Goal: Use online tool/utility: Utilize a website feature to perform a specific function

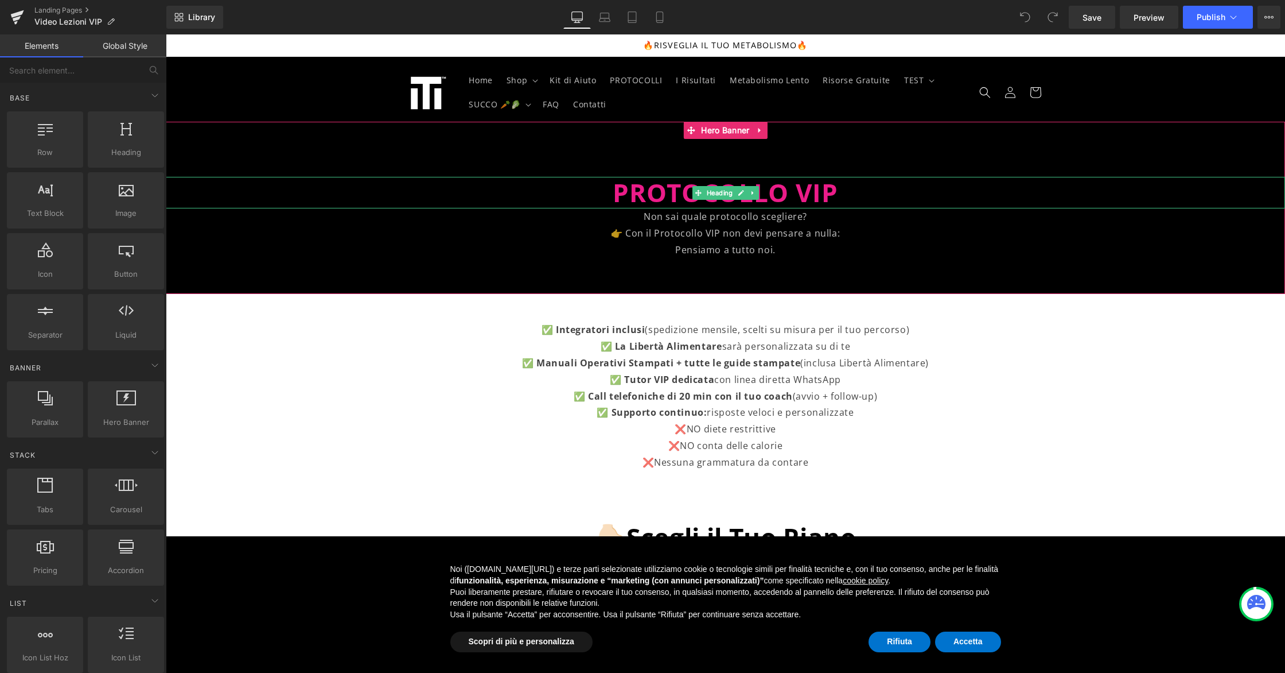
click at [774, 196] on span "PROTOCOLLO VIP" at bounding box center [725, 192] width 225 height 34
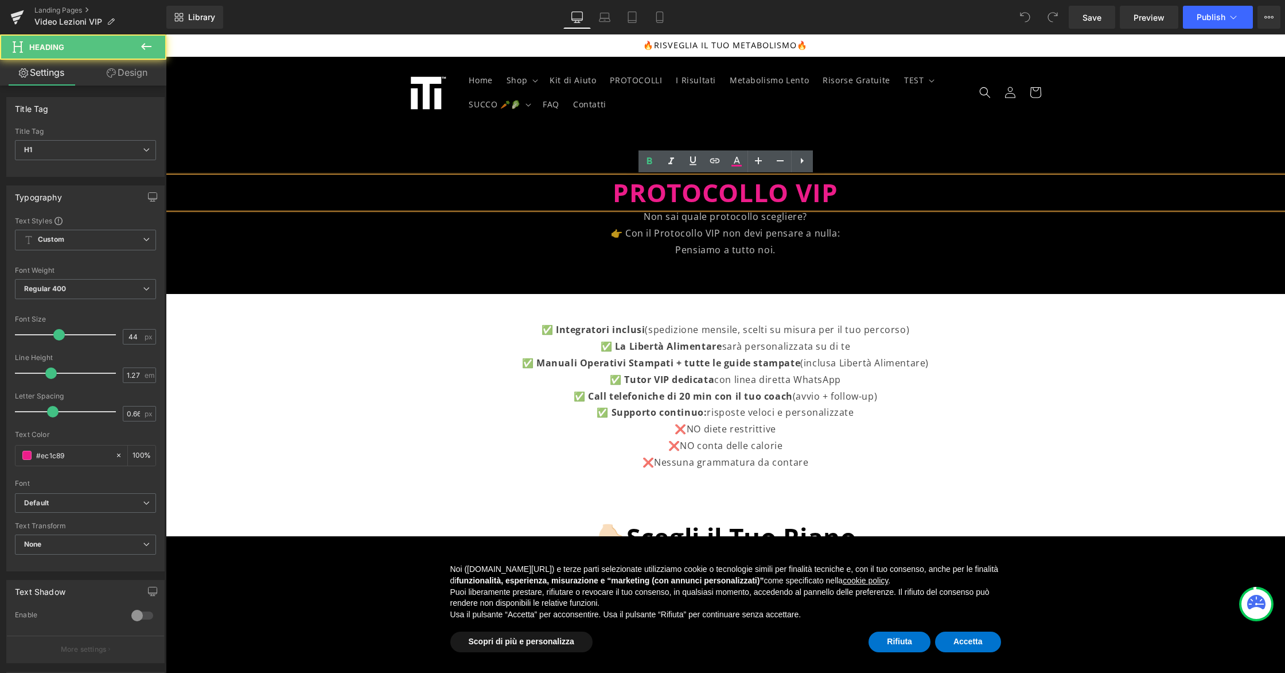
click at [784, 192] on span "PROTOCOLLO VIP" at bounding box center [725, 192] width 225 height 34
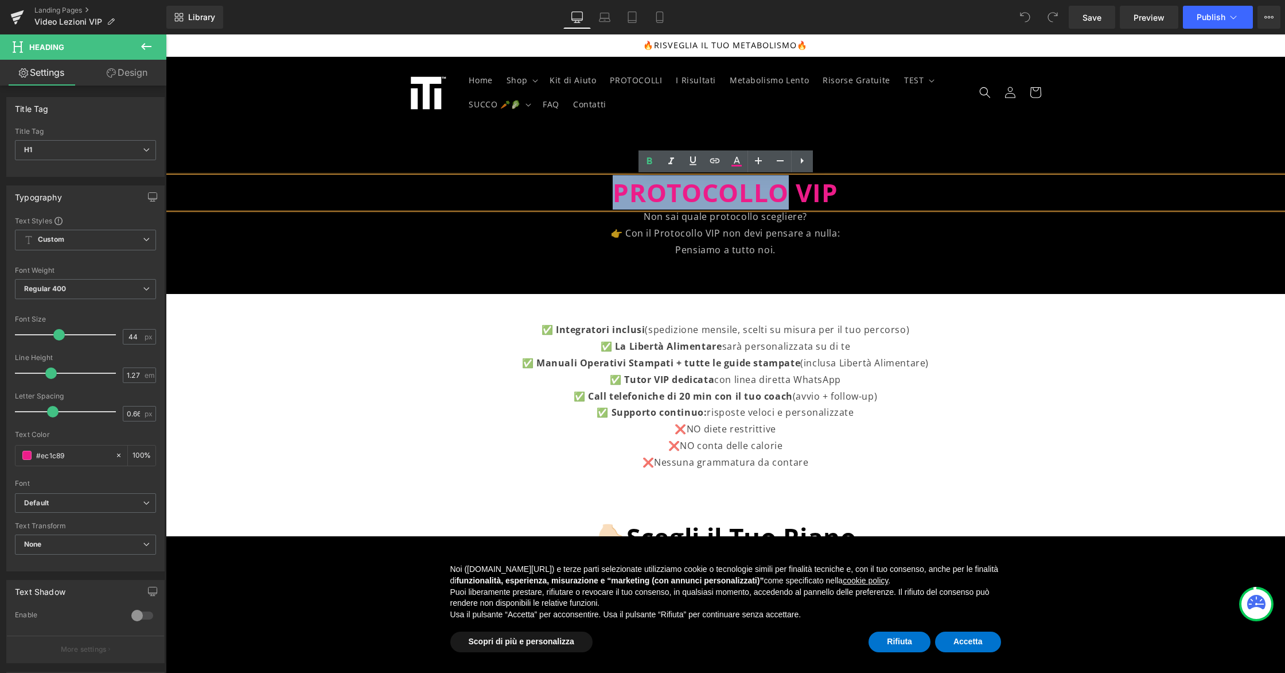
drag, startPoint x: 784, startPoint y: 192, endPoint x: 605, endPoint y: 193, distance: 178.5
click at [605, 193] on h1 "PROTOCOLLO VIP" at bounding box center [726, 193] width 1120 height 32
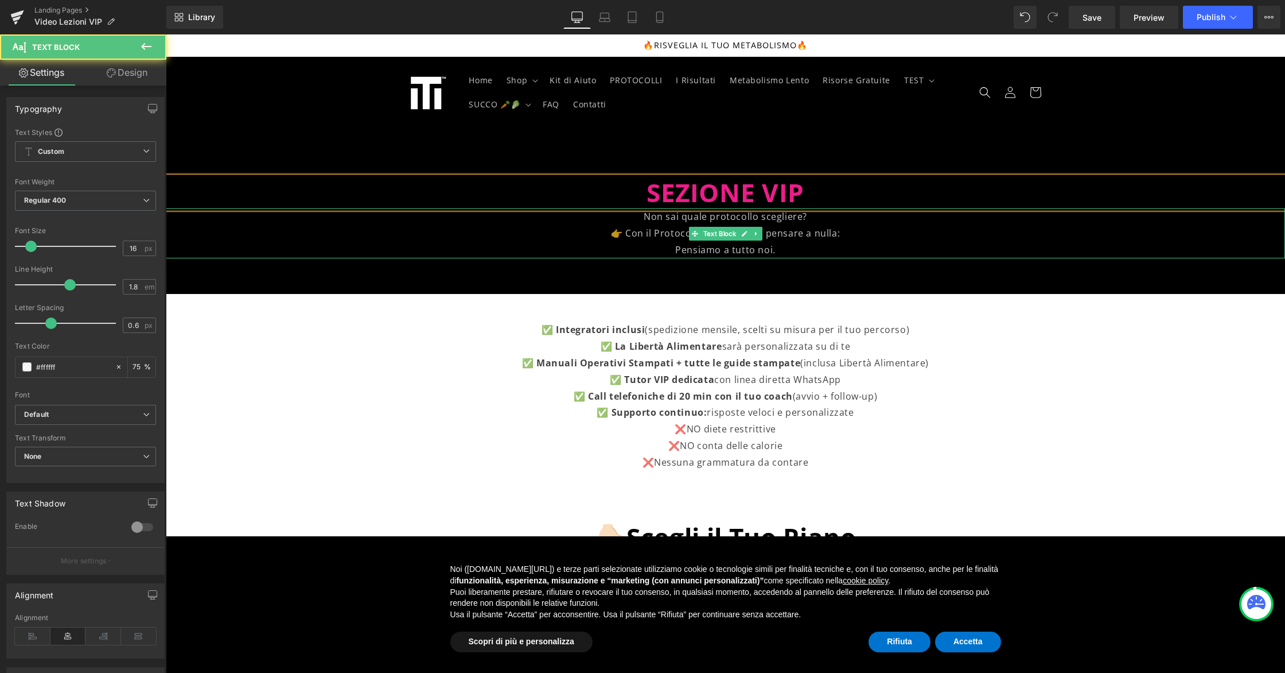
click at [655, 237] on p "👉 Con il Protocollo VIP non devi pensare a nulla:" at bounding box center [726, 233] width 1120 height 17
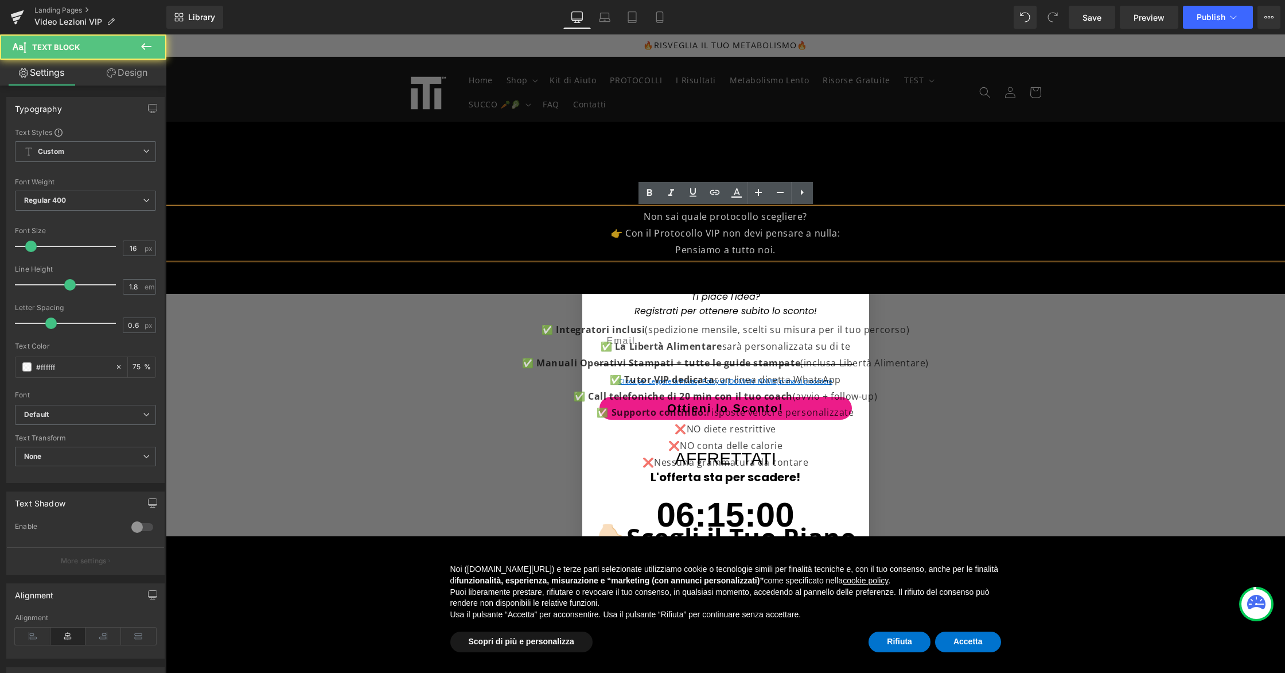
click at [779, 248] on p "Pensiamo a tutto noi." at bounding box center [726, 250] width 1120 height 17
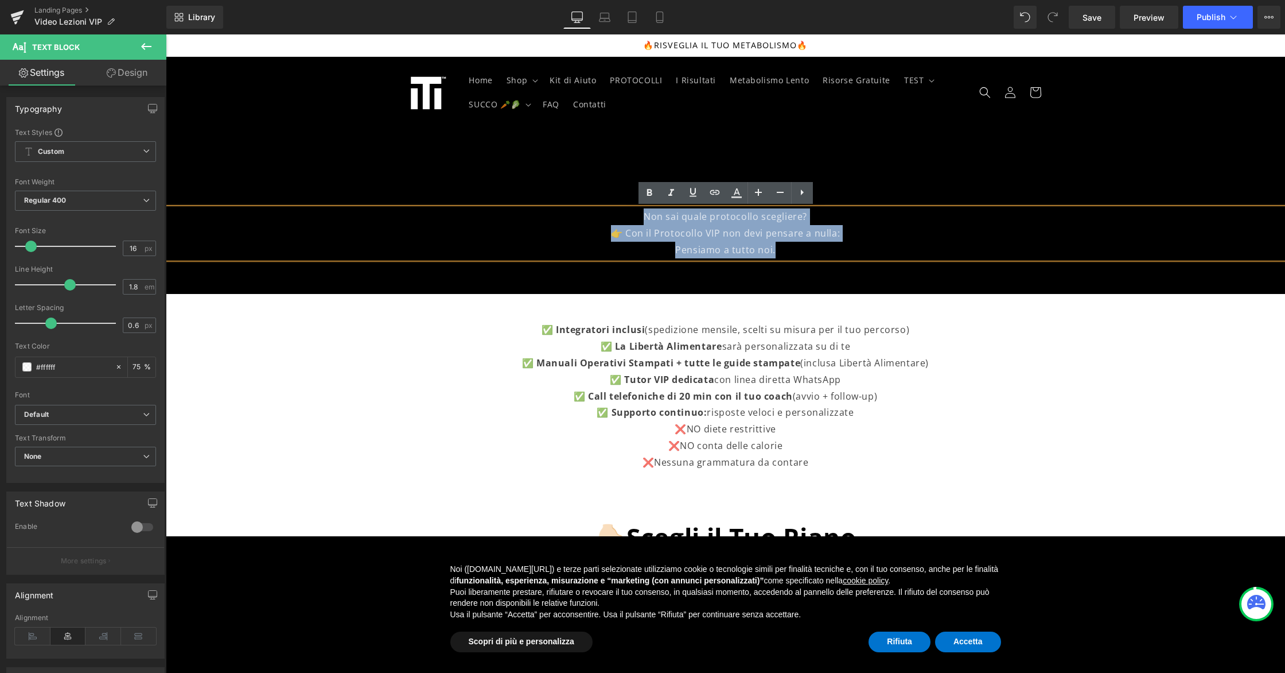
drag, startPoint x: 786, startPoint y: 251, endPoint x: 644, endPoint y: 211, distance: 147.3
click at [644, 211] on div "Non sai quale protocollo scegliere? 👉 Con il Protocollo VIP non devi pensare a …" at bounding box center [726, 232] width 1120 height 49
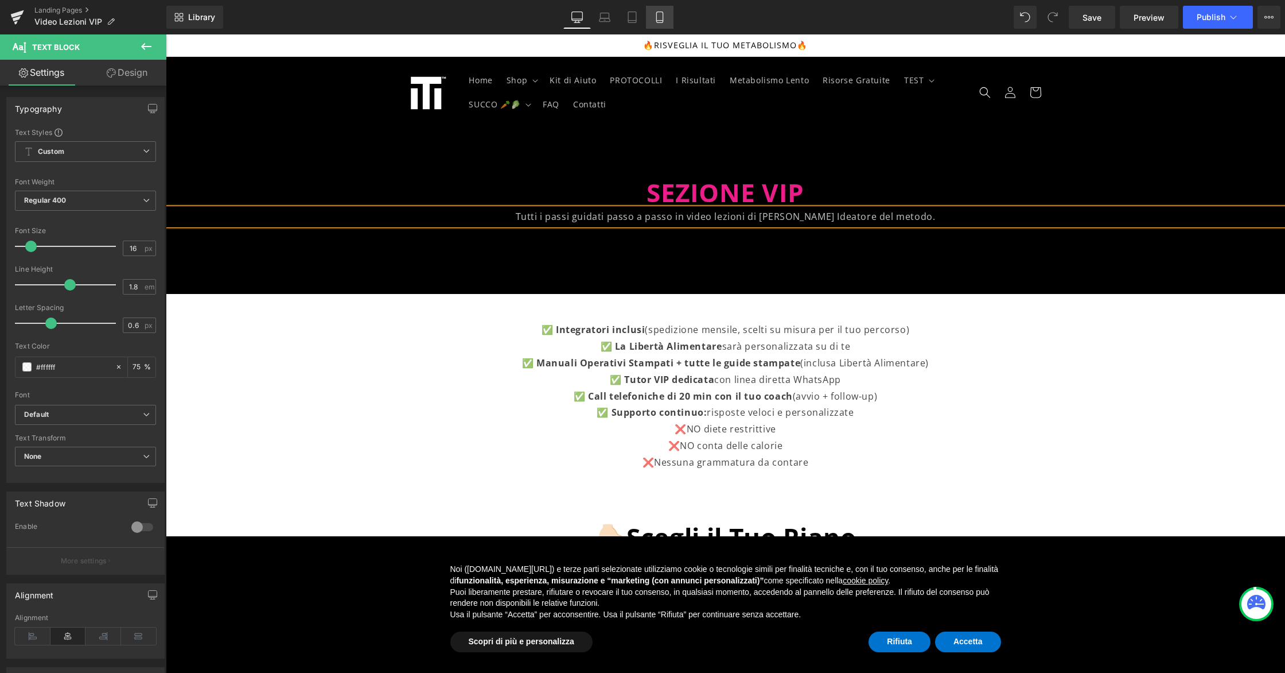
click at [665, 21] on icon at bounding box center [659, 16] width 11 height 11
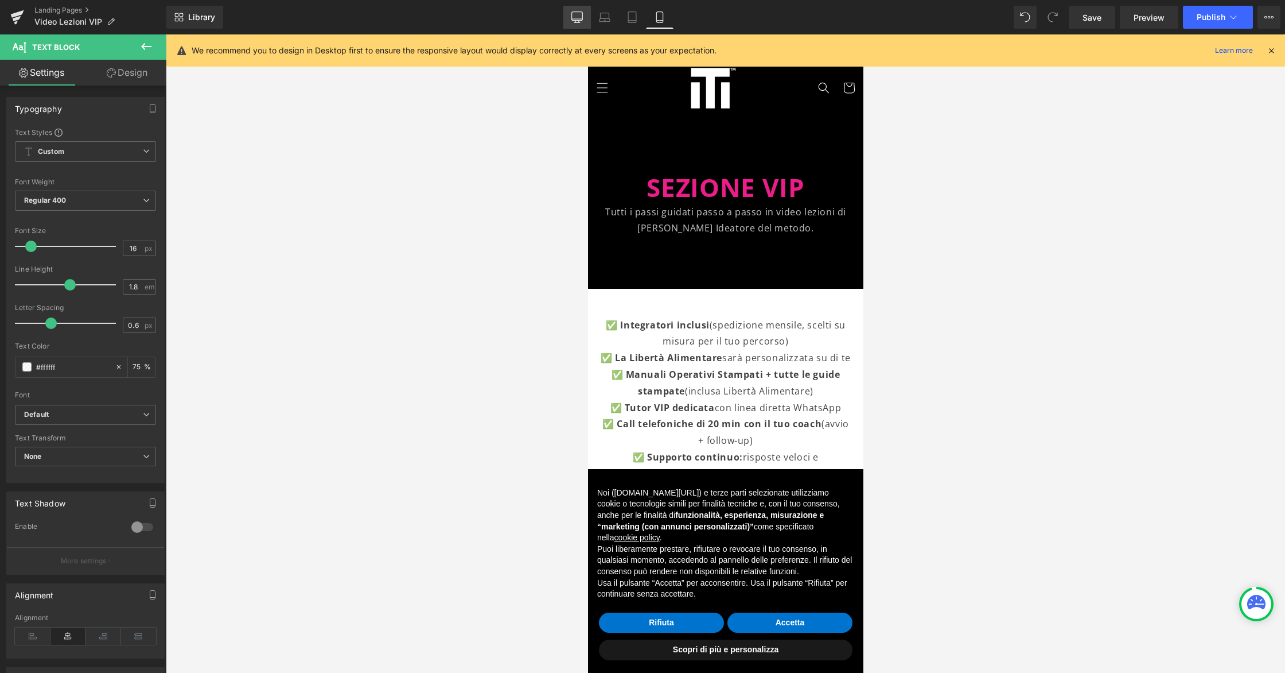
click at [584, 27] on link "Desktop" at bounding box center [578, 17] width 28 height 23
type input "75"
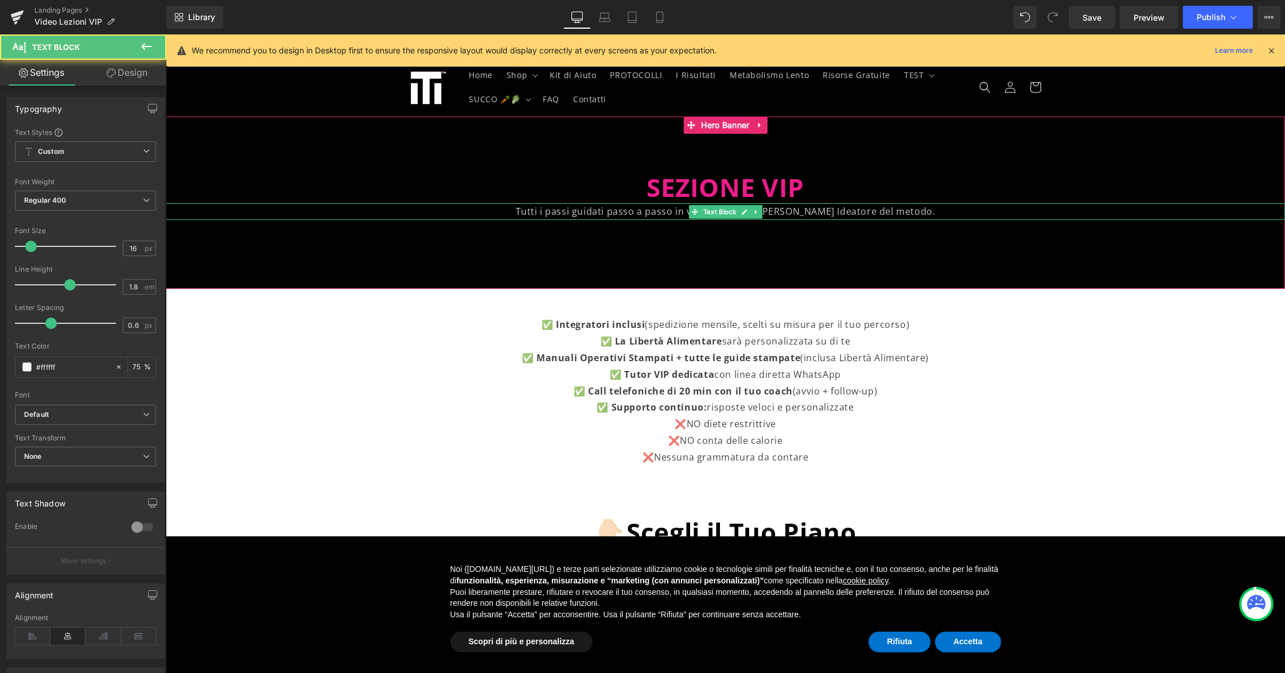
click at [652, 212] on p "Tutti i passi guidati passo a passo in video lezioni di [PERSON_NAME] Ideatore …" at bounding box center [726, 211] width 1120 height 17
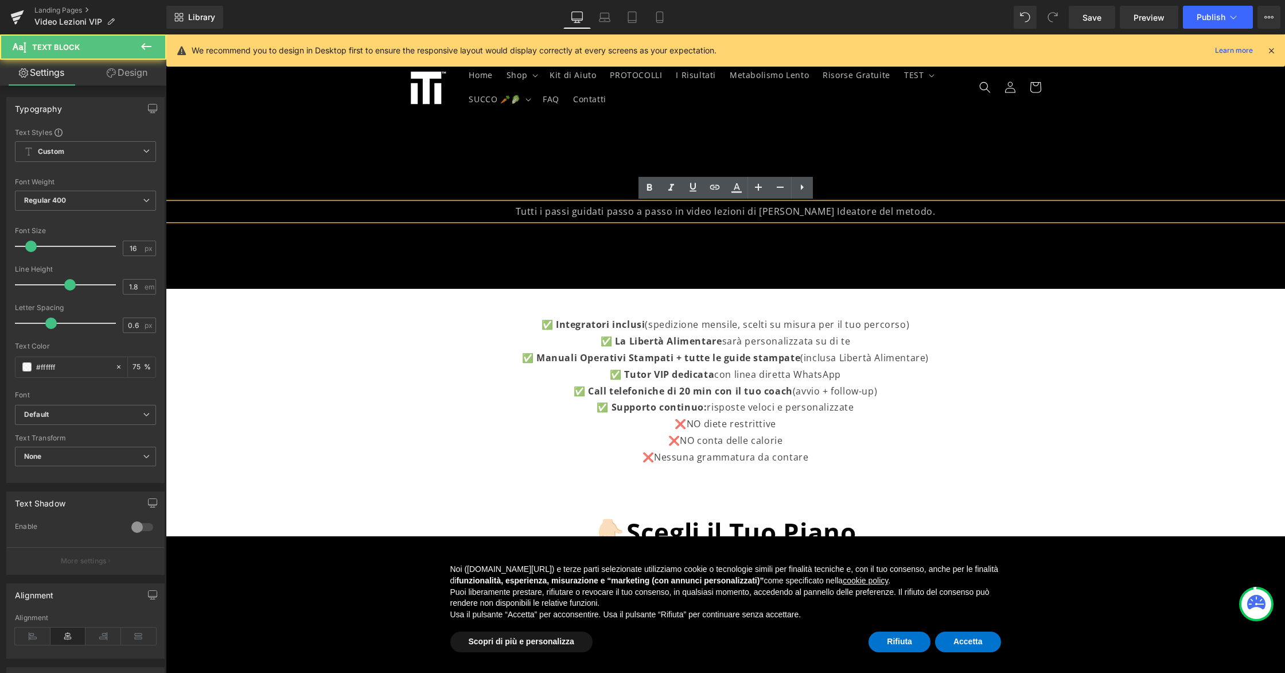
click at [645, 212] on p "Tutti i passi guidati passo a passo in video lezioni di [PERSON_NAME] Ideatore …" at bounding box center [726, 211] width 1120 height 17
click at [673, 213] on p "Tutti i passi guidati passo a passo in video lezioni di [PERSON_NAME] Ideatore …" at bounding box center [726, 211] width 1120 height 17
click at [557, 213] on p "Tutti i passi guidati passo a passo in video lezioni di [PERSON_NAME] Ideatore …" at bounding box center [726, 211] width 1120 height 17
click at [597, 254] on div at bounding box center [726, 202] width 1120 height 172
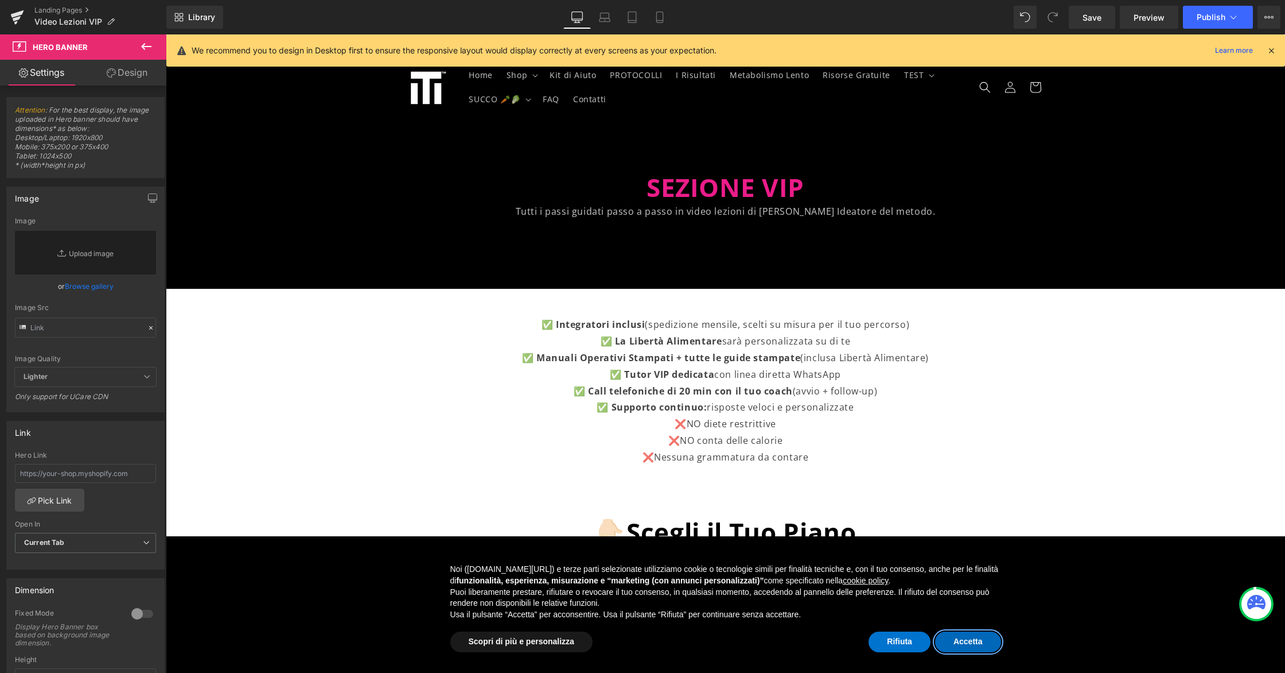
click at [982, 644] on button "Accetta" at bounding box center [968, 641] width 66 height 21
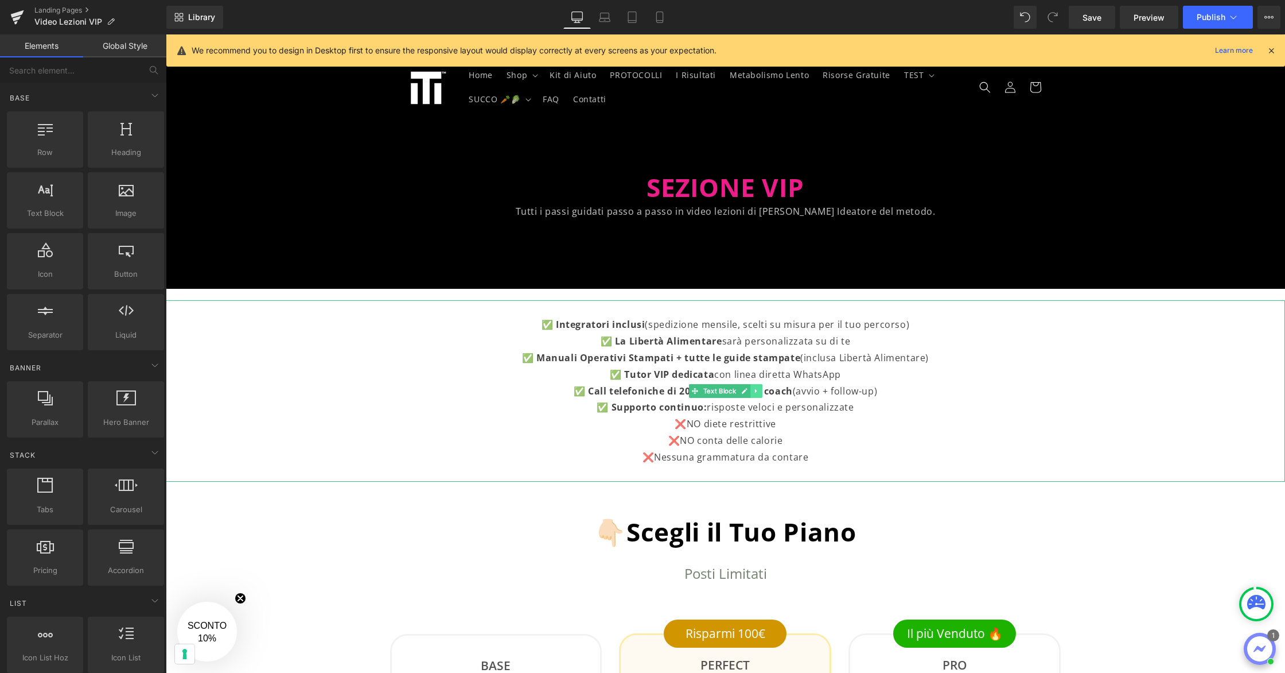
click at [758, 389] on icon at bounding box center [756, 390] width 6 height 7
click at [779, 392] on link at bounding box center [774, 391] width 12 height 14
click at [760, 390] on link at bounding box center [757, 391] width 12 height 14
click at [767, 391] on link at bounding box center [762, 391] width 12 height 14
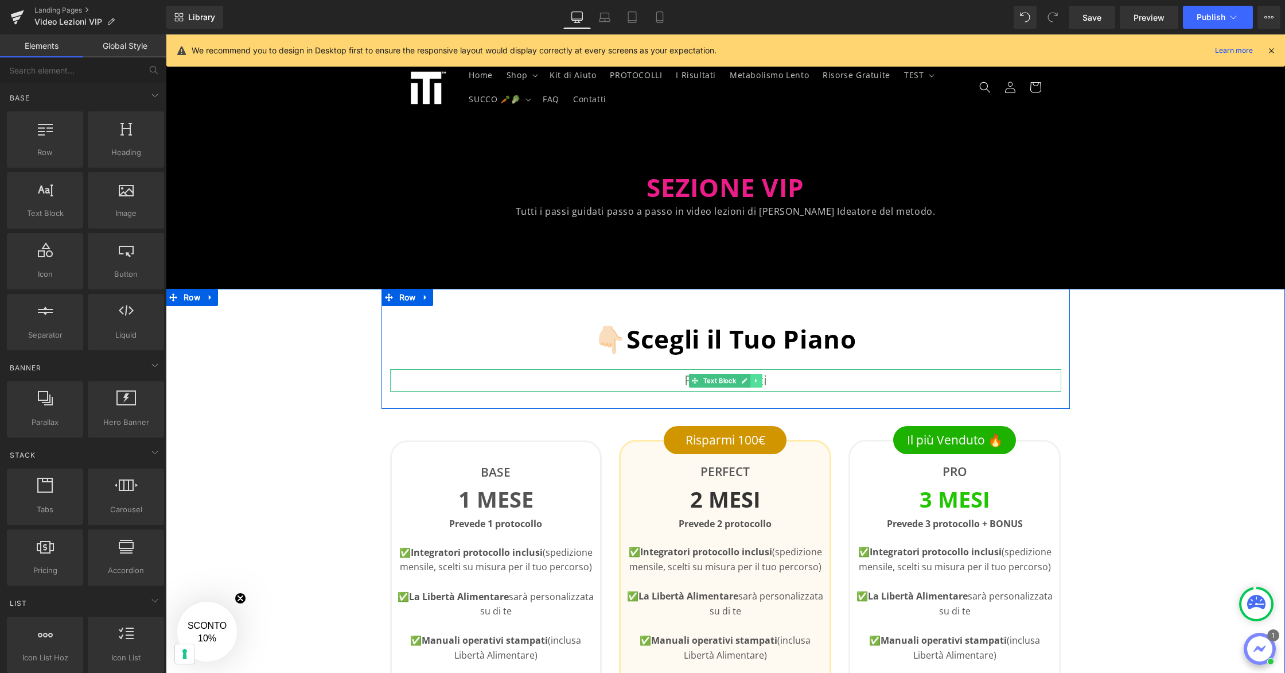
click at [759, 385] on link at bounding box center [757, 381] width 12 height 14
click at [762, 383] on icon at bounding box center [762, 380] width 6 height 6
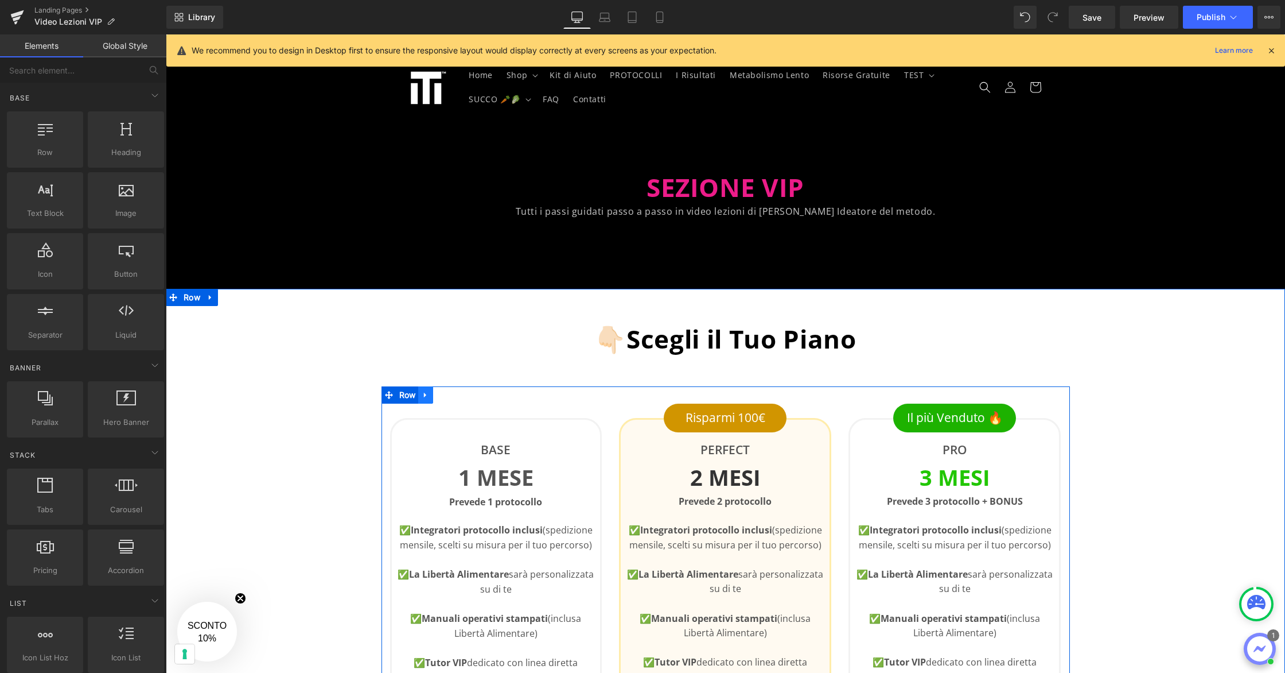
click at [424, 397] on icon at bounding box center [425, 395] width 2 height 5
click at [457, 395] on icon at bounding box center [456, 395] width 8 height 8
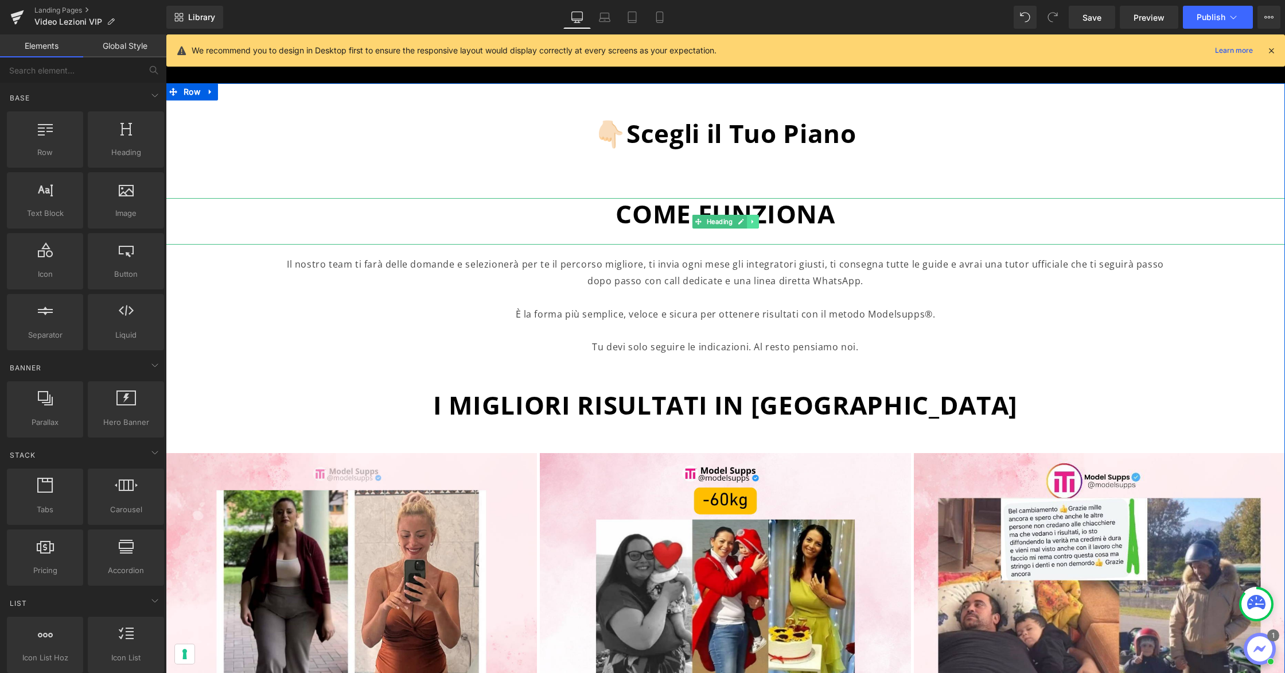
scroll to position [211, 0]
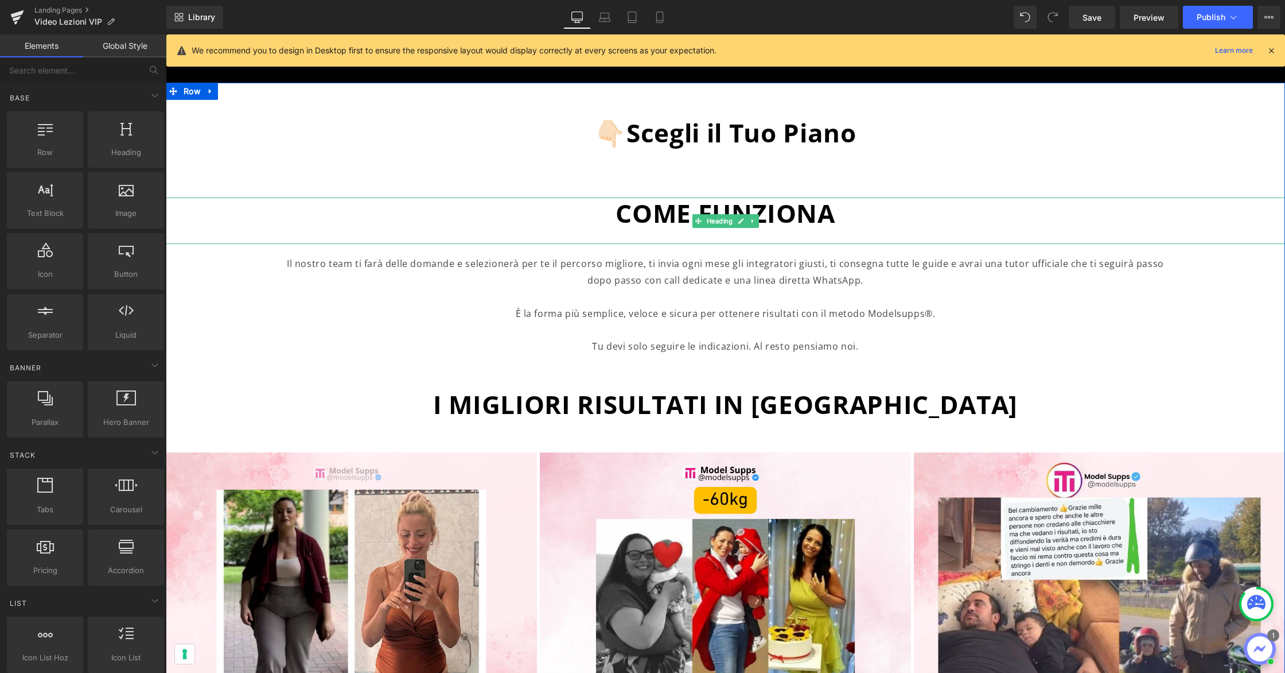
click at [752, 220] on icon at bounding box center [753, 221] width 2 height 4
click at [759, 219] on icon at bounding box center [759, 220] width 6 height 6
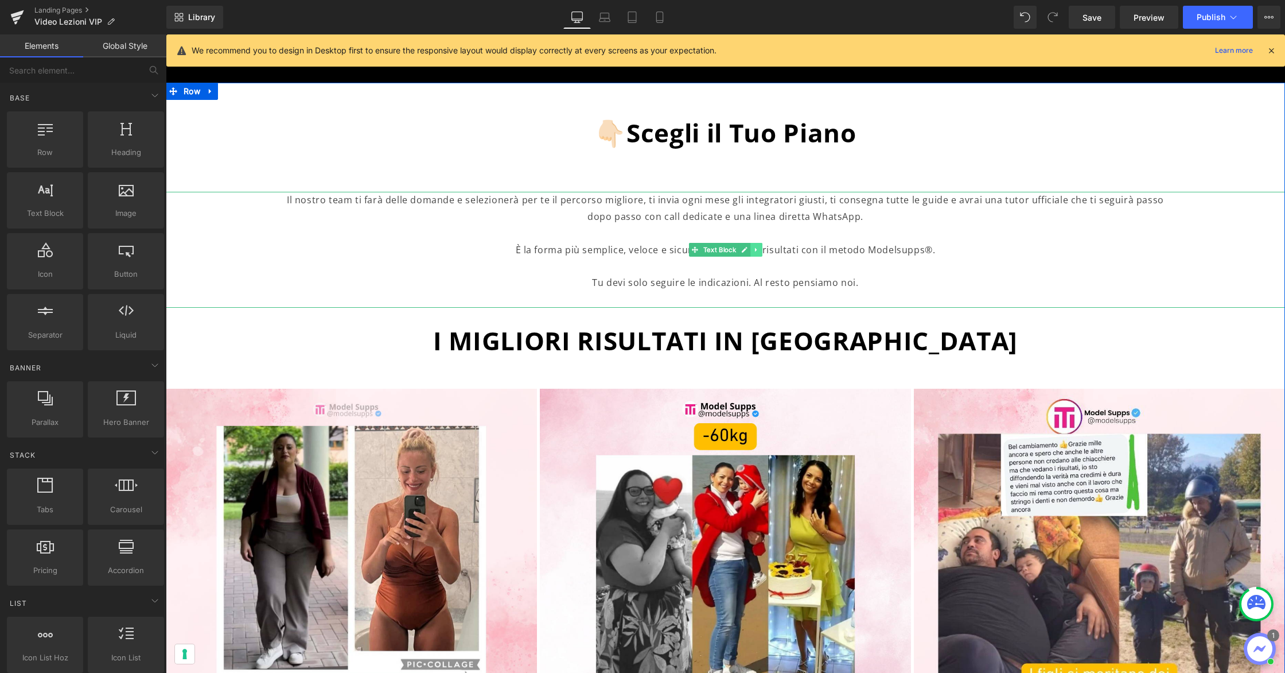
click at [755, 249] on icon at bounding box center [756, 250] width 2 height 4
click at [760, 249] on icon at bounding box center [762, 250] width 6 height 6
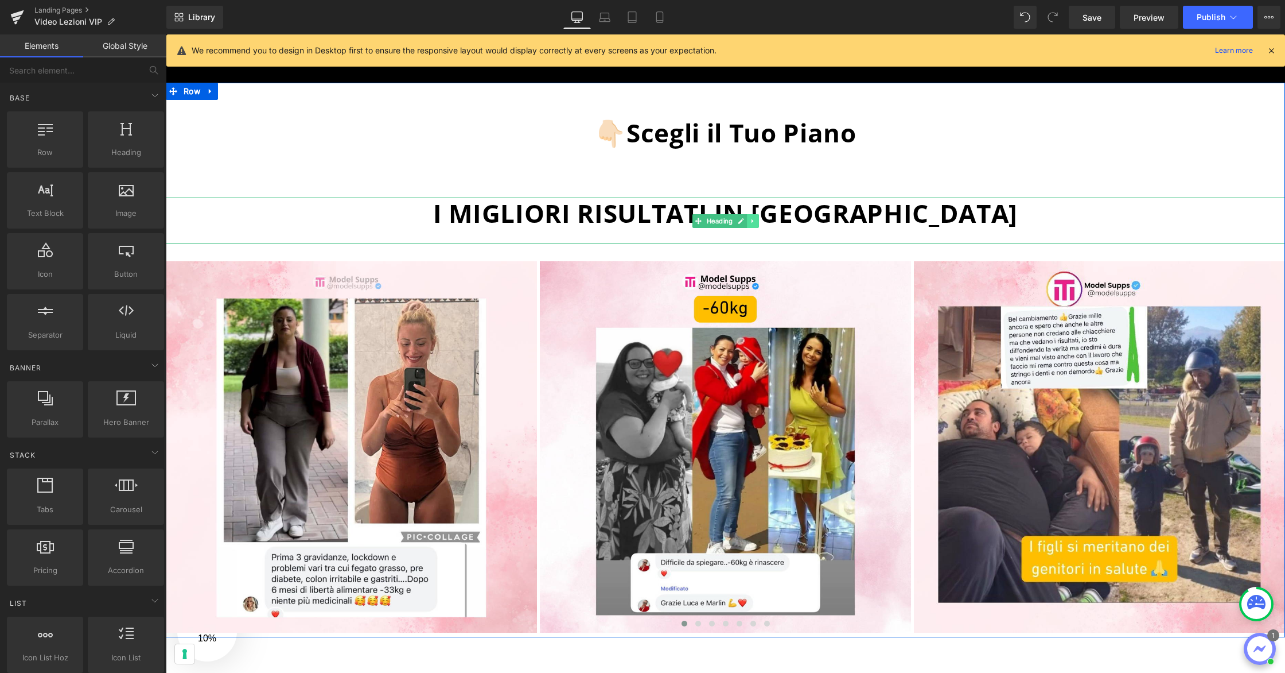
click at [756, 221] on icon at bounding box center [753, 220] width 6 height 7
click at [763, 222] on link at bounding box center [759, 221] width 12 height 14
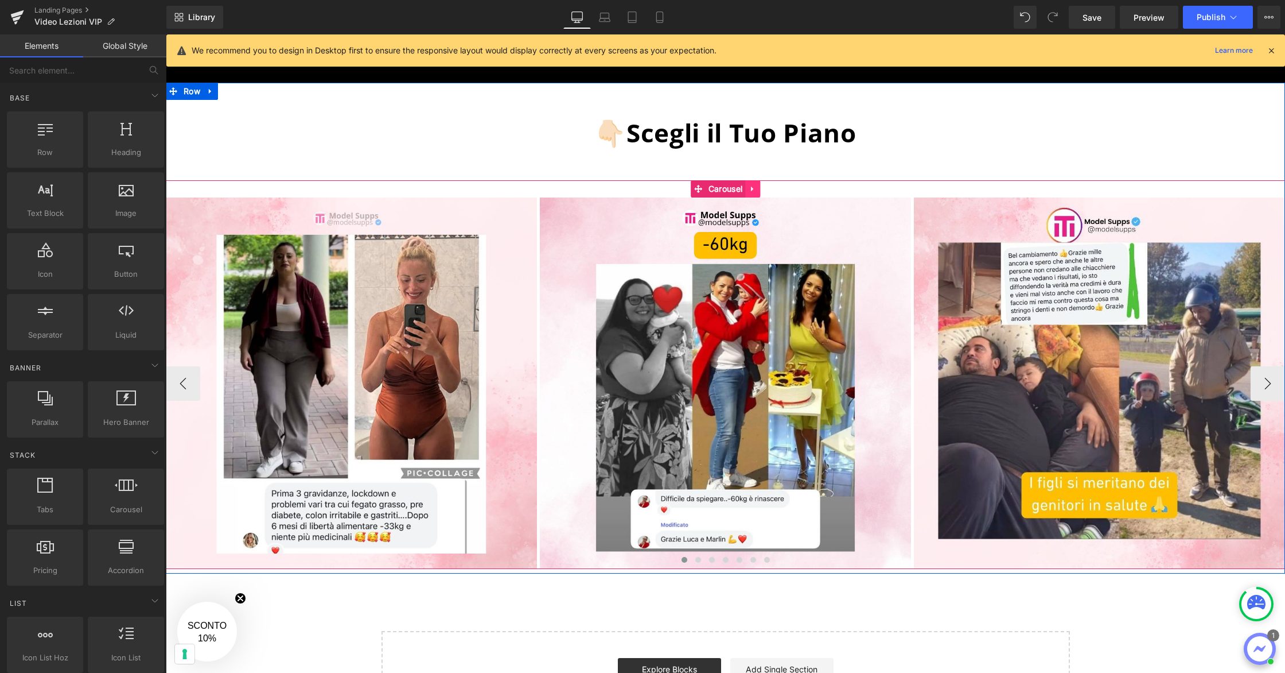
click at [755, 194] on link at bounding box center [752, 188] width 15 height 17
click at [760, 188] on icon at bounding box center [760, 189] width 8 height 9
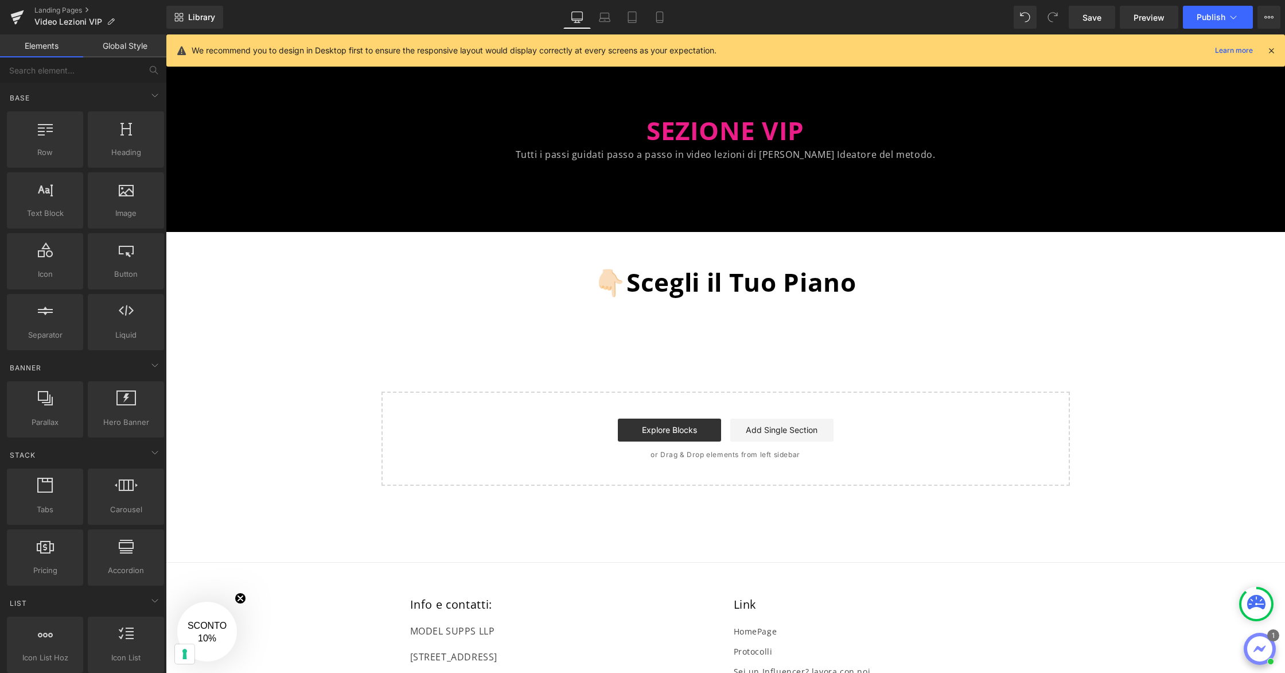
scroll to position [0, 0]
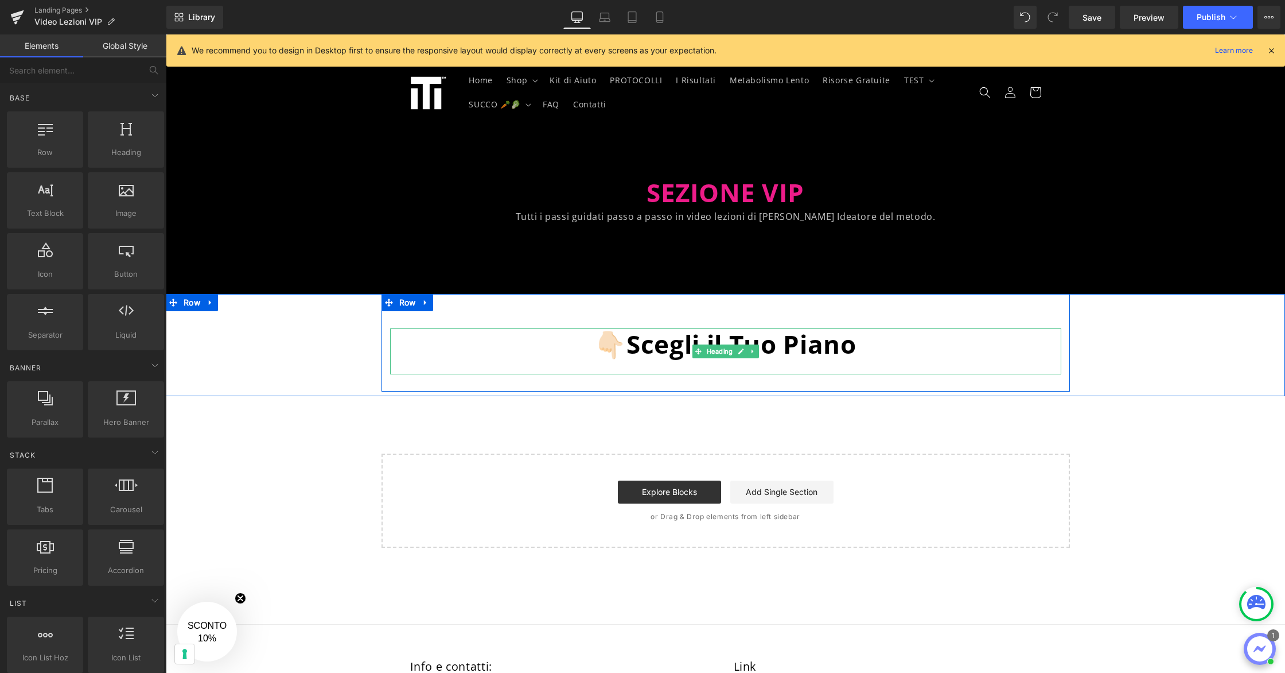
click at [764, 339] on span "👇🏻Scegli il Tuo Piano" at bounding box center [726, 344] width 262 height 34
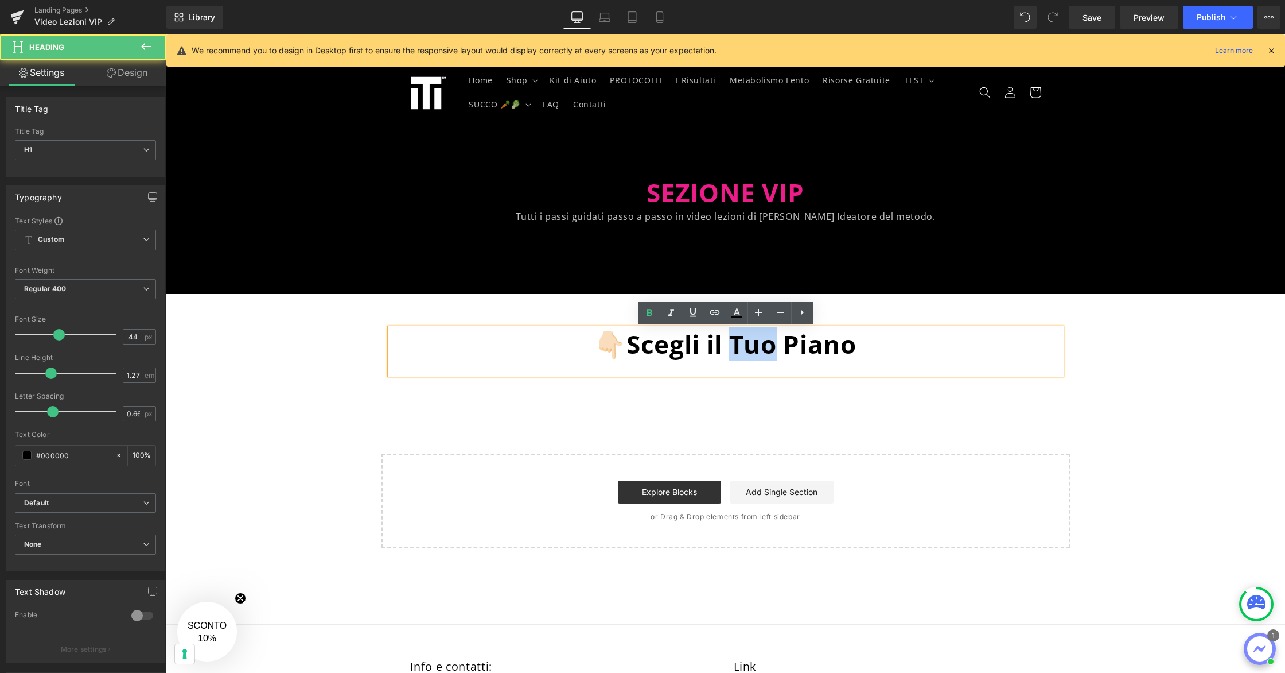
click at [764, 339] on span "👇🏻Scegli il Tuo Piano" at bounding box center [726, 344] width 262 height 34
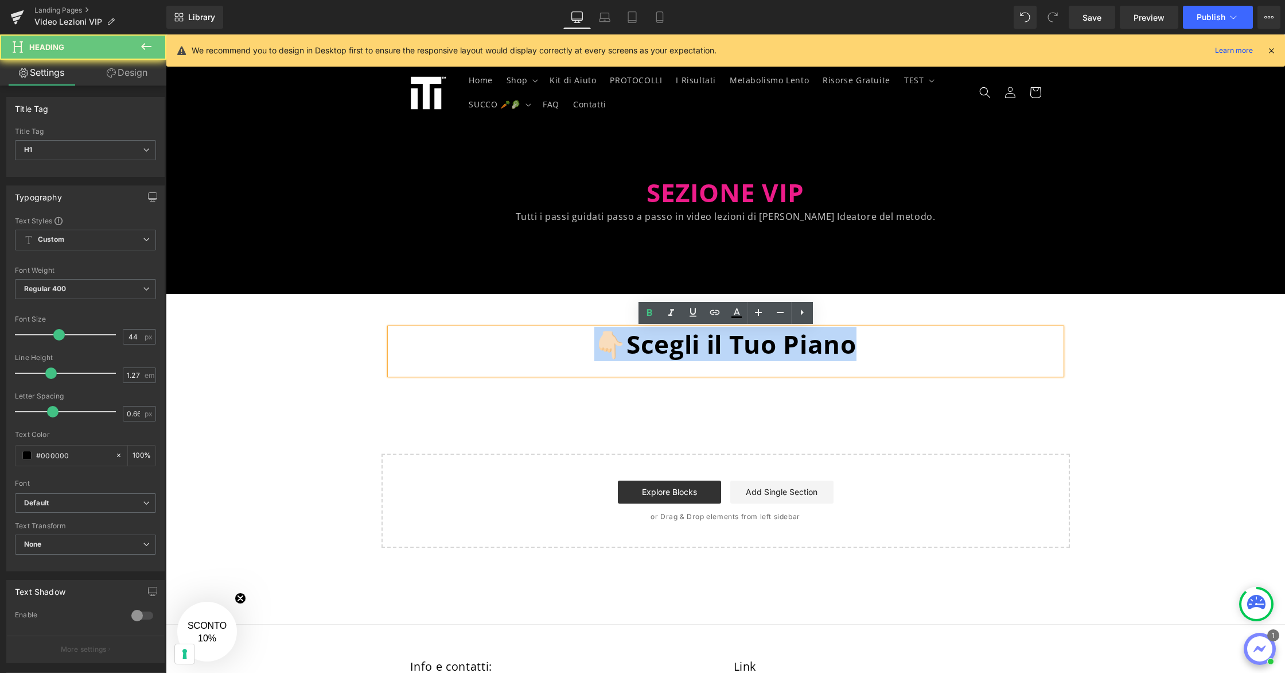
click at [764, 339] on span "👇🏻Scegli il Tuo Piano" at bounding box center [726, 344] width 262 height 34
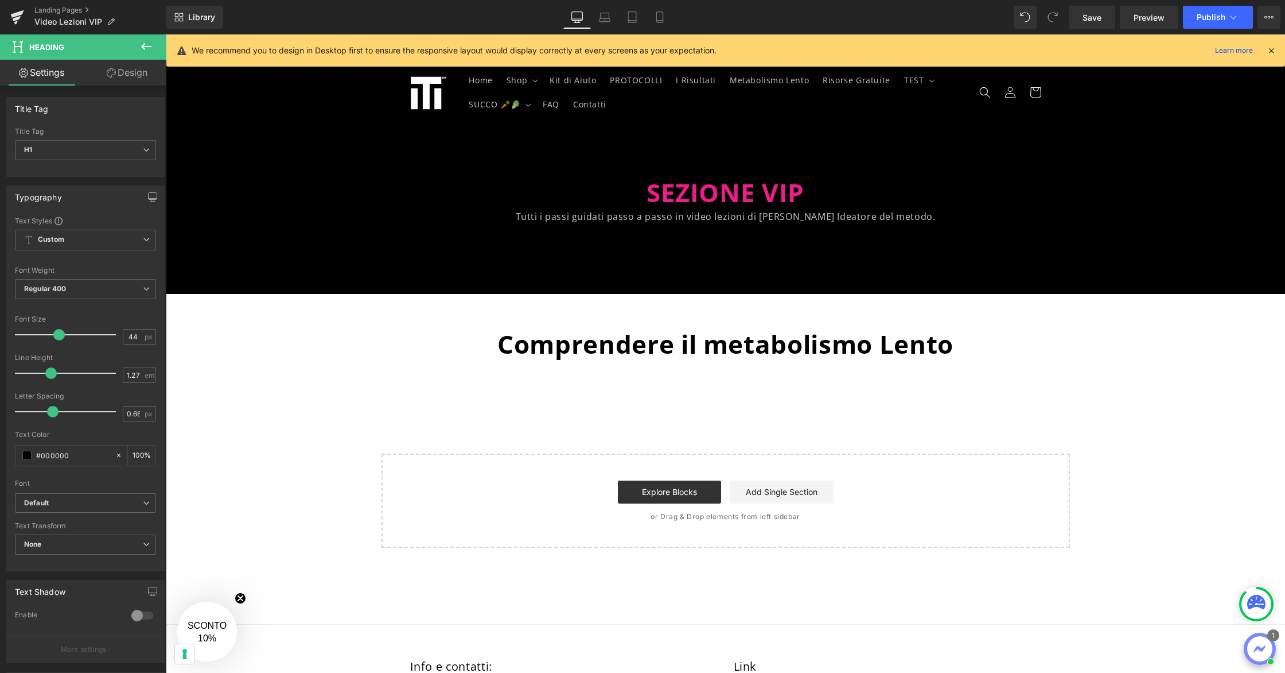
click at [150, 45] on icon at bounding box center [146, 47] width 14 height 14
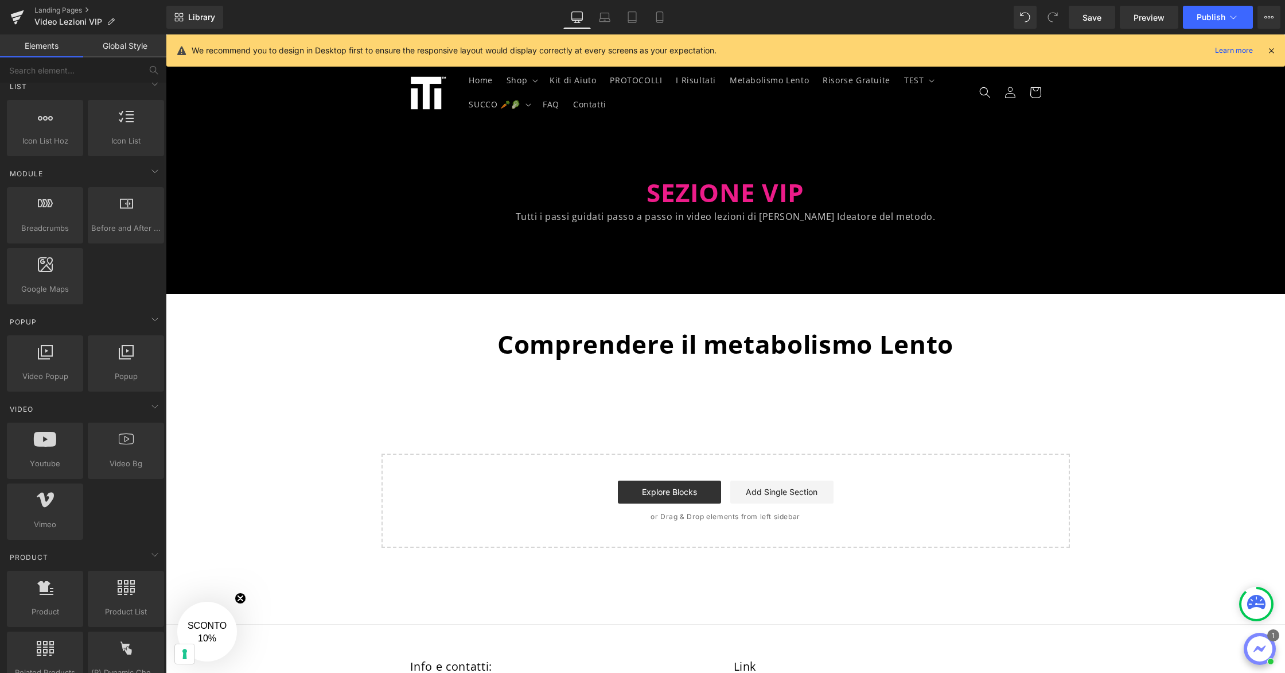
scroll to position [541, 0]
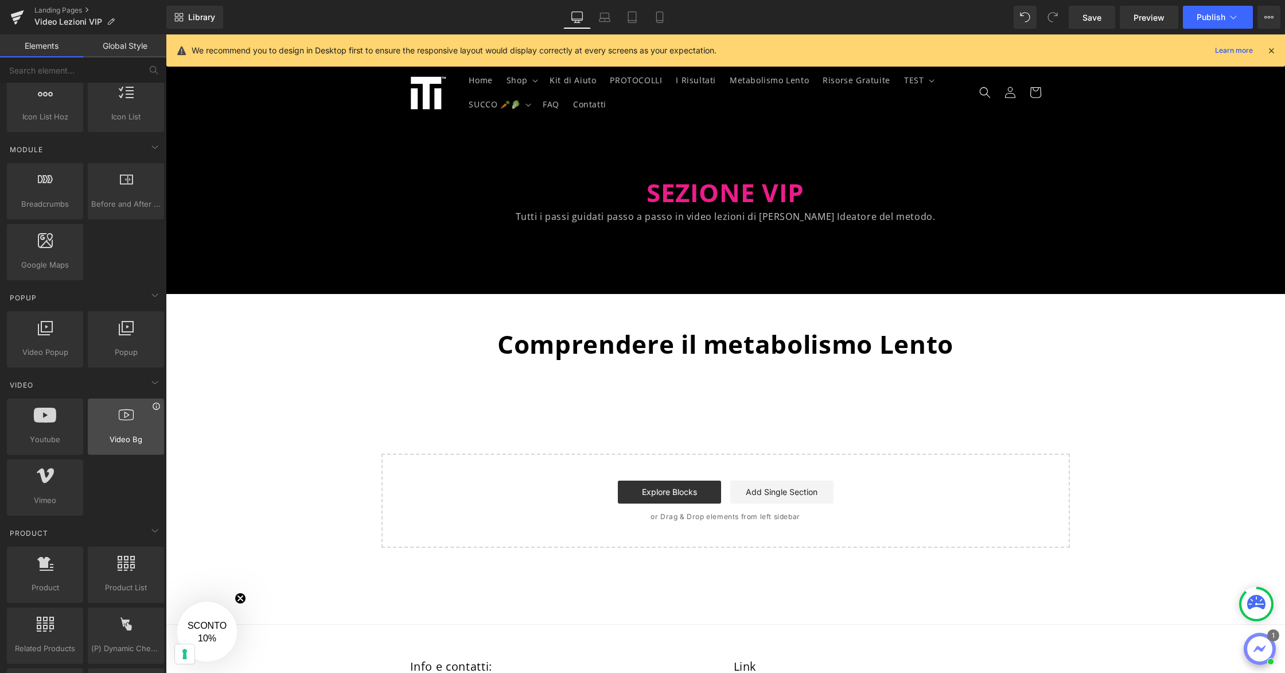
click at [153, 407] on icon at bounding box center [156, 406] width 9 height 9
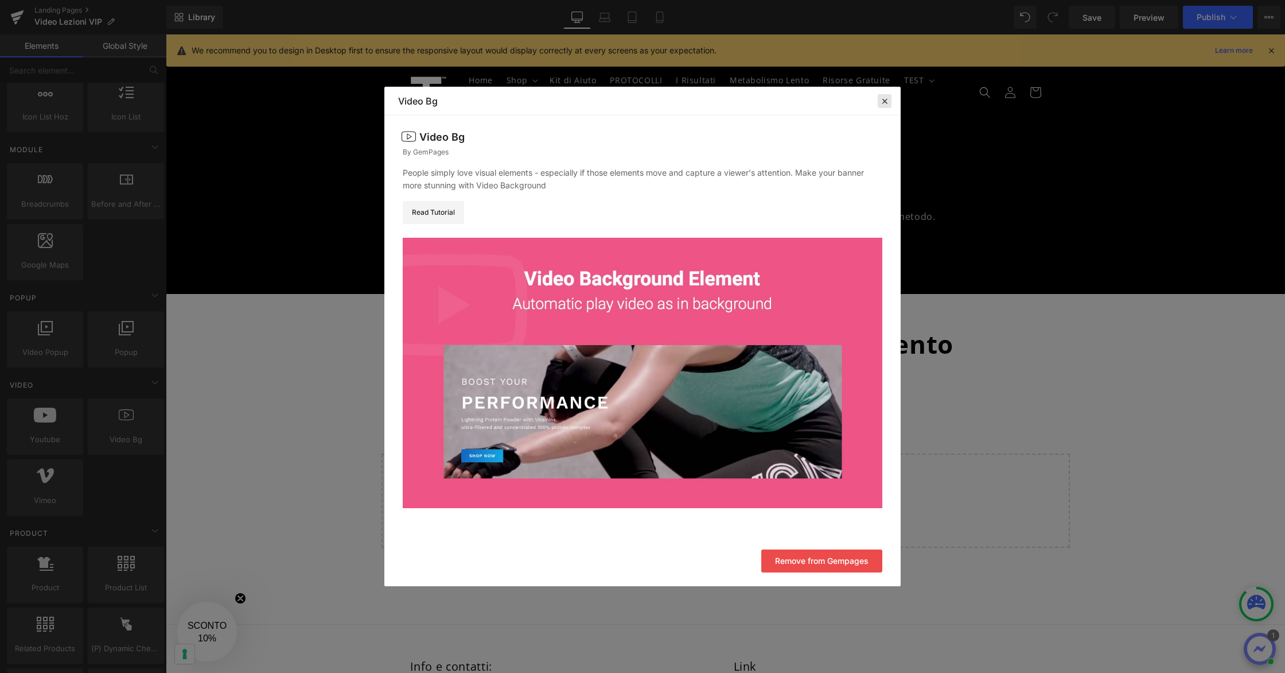
click at [884, 101] on icon at bounding box center [885, 101] width 10 height 10
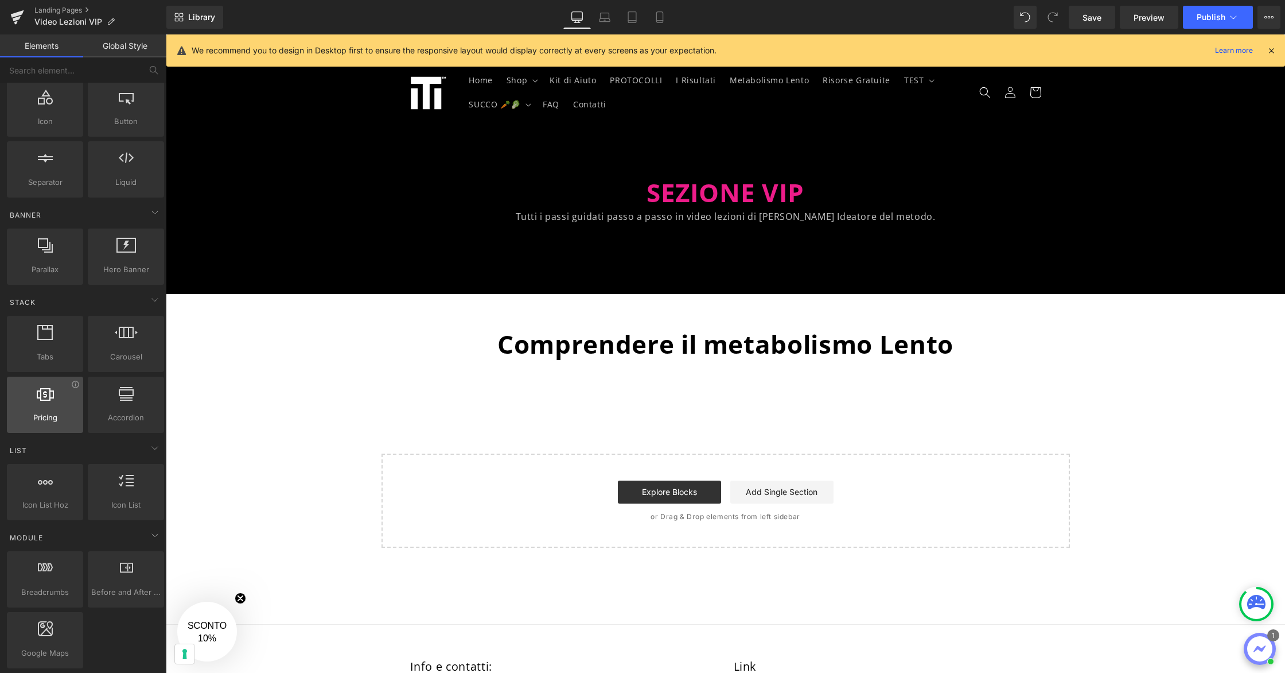
scroll to position [153, 0]
click at [663, 22] on icon at bounding box center [660, 17] width 6 height 11
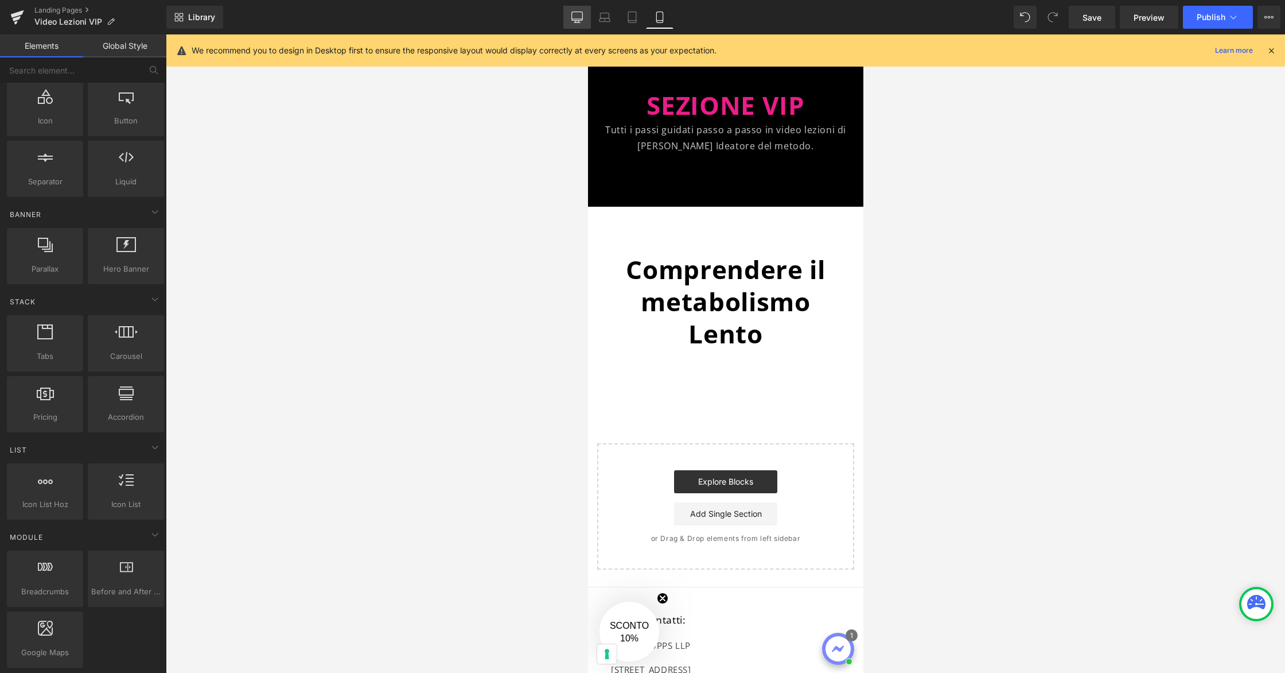
click at [583, 17] on icon at bounding box center [577, 16] width 11 height 9
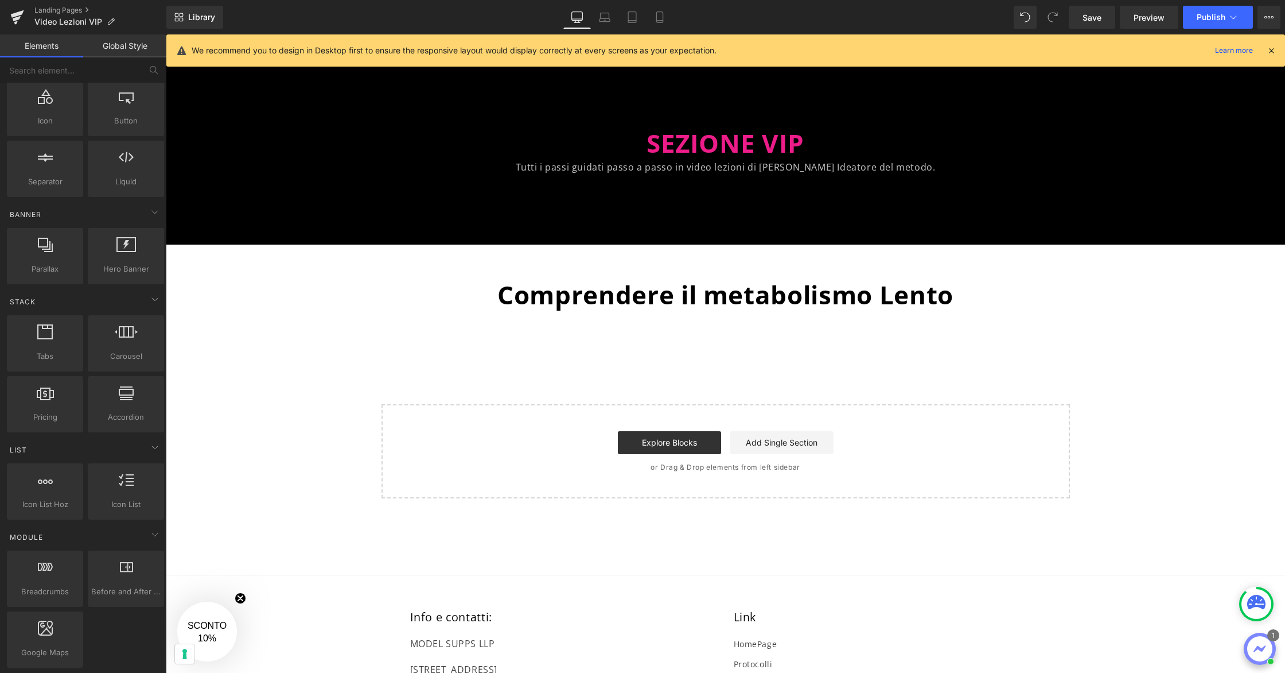
scroll to position [0, 0]
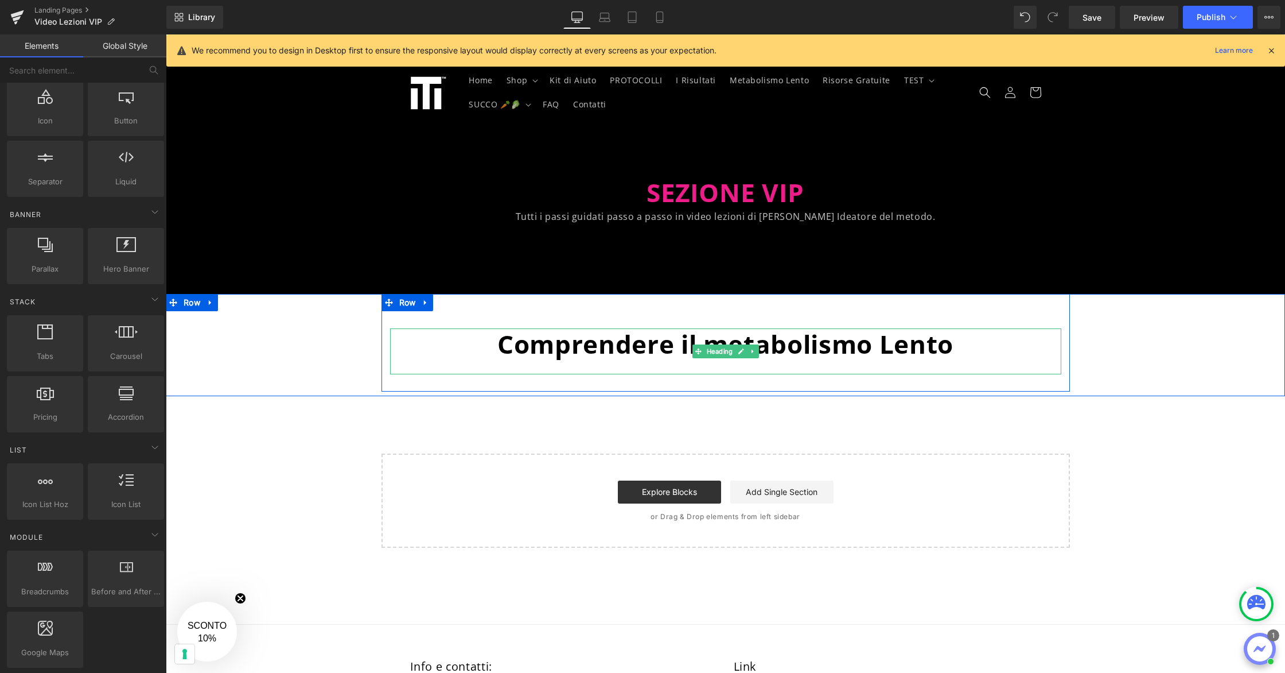
click at [719, 339] on span "Comprendere il metabolismo Lento" at bounding box center [726, 344] width 456 height 34
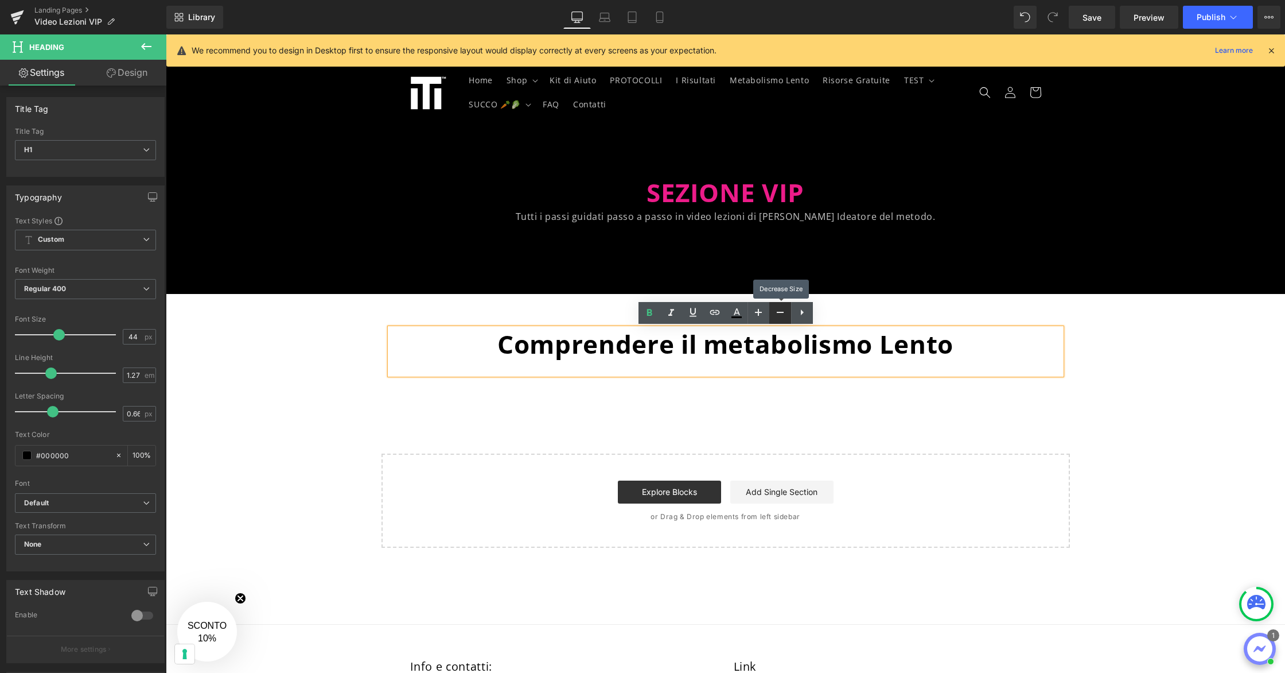
click at [779, 317] on icon at bounding box center [781, 312] width 14 height 14
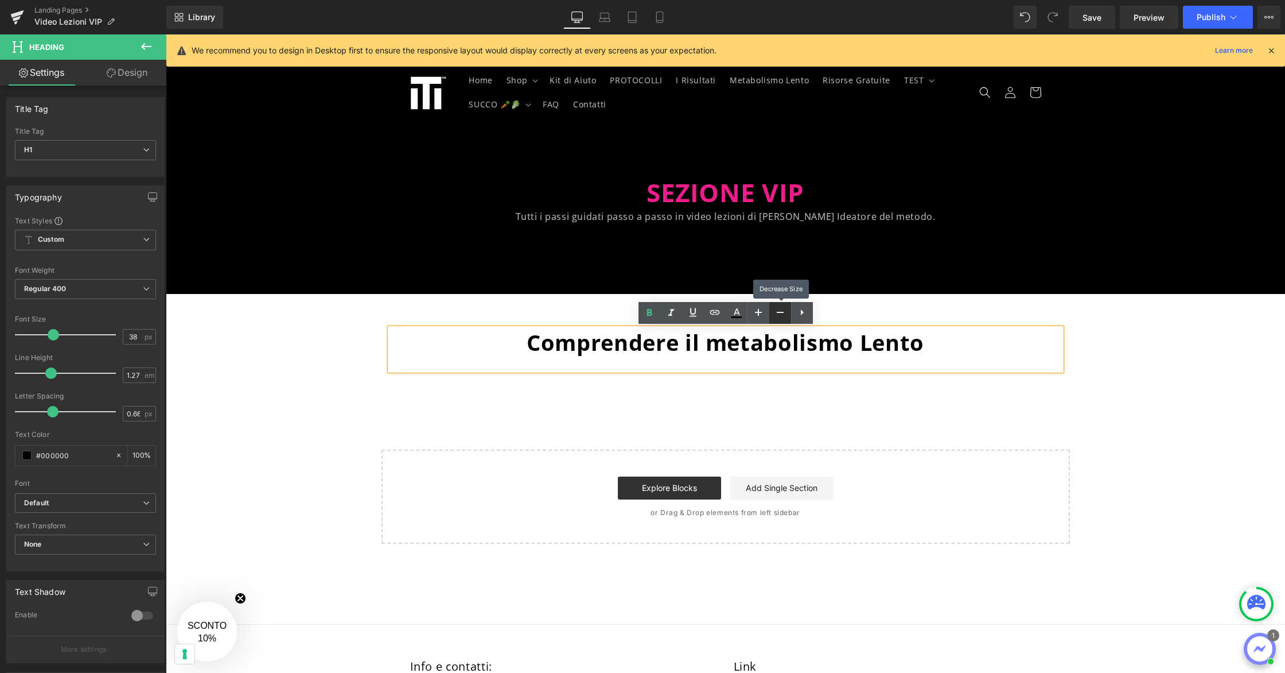
click at [779, 317] on icon at bounding box center [781, 312] width 14 height 14
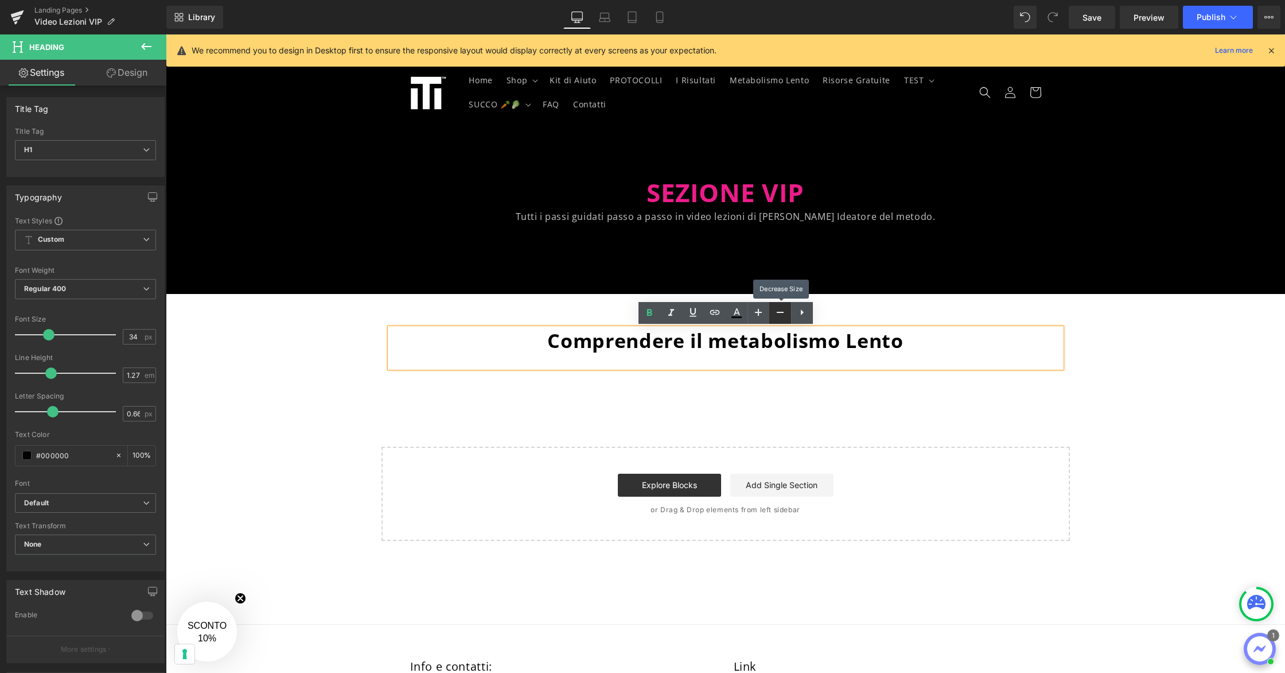
click at [779, 317] on icon at bounding box center [781, 312] width 14 height 14
type input "32"
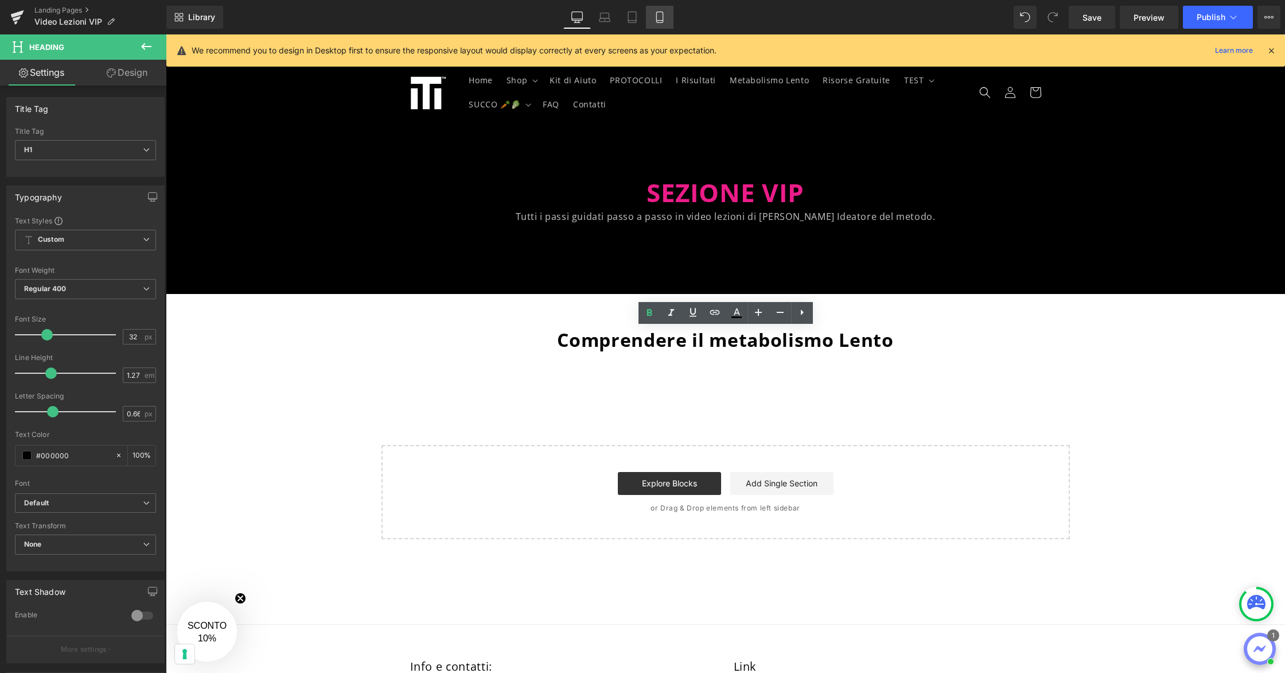
click at [663, 22] on icon at bounding box center [660, 17] width 6 height 11
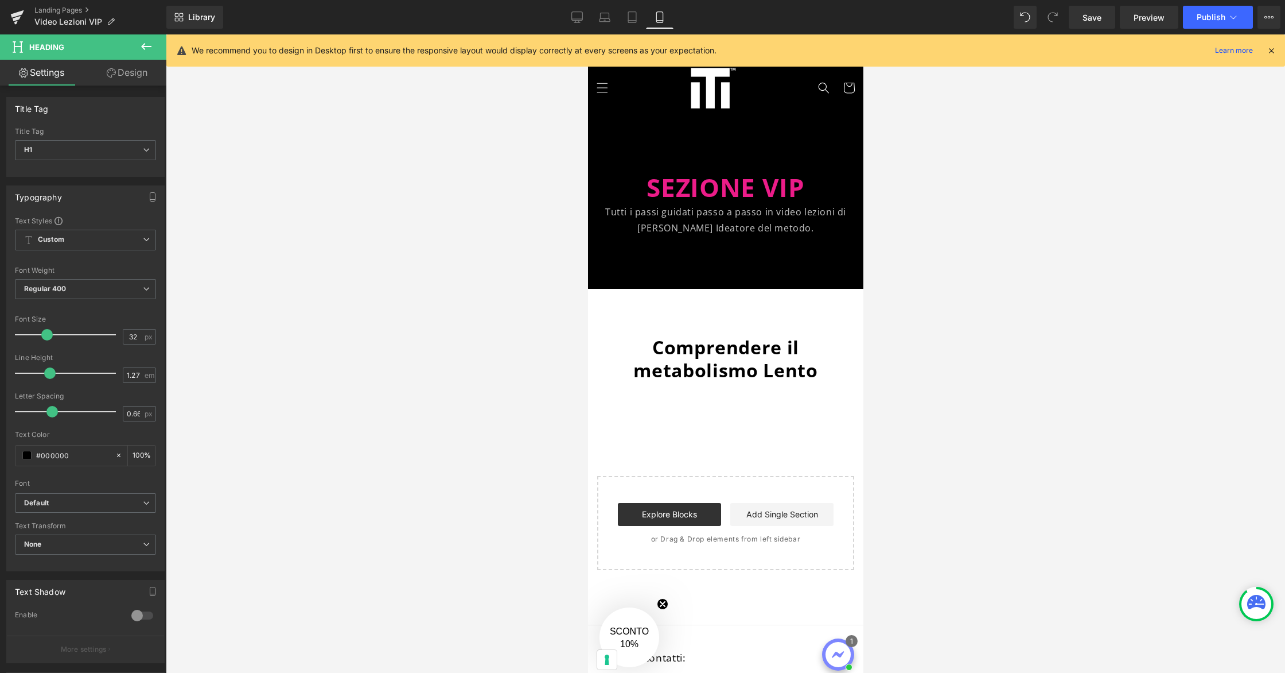
scroll to position [7, 0]
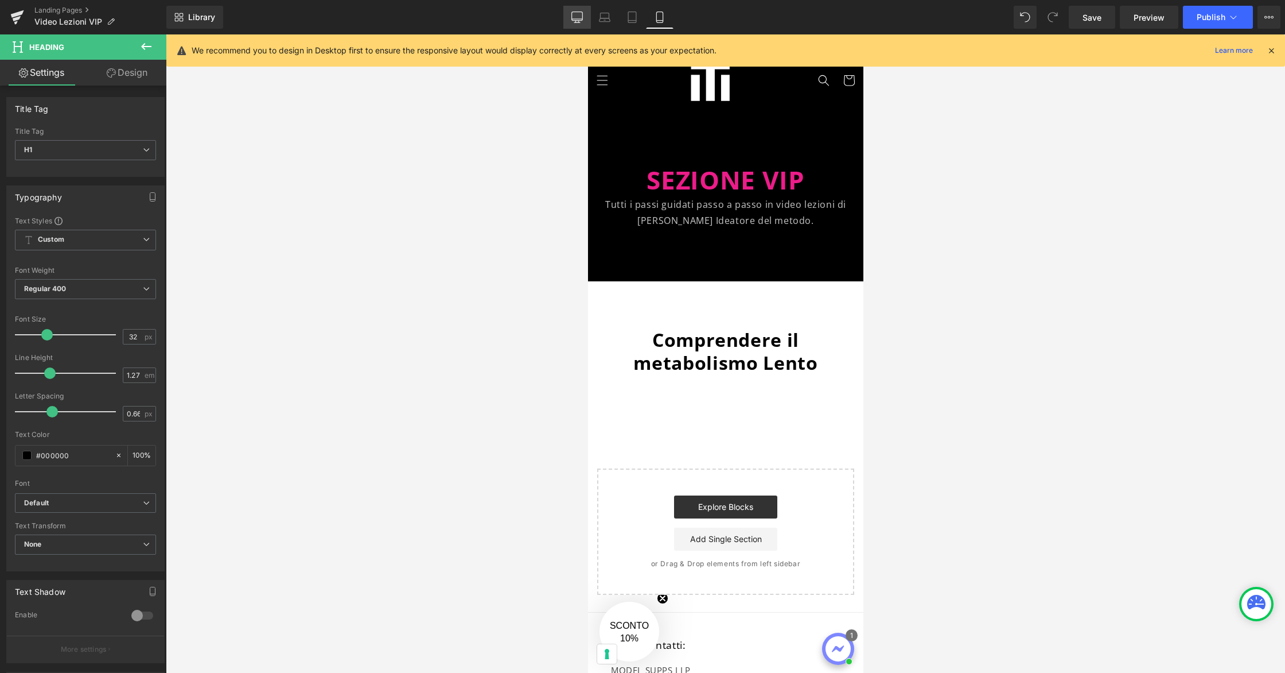
click at [585, 21] on link "Desktop" at bounding box center [578, 17] width 28 height 23
type input "100"
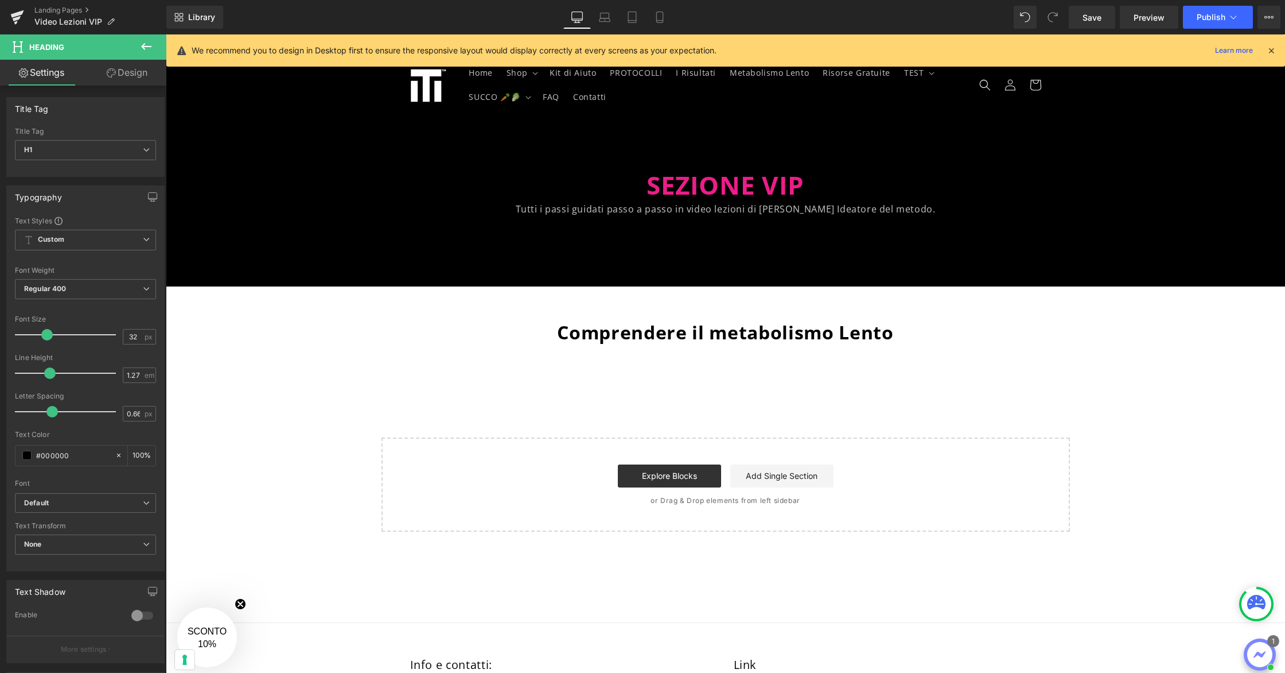
scroll to position [0, 0]
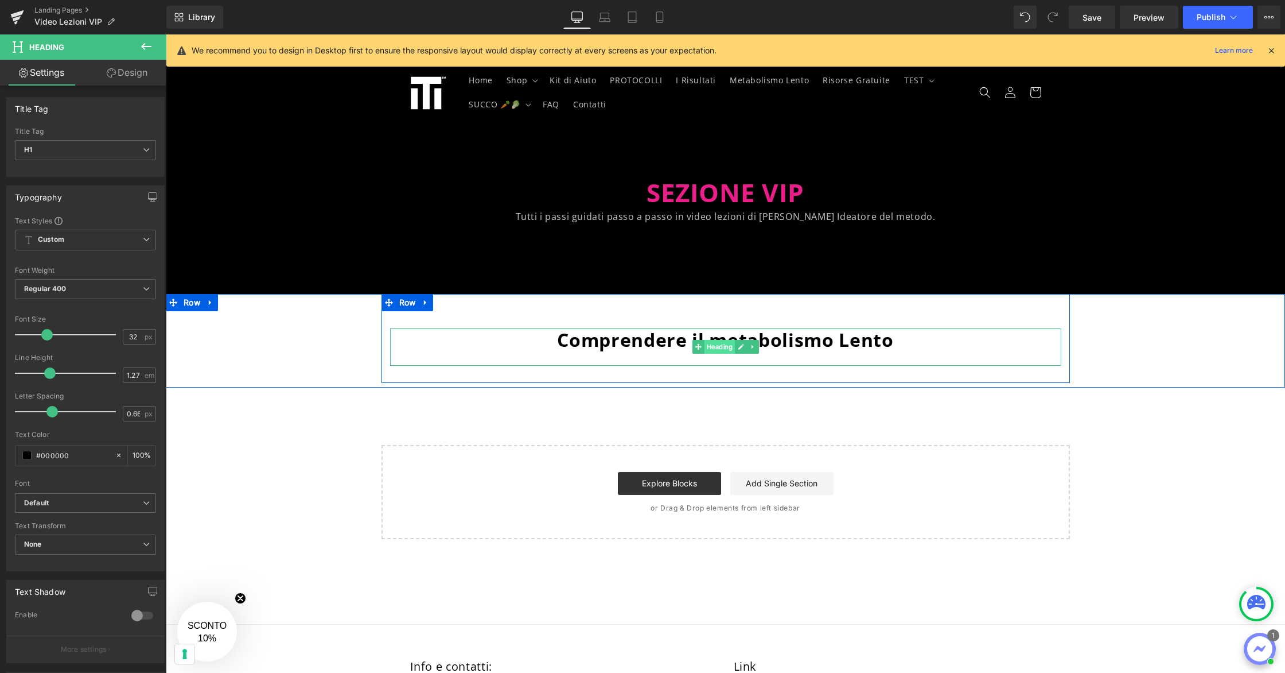
click at [721, 348] on span "Heading" at bounding box center [719, 347] width 31 height 14
click at [754, 345] on icon at bounding box center [753, 346] width 6 height 7
click at [758, 346] on icon at bounding box center [759, 346] width 6 height 7
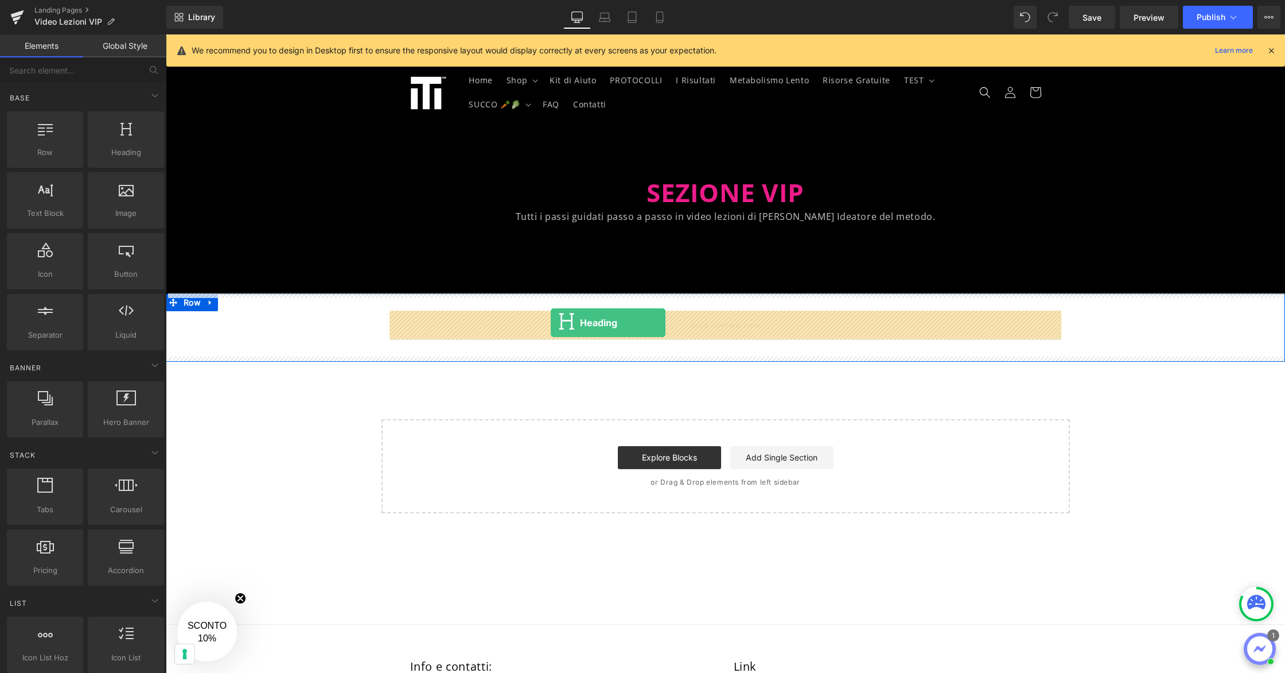
drag, startPoint x: 278, startPoint y: 191, endPoint x: 551, endPoint y: 323, distance: 303.1
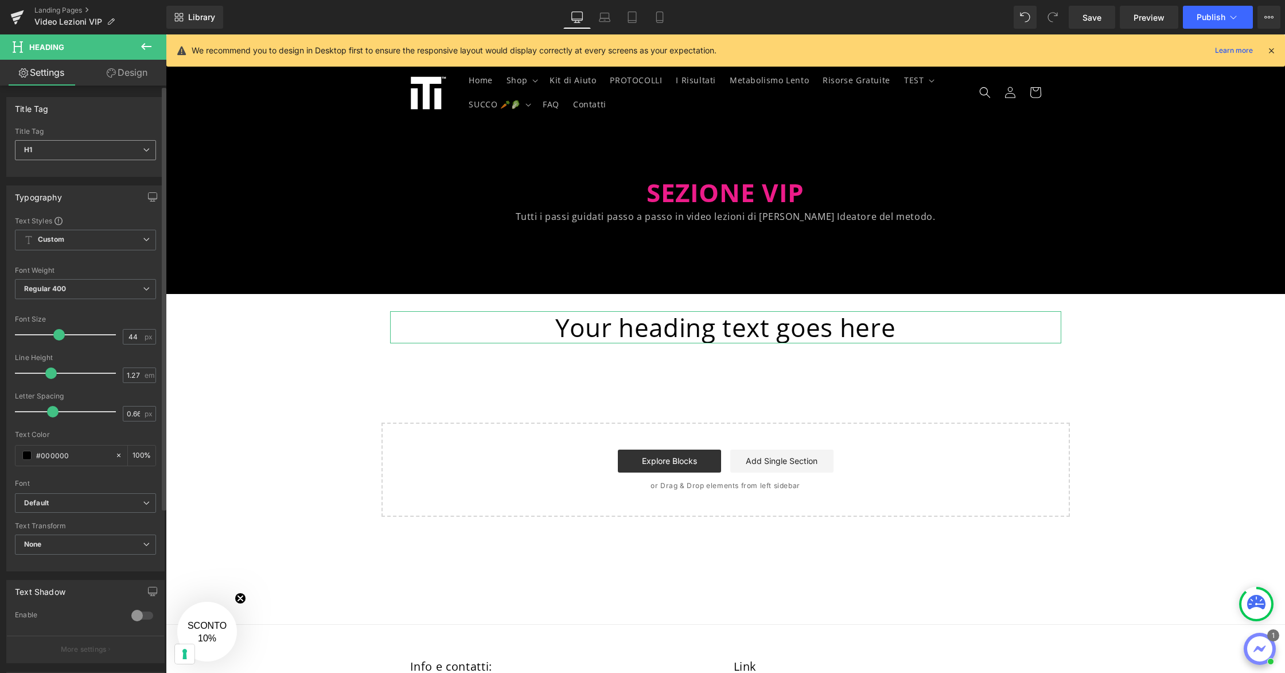
click at [133, 151] on span "H1" at bounding box center [85, 150] width 141 height 20
click at [108, 185] on li "H2" at bounding box center [86, 186] width 142 height 17
type input "26.4"
type input "100"
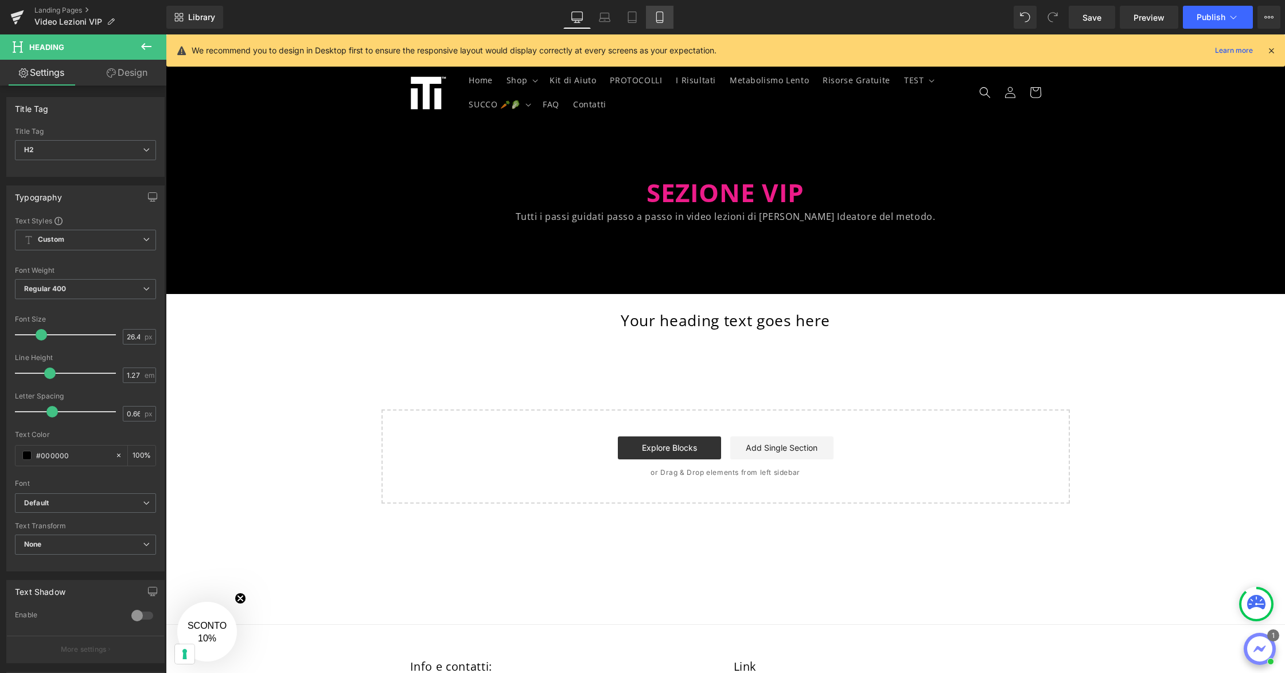
click at [654, 21] on link "Mobile" at bounding box center [660, 17] width 28 height 23
type input "22"
type input "100"
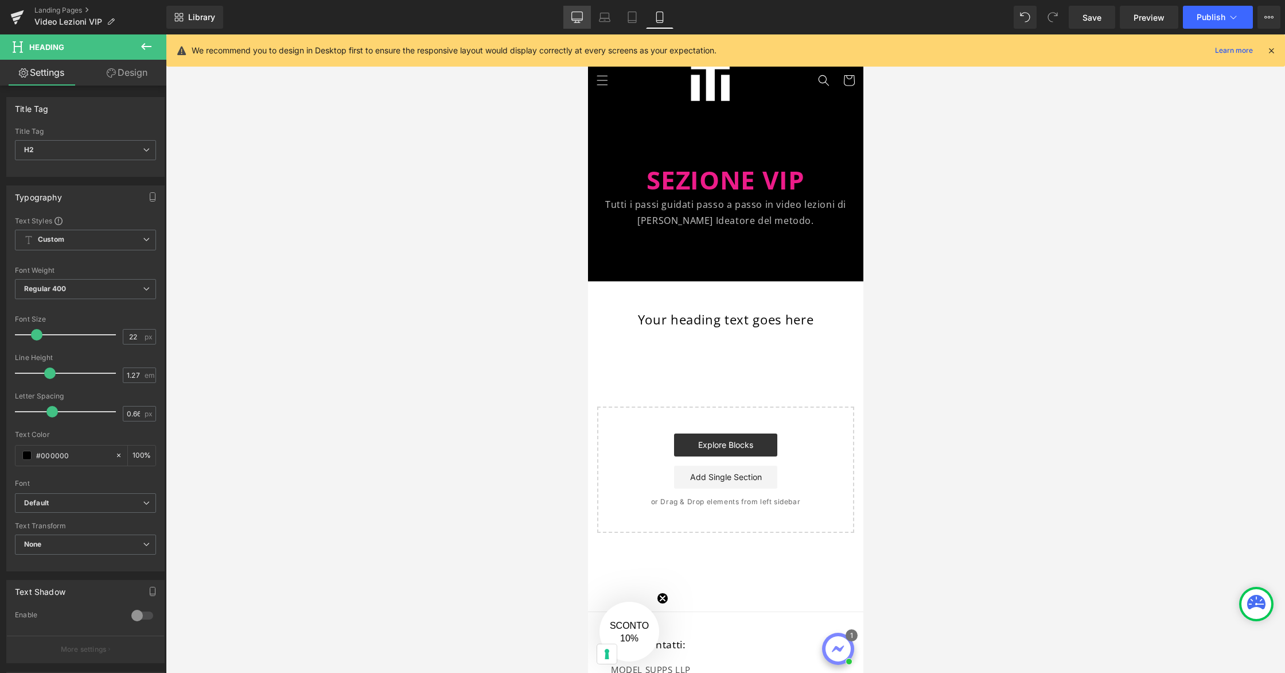
click at [586, 16] on link "Desktop" at bounding box center [578, 17] width 28 height 23
type input "26.4"
type input "100"
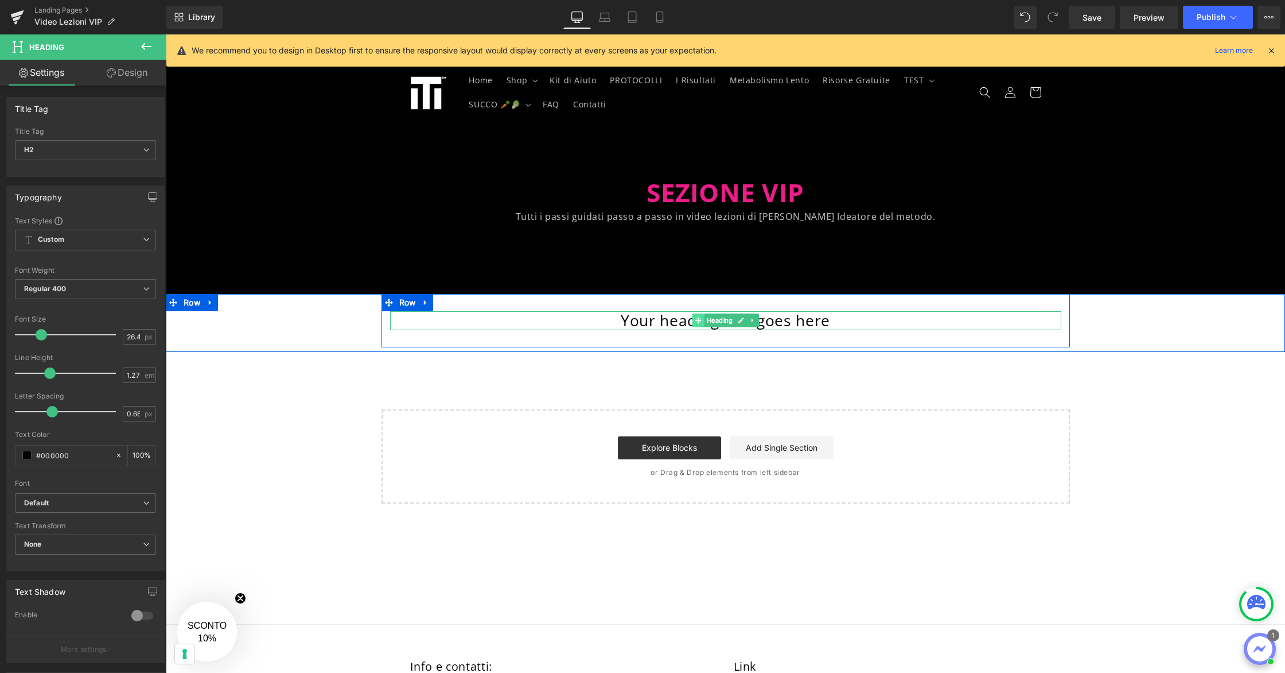
click at [700, 323] on icon at bounding box center [698, 320] width 6 height 7
click at [651, 318] on h2 "Your heading text goes here" at bounding box center [725, 321] width 671 height 20
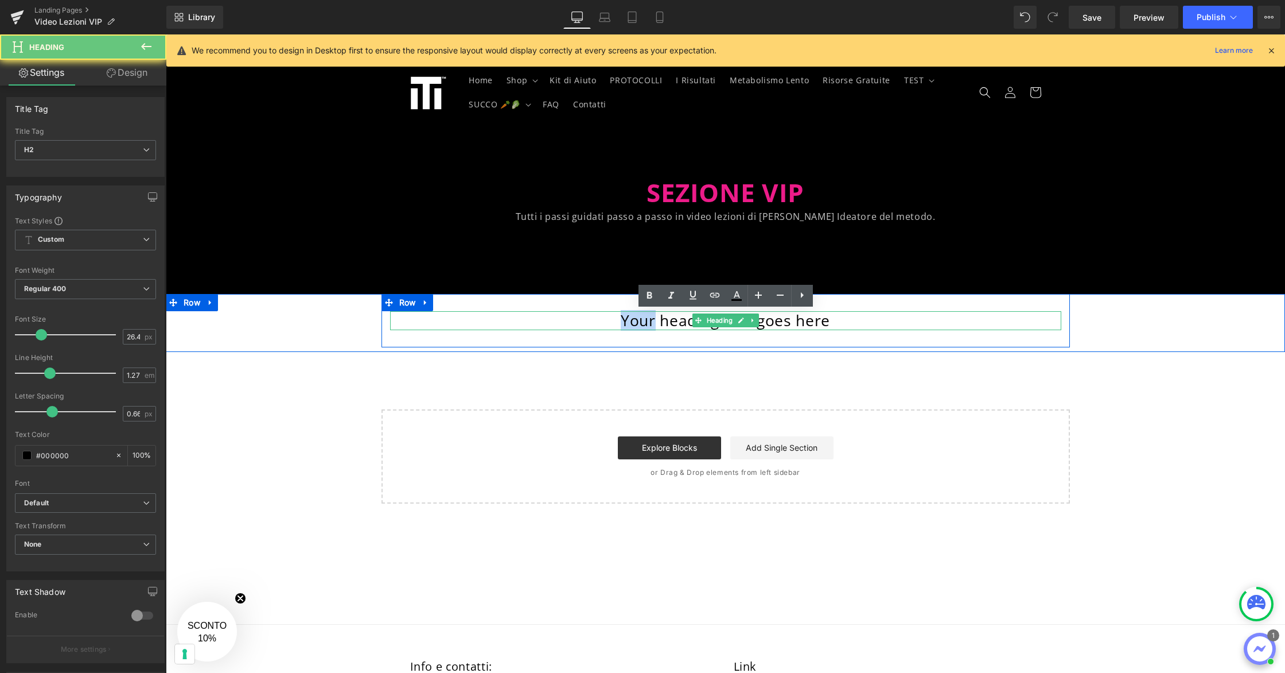
click at [651, 318] on h2 "Your heading text goes here" at bounding box center [725, 321] width 671 height 20
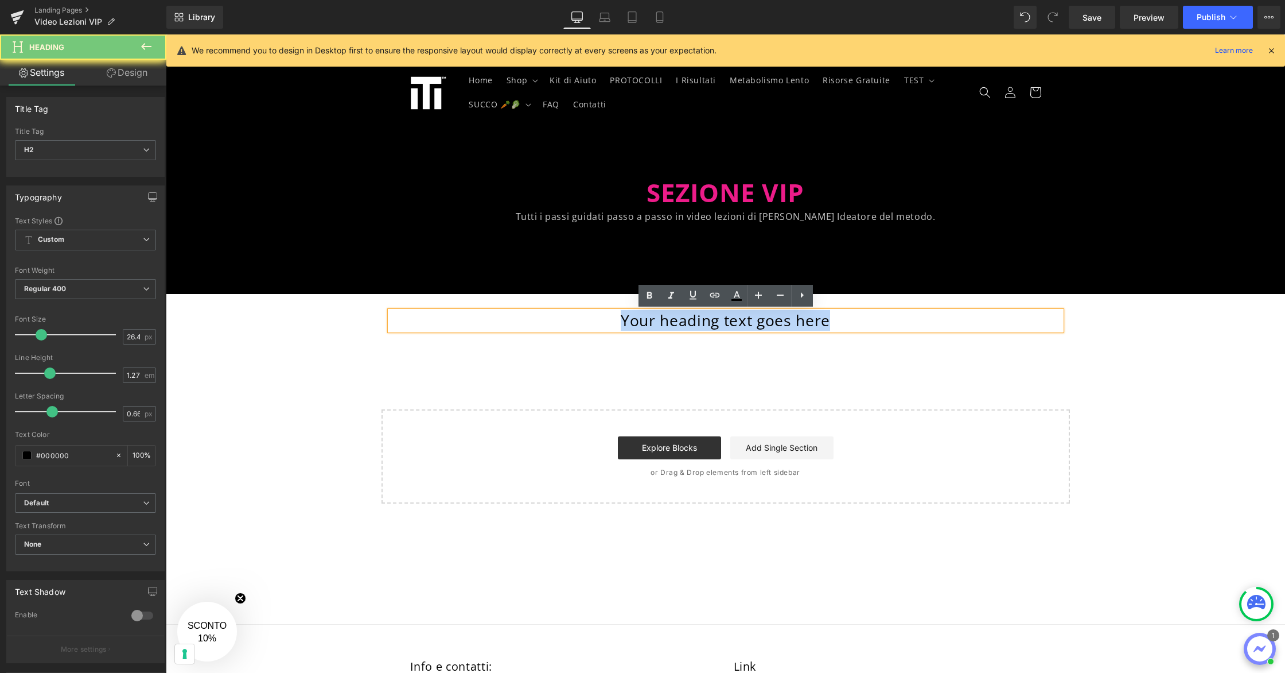
click at [651, 318] on h2 "Your heading text goes here" at bounding box center [725, 321] width 671 height 20
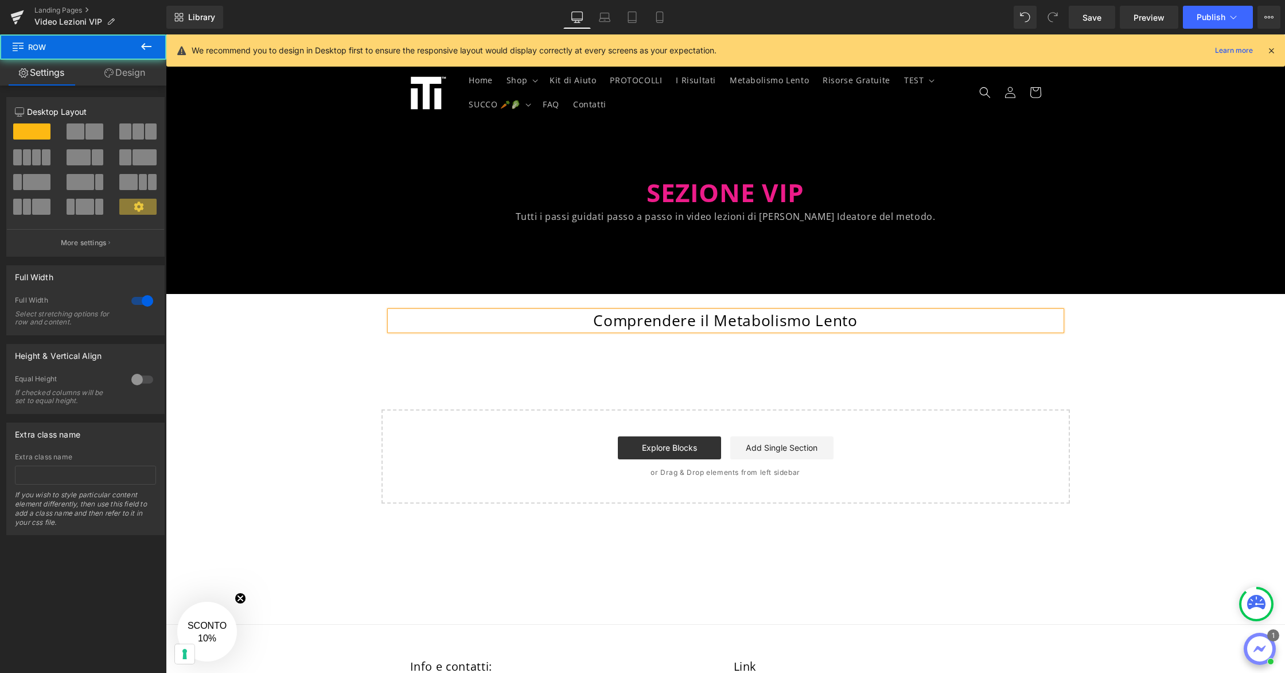
click at [1135, 304] on div "Comprendere il Metabolismo Lento Heading Row" at bounding box center [726, 321] width 1120 height 54
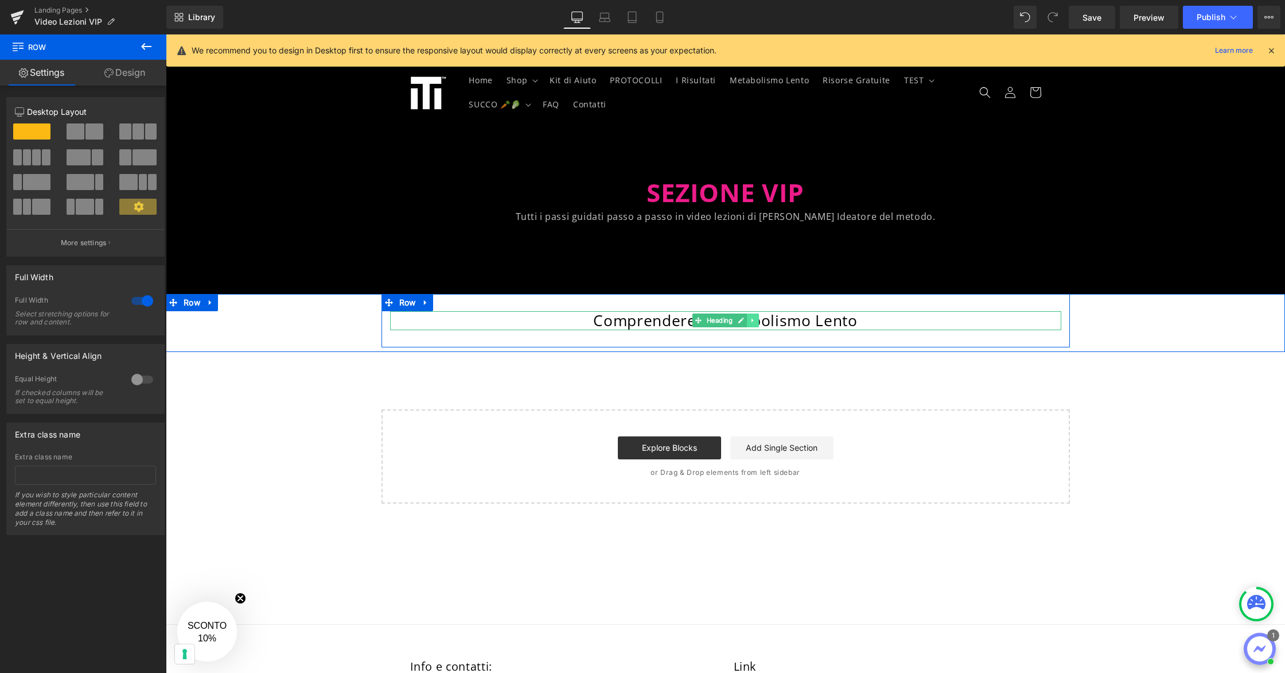
click at [752, 321] on icon at bounding box center [753, 320] width 2 height 4
click at [750, 323] on icon at bounding box center [747, 320] width 6 height 6
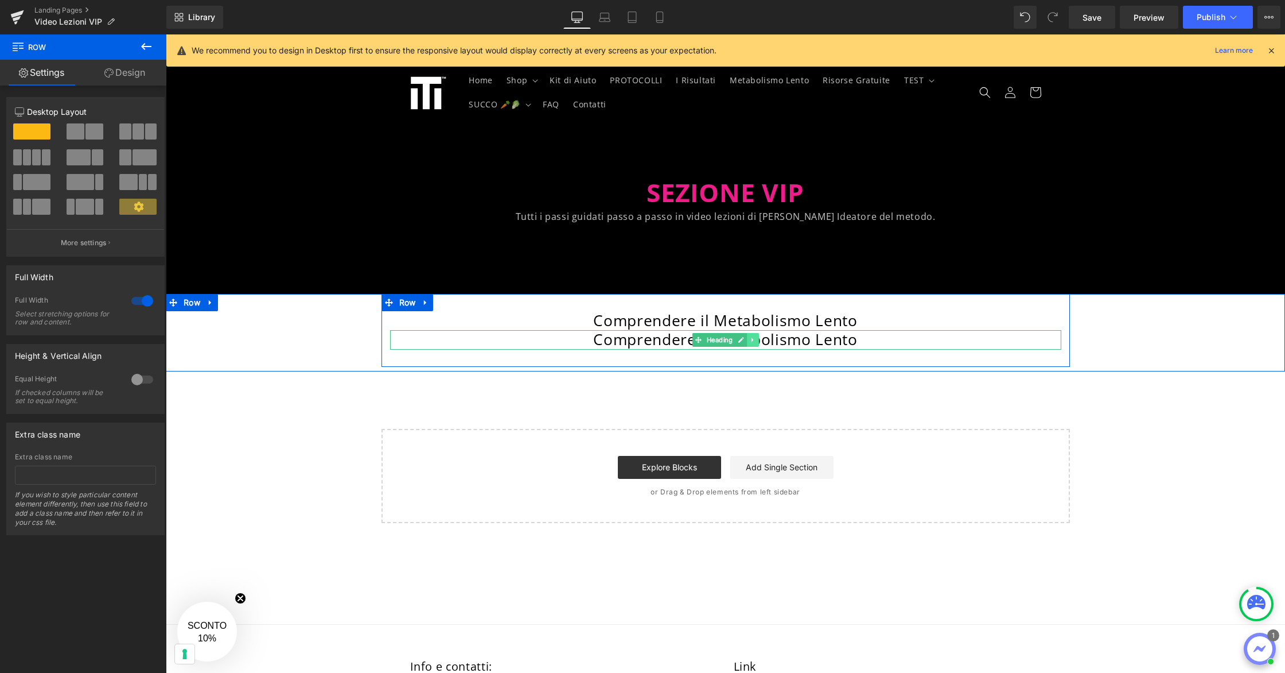
click at [756, 337] on link at bounding box center [753, 340] width 12 height 14
click at [751, 341] on link at bounding box center [747, 340] width 12 height 14
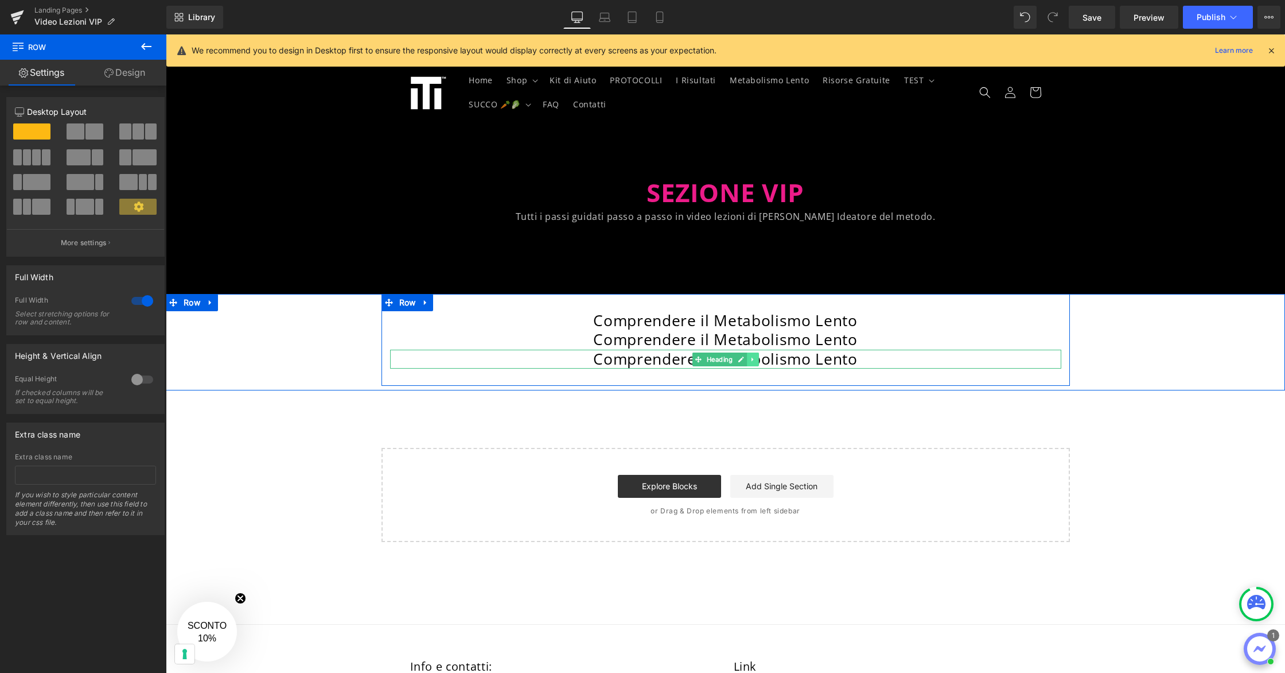
click at [759, 360] on link at bounding box center [753, 359] width 12 height 14
click at [753, 361] on link at bounding box center [759, 359] width 12 height 14
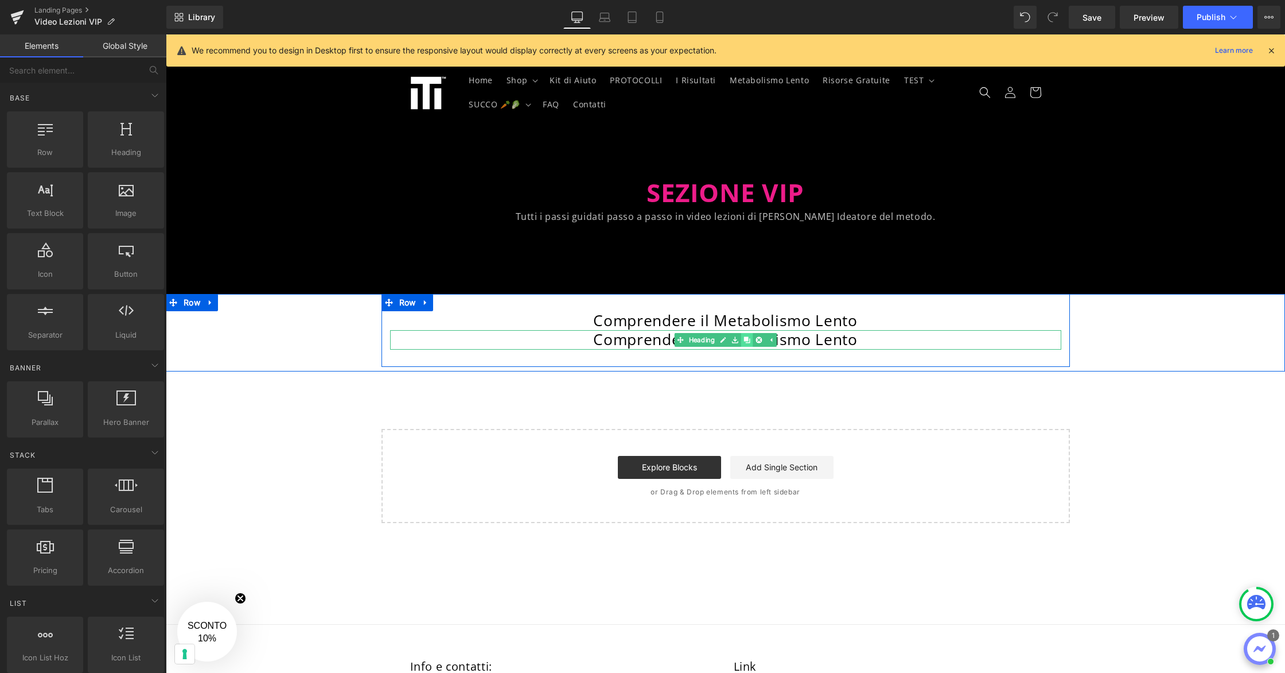
click at [749, 340] on icon at bounding box center [747, 339] width 6 height 7
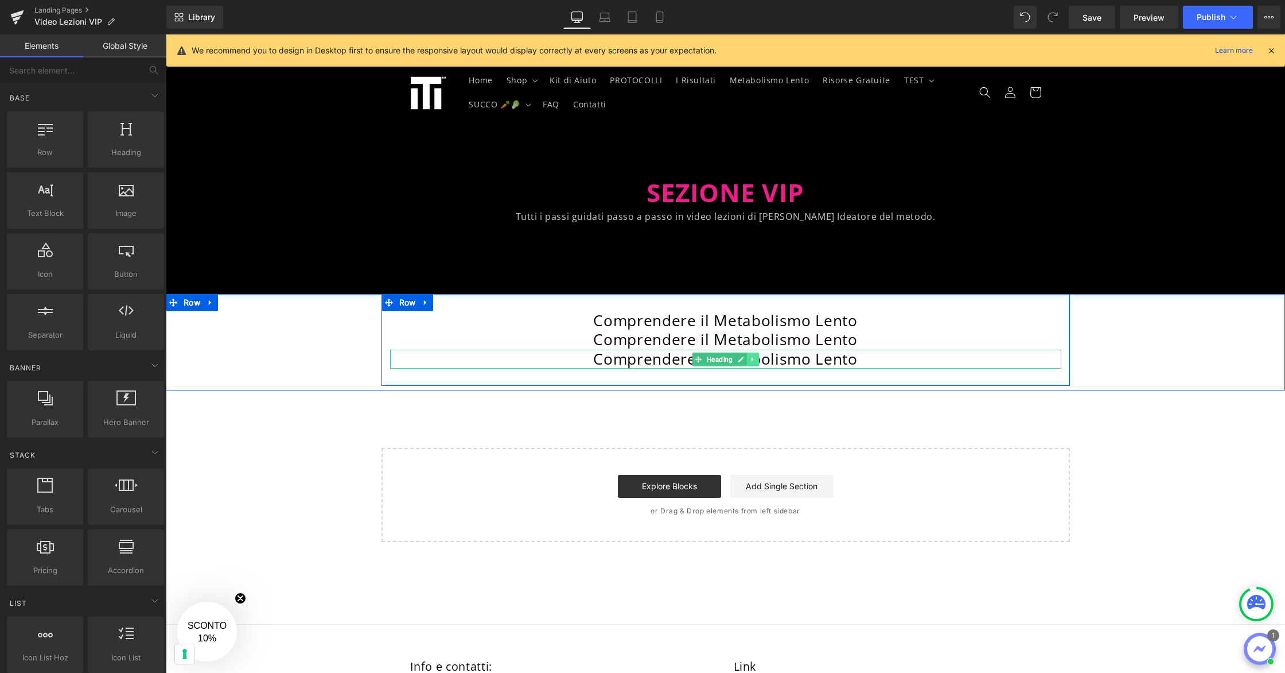
click at [759, 360] on link at bounding box center [753, 359] width 12 height 14
click at [750, 360] on link at bounding box center [747, 359] width 12 height 14
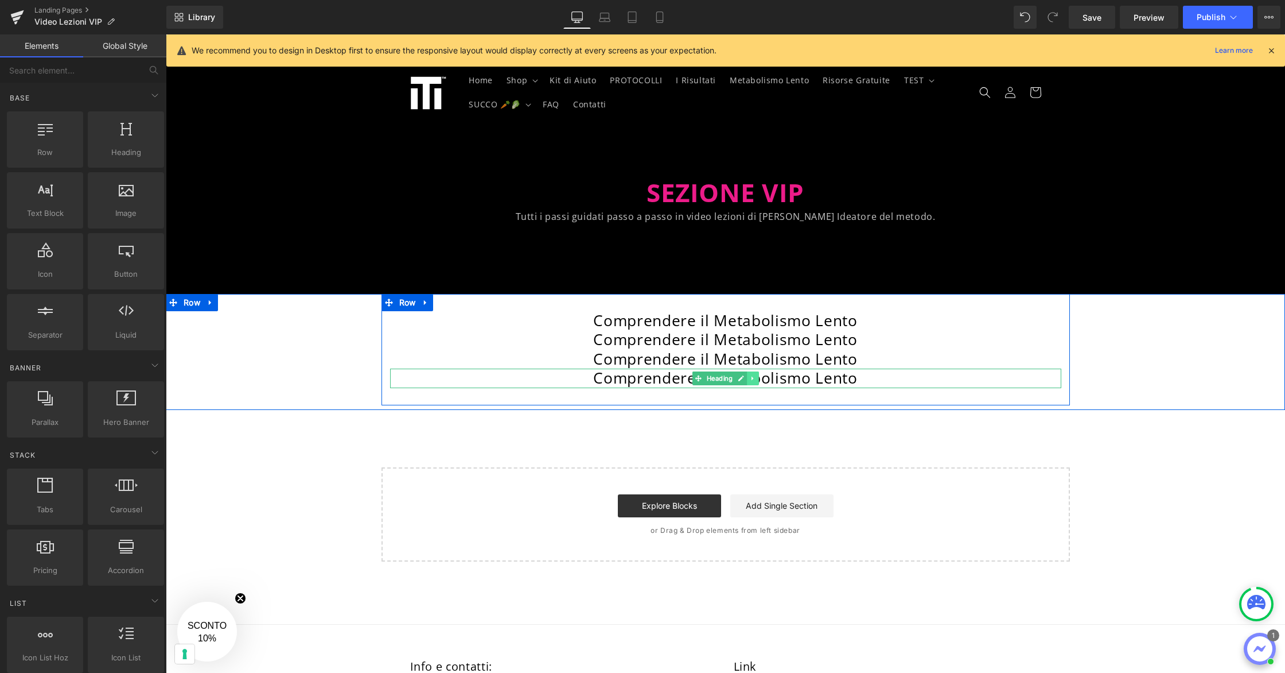
click at [751, 381] on icon at bounding box center [753, 378] width 6 height 7
click at [749, 380] on icon at bounding box center [747, 378] width 6 height 6
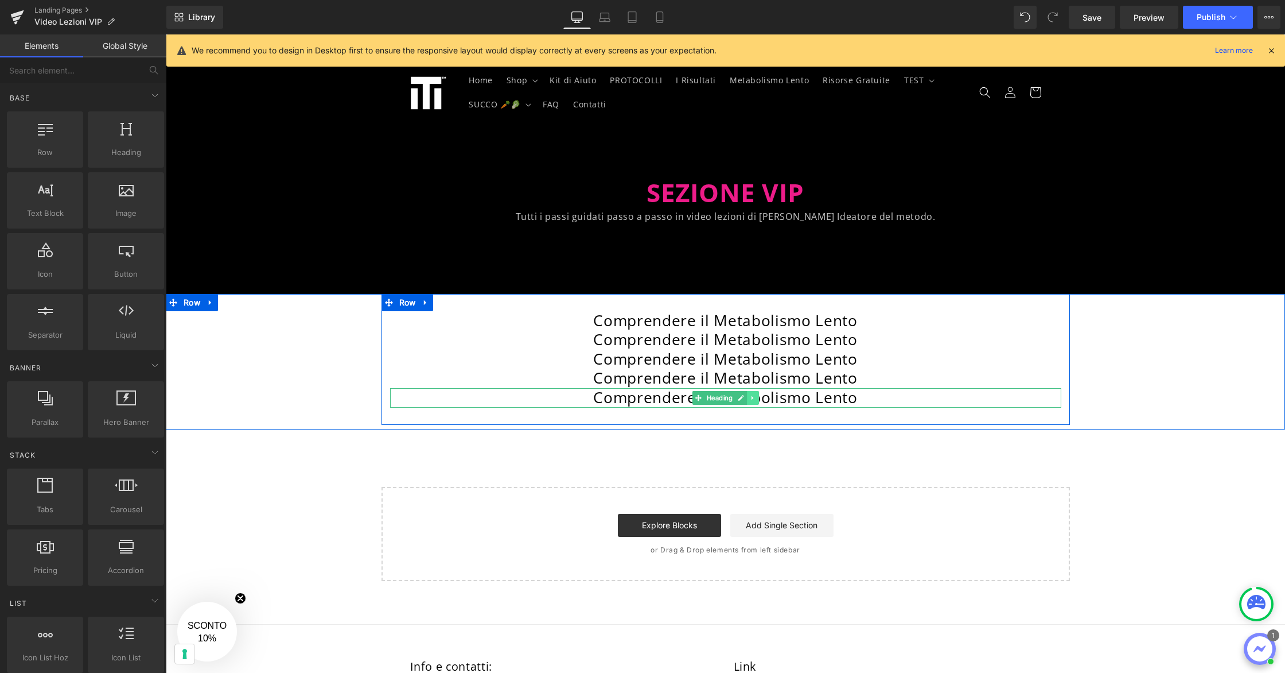
click at [753, 397] on icon at bounding box center [753, 397] width 2 height 4
click at [749, 398] on icon at bounding box center [747, 397] width 6 height 6
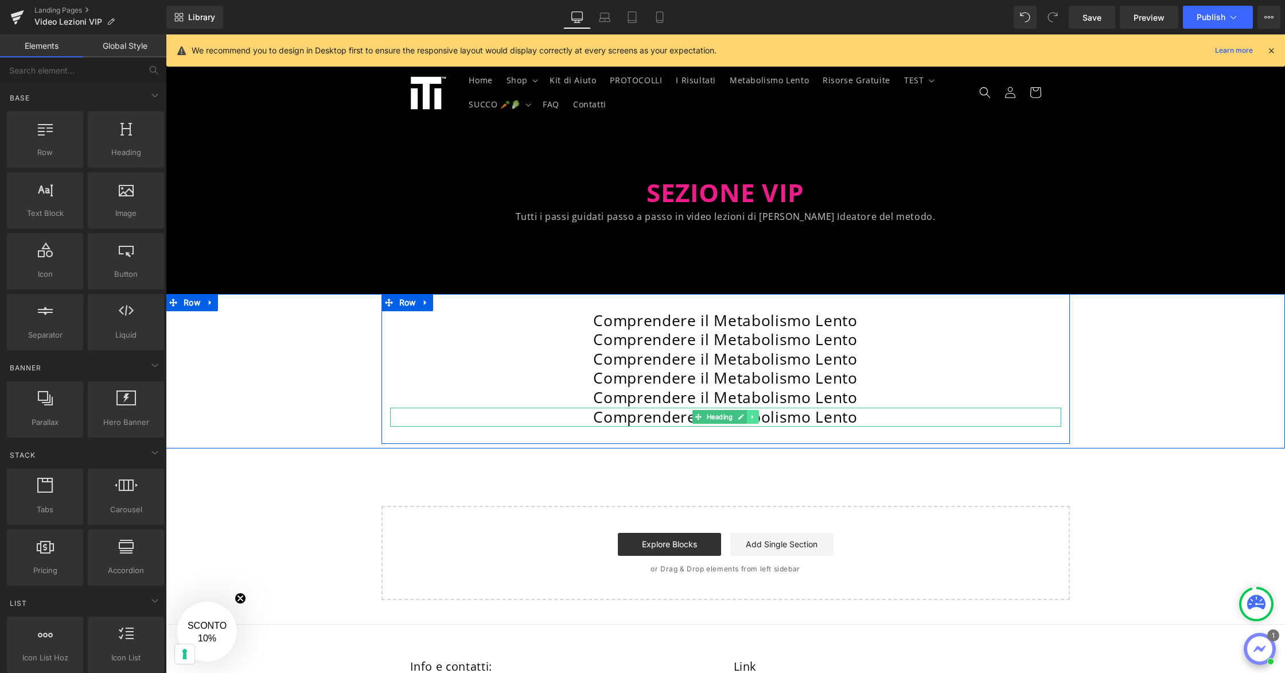
click at [756, 418] on link at bounding box center [753, 417] width 12 height 14
click at [747, 417] on icon at bounding box center [747, 417] width 6 height 6
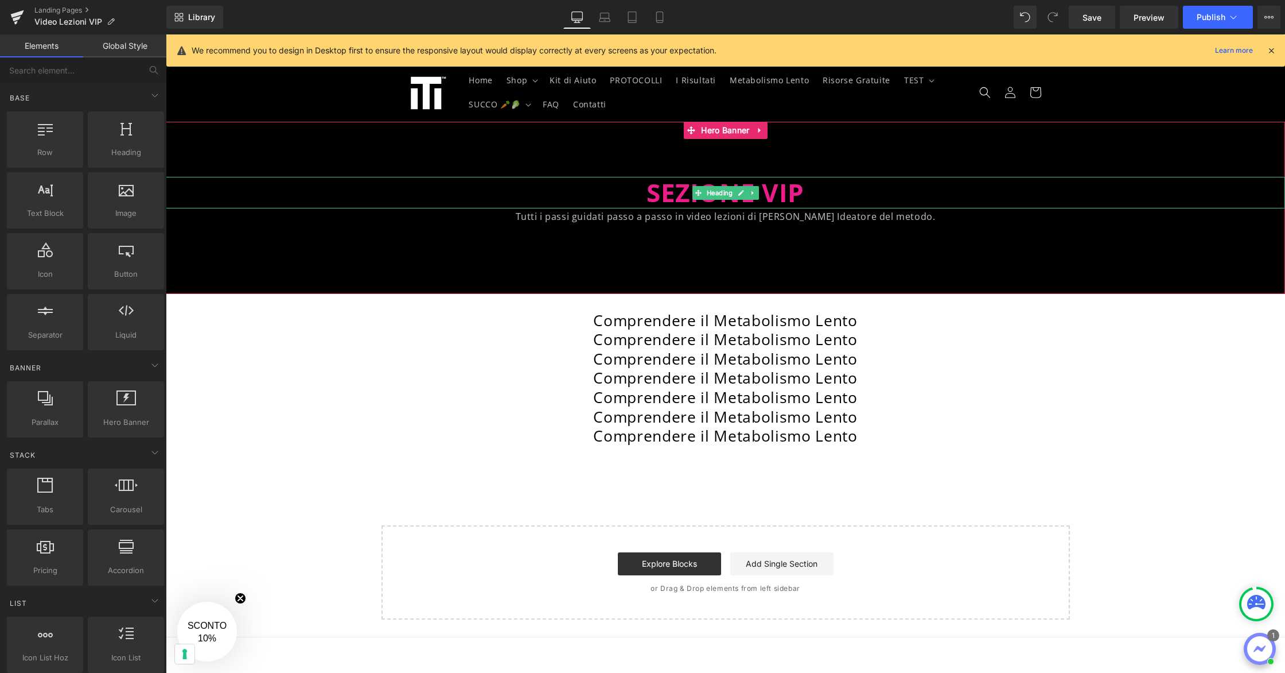
click at [805, 191] on span "SEZIONE VIP" at bounding box center [726, 192] width 158 height 34
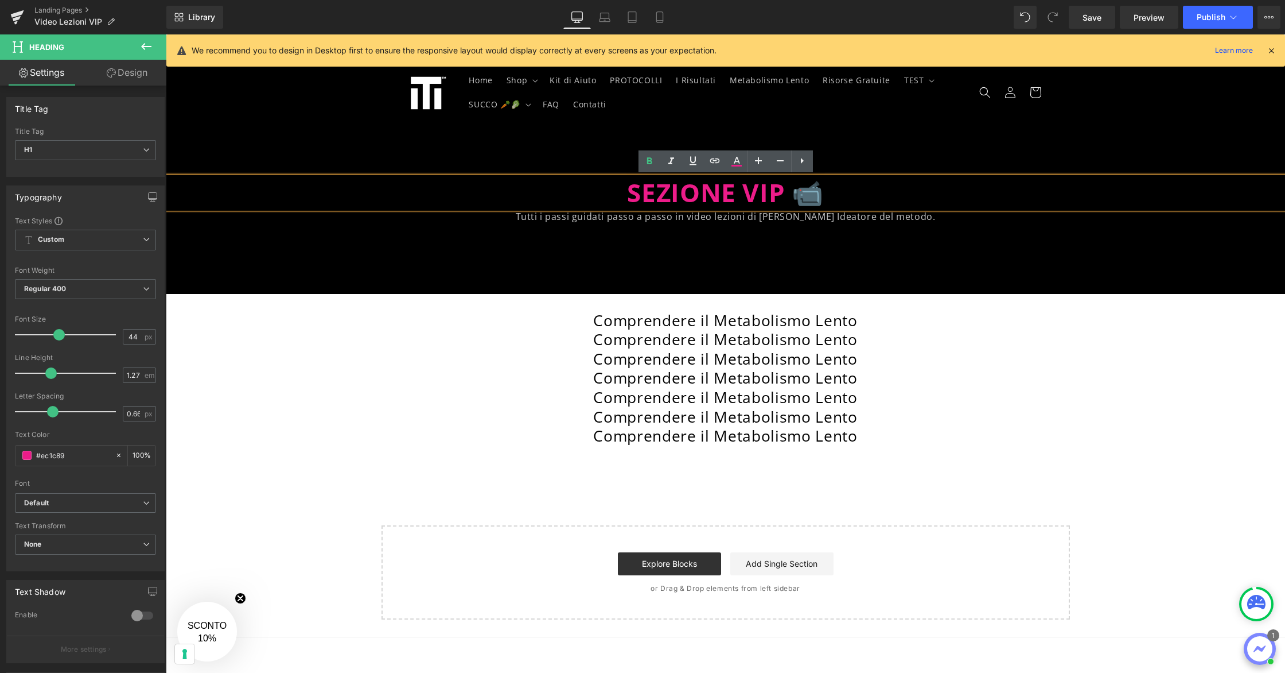
click at [859, 160] on div at bounding box center [726, 208] width 1120 height 172
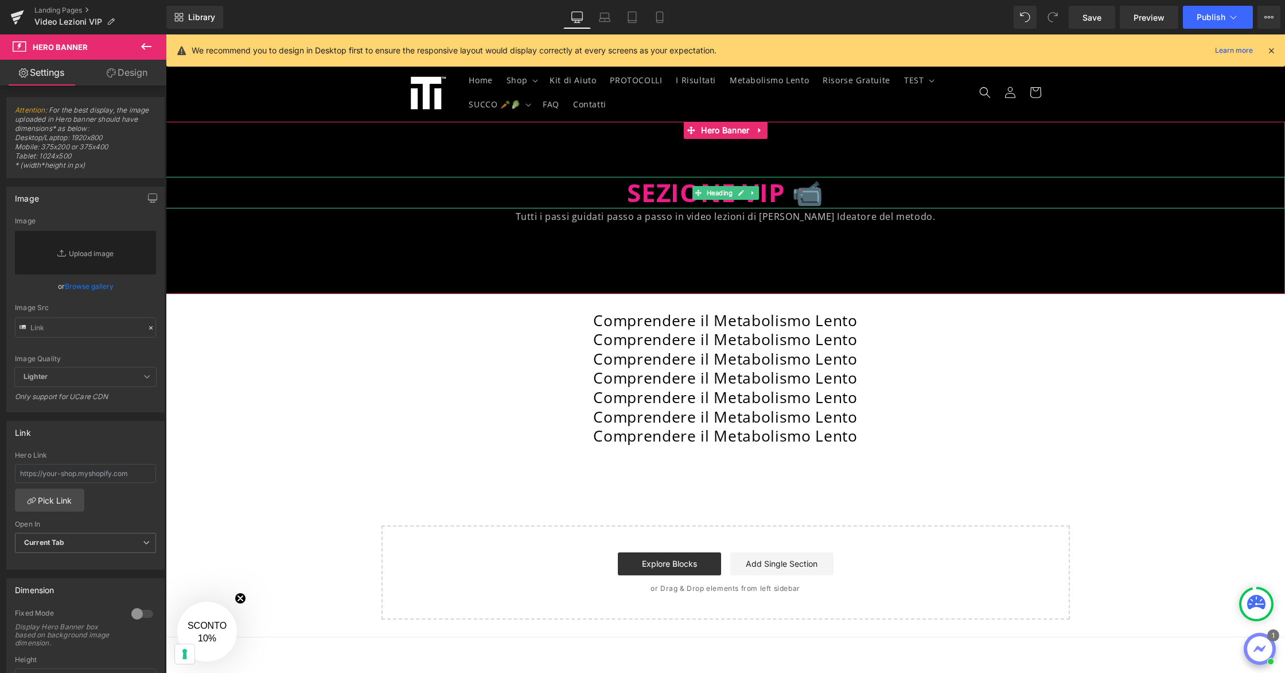
click at [822, 195] on h1 "SEZIONE VIP 📹" at bounding box center [726, 193] width 1120 height 32
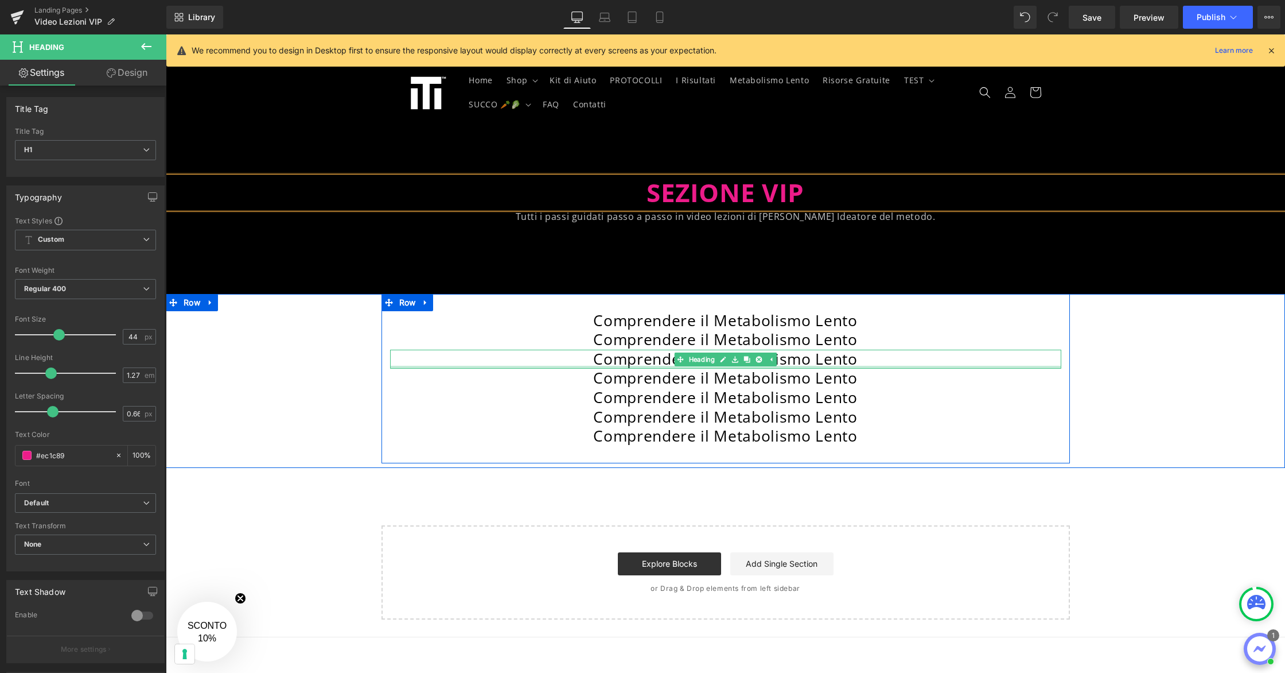
click at [992, 367] on div at bounding box center [725, 367] width 671 height 3
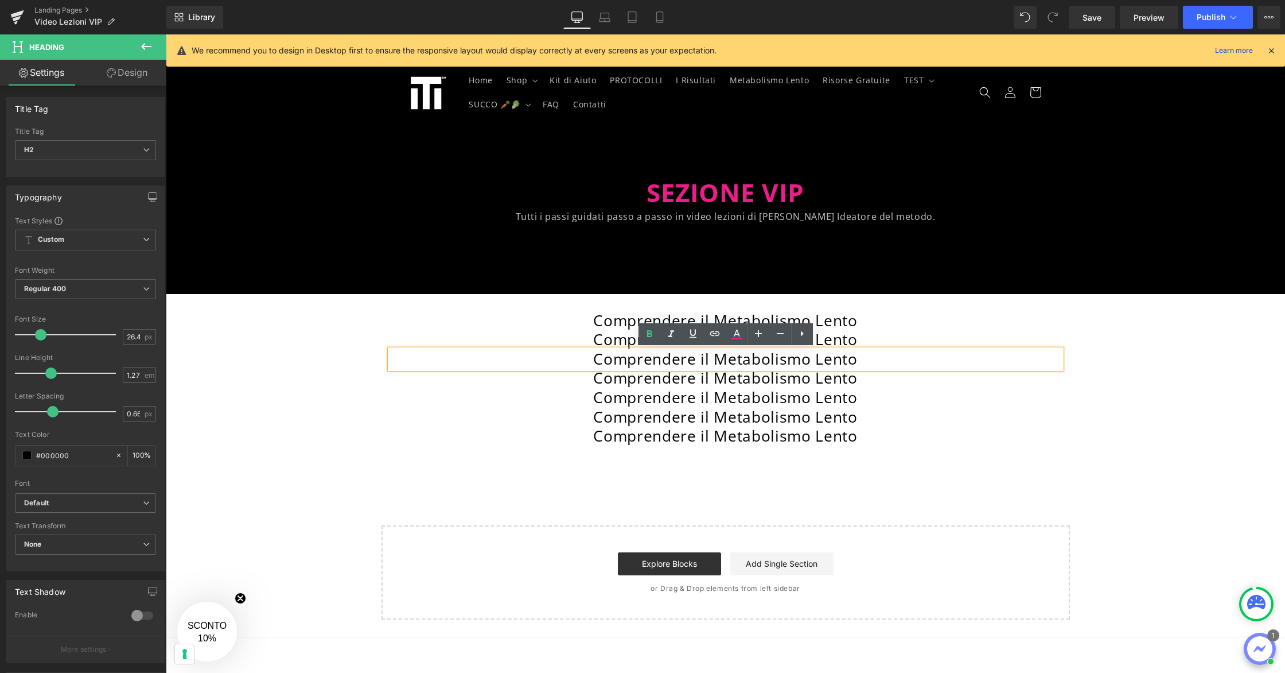
click at [346, 355] on div "Comprendere il Metabolismo Lento Heading Comprendere il Metabolismo Lento Headi…" at bounding box center [726, 378] width 1120 height 169
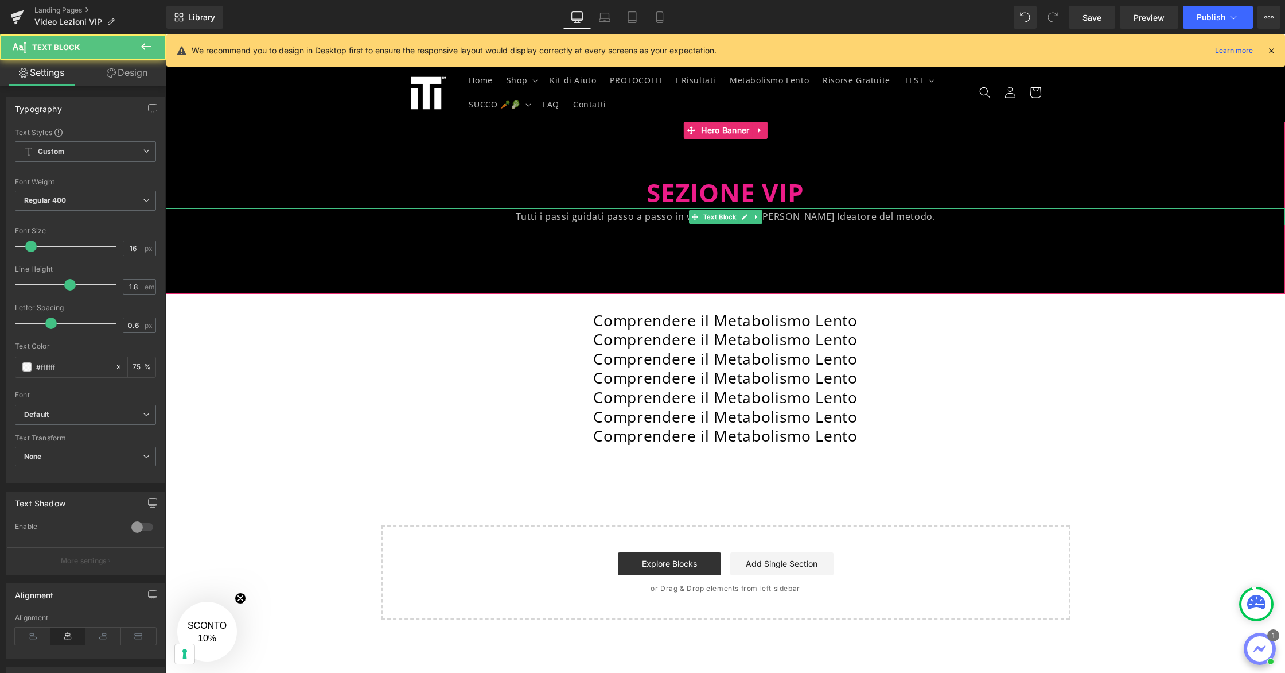
click at [855, 221] on p "Tutti i passi guidati passo a passo in video lezioni di [PERSON_NAME] Ideatore …" at bounding box center [726, 216] width 1120 height 17
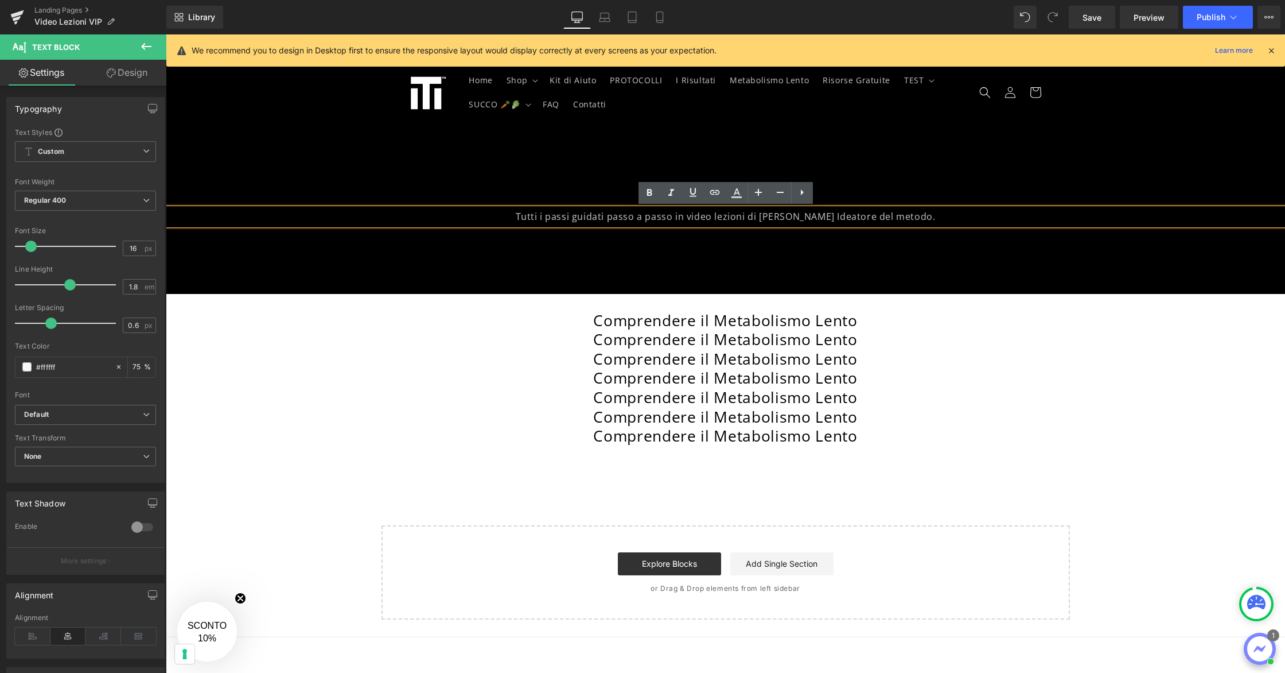
click at [829, 220] on p "Tutti i passi guidati passo a passo in video lezioni di [PERSON_NAME] Ideatore …" at bounding box center [726, 216] width 1120 height 17
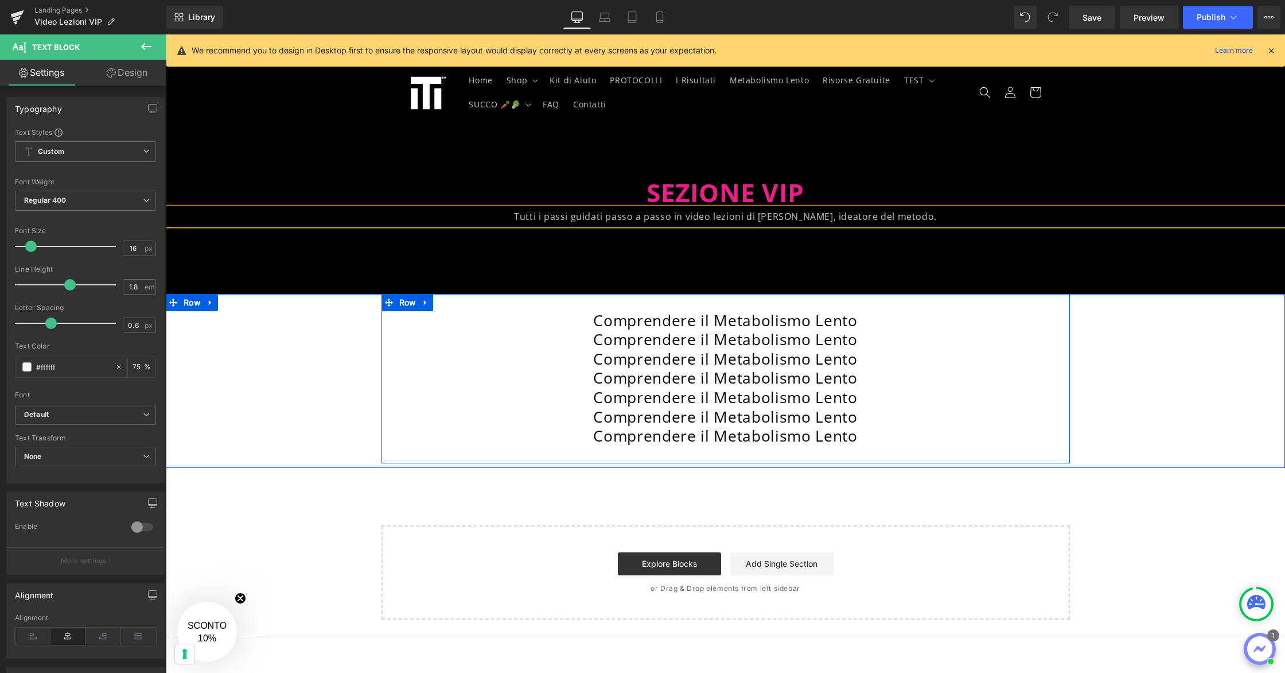
click at [993, 303] on div "Comprendere il Metabolismo Lento Heading Comprendere il Metabolismo Lento Headi…" at bounding box center [726, 378] width 689 height 169
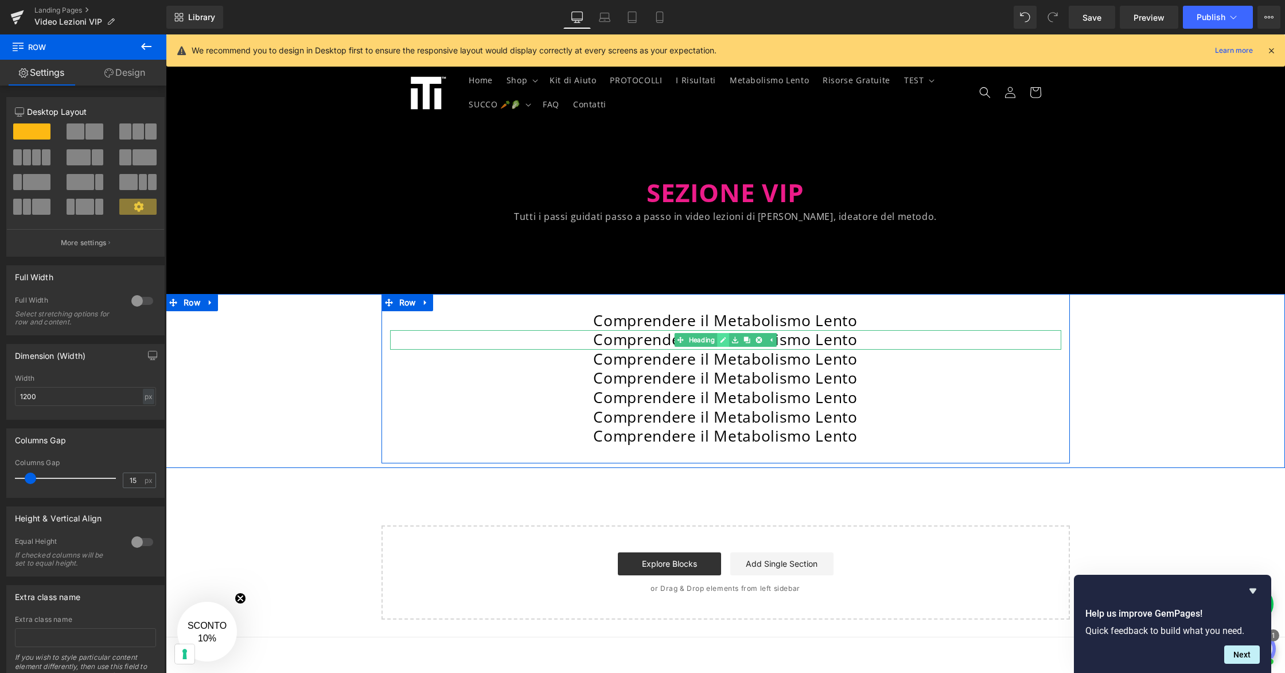
click at [728, 340] on link at bounding box center [723, 340] width 12 height 14
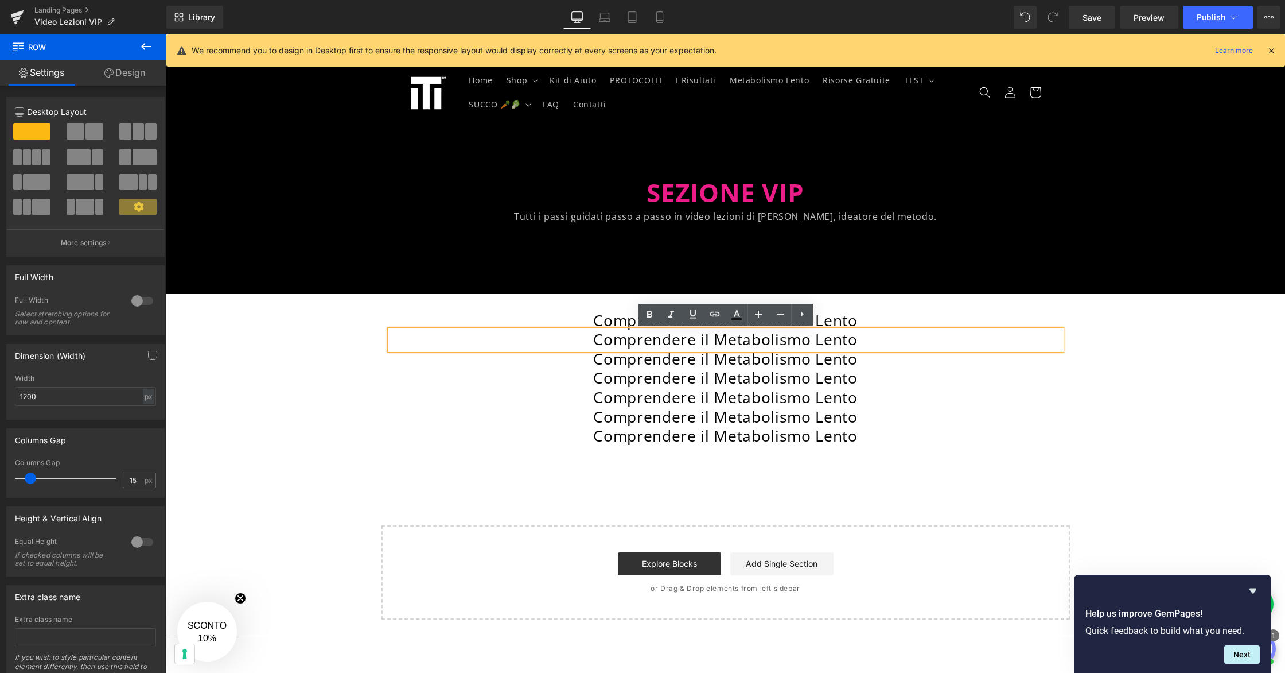
click at [725, 339] on h2 "Comprendere il Metabolismo Lento" at bounding box center [725, 340] width 671 height 20
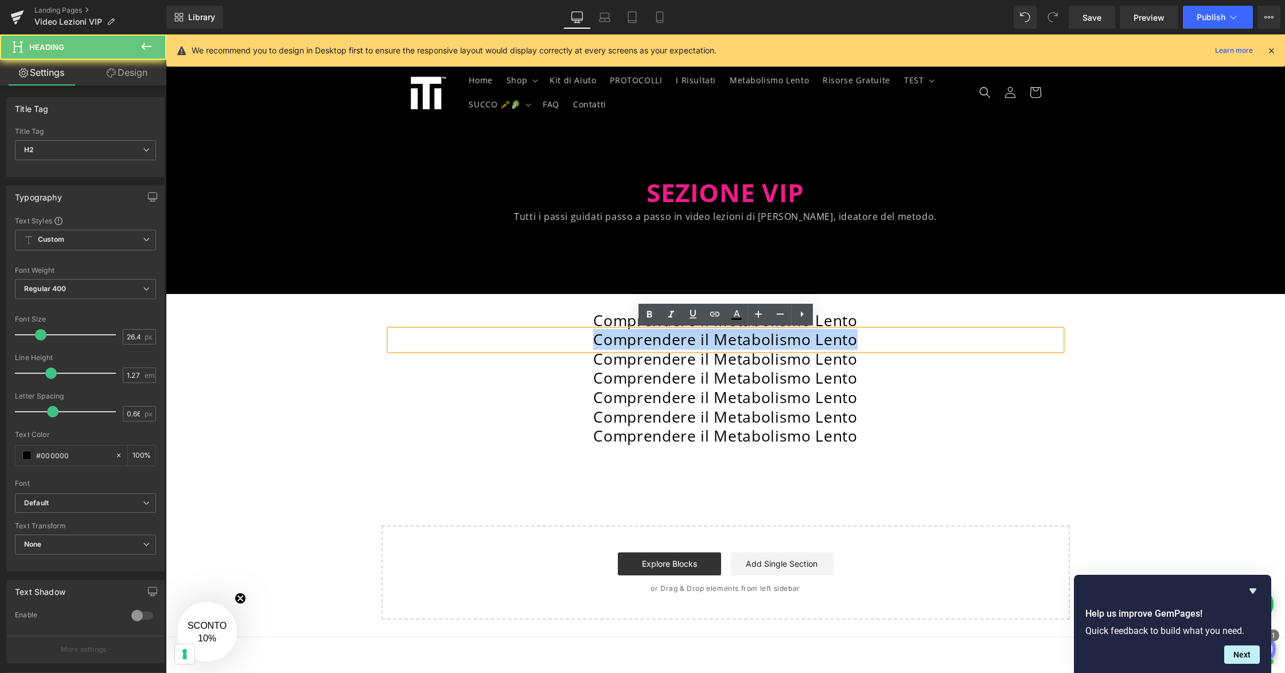
click at [725, 339] on h2 "Comprendere il Metabolismo Lento" at bounding box center [725, 340] width 671 height 20
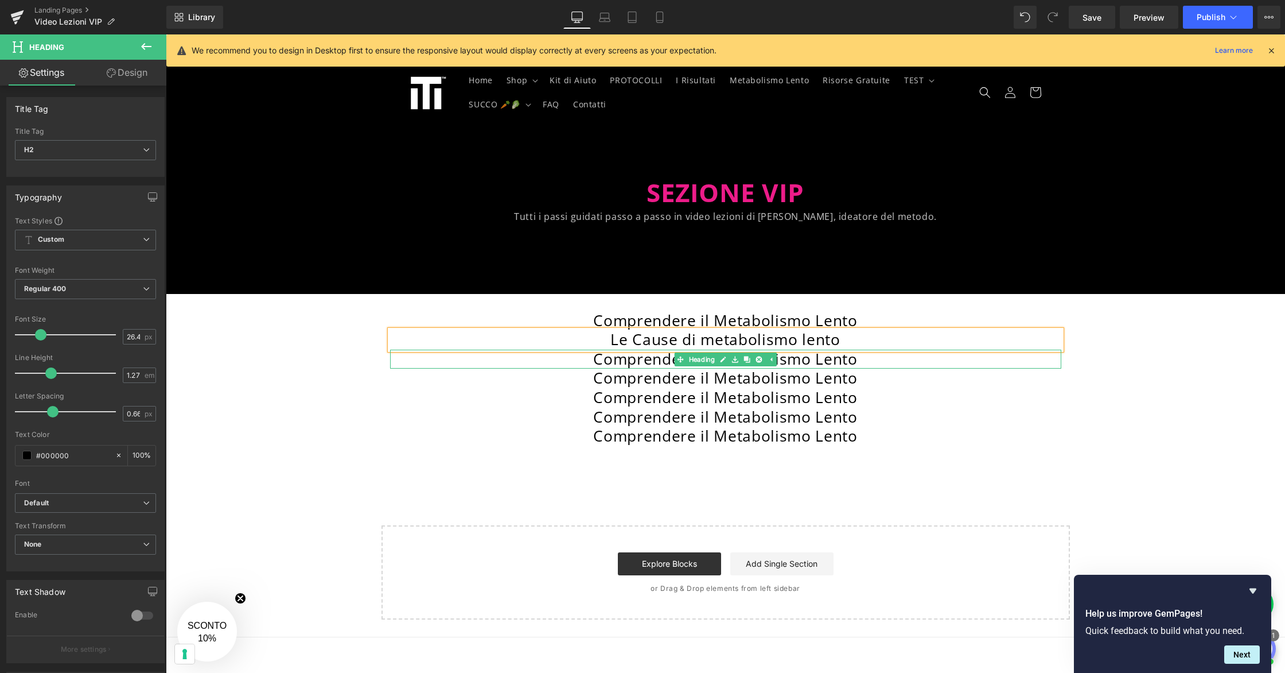
click at [655, 361] on h2 "Comprendere il Metabolismo Lento" at bounding box center [725, 359] width 671 height 20
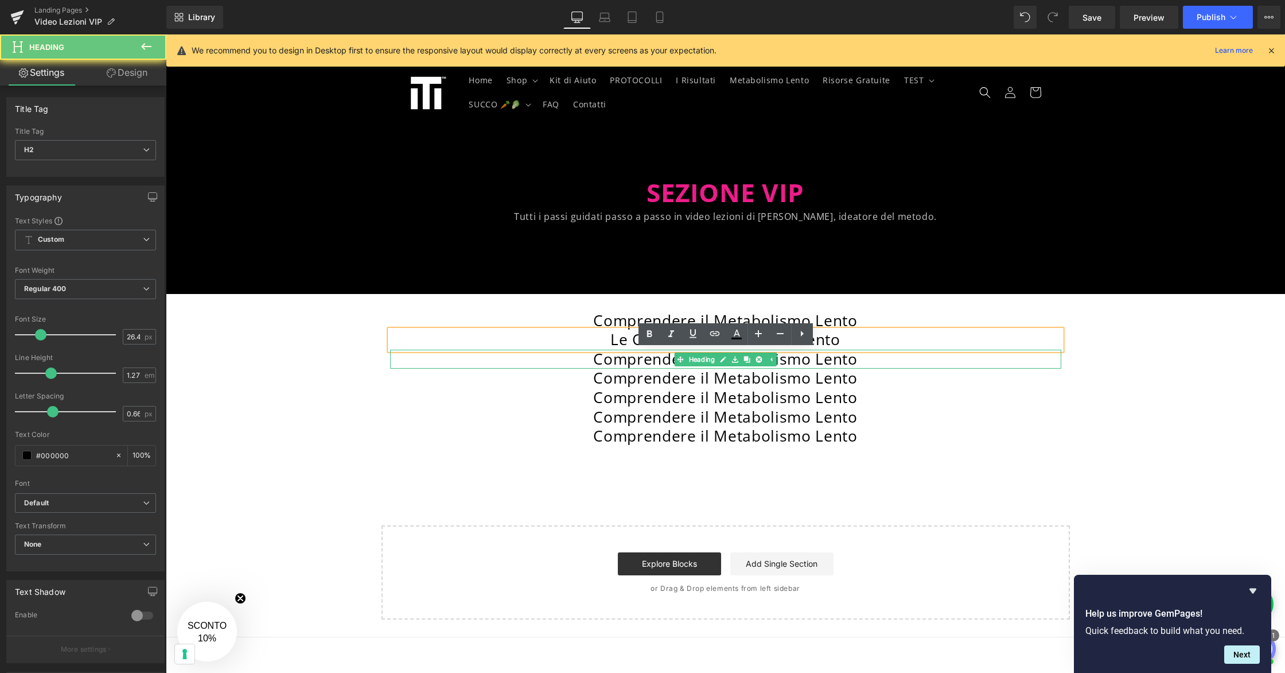
click at [655, 361] on h2 "Comprendere il Metabolismo Lento" at bounding box center [725, 359] width 671 height 20
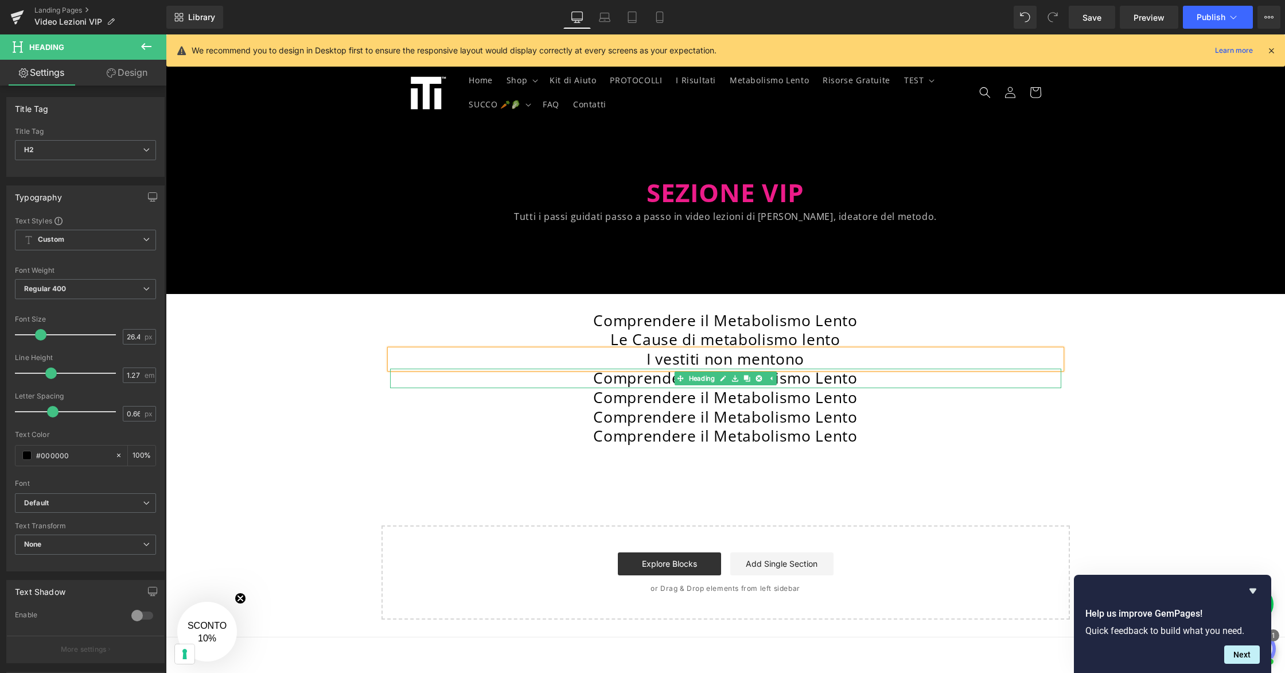
click at [660, 381] on h2 "Comprendere il Metabolismo Lento" at bounding box center [725, 378] width 671 height 20
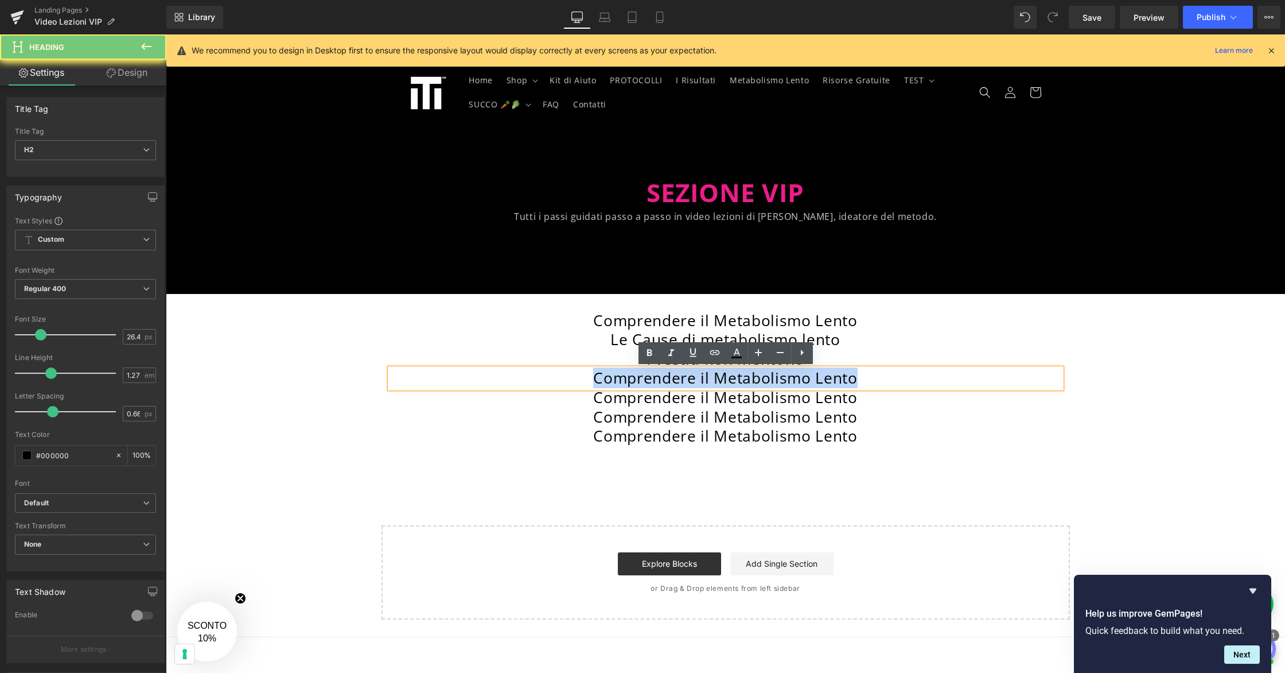
click at [660, 381] on h2 "Comprendere il Metabolismo Lento" at bounding box center [725, 378] width 671 height 20
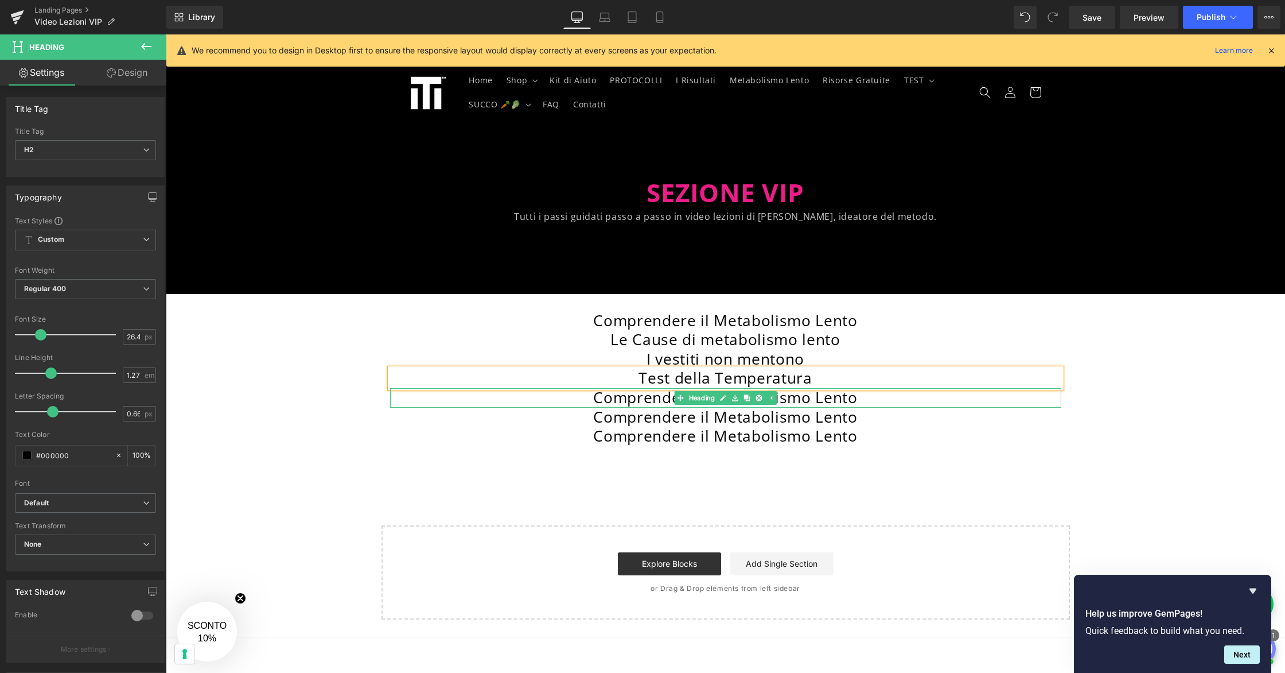
click at [652, 399] on h2 "Comprendere il Metabolismo Lento" at bounding box center [725, 398] width 671 height 20
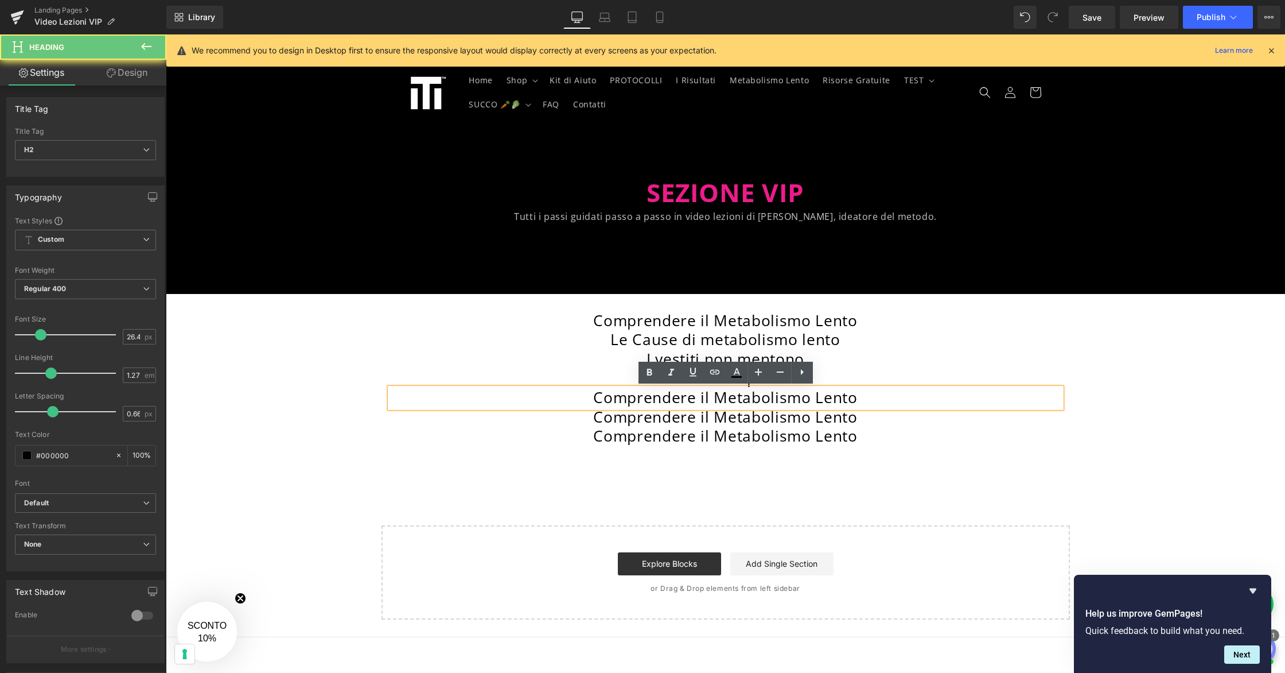
click at [652, 399] on h2 "Comprendere il Metabolismo Lento" at bounding box center [725, 398] width 671 height 20
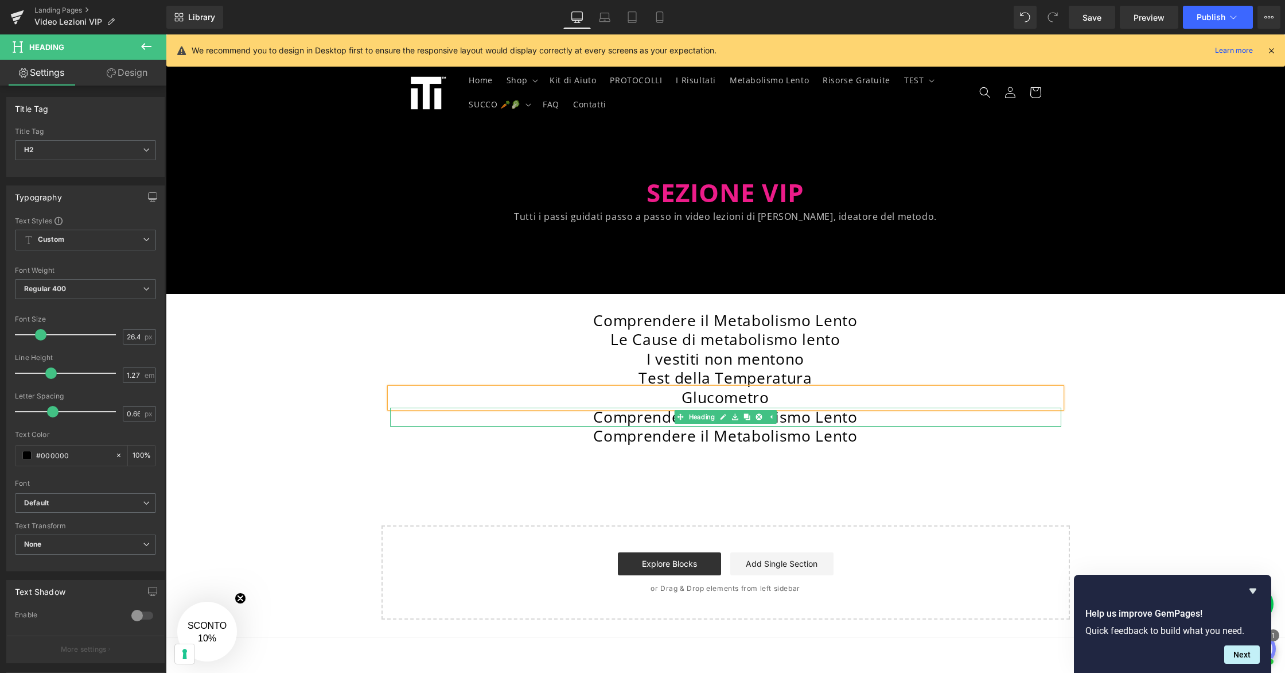
click at [657, 413] on h2 "Comprendere il Metabolismo Lento" at bounding box center [725, 417] width 671 height 20
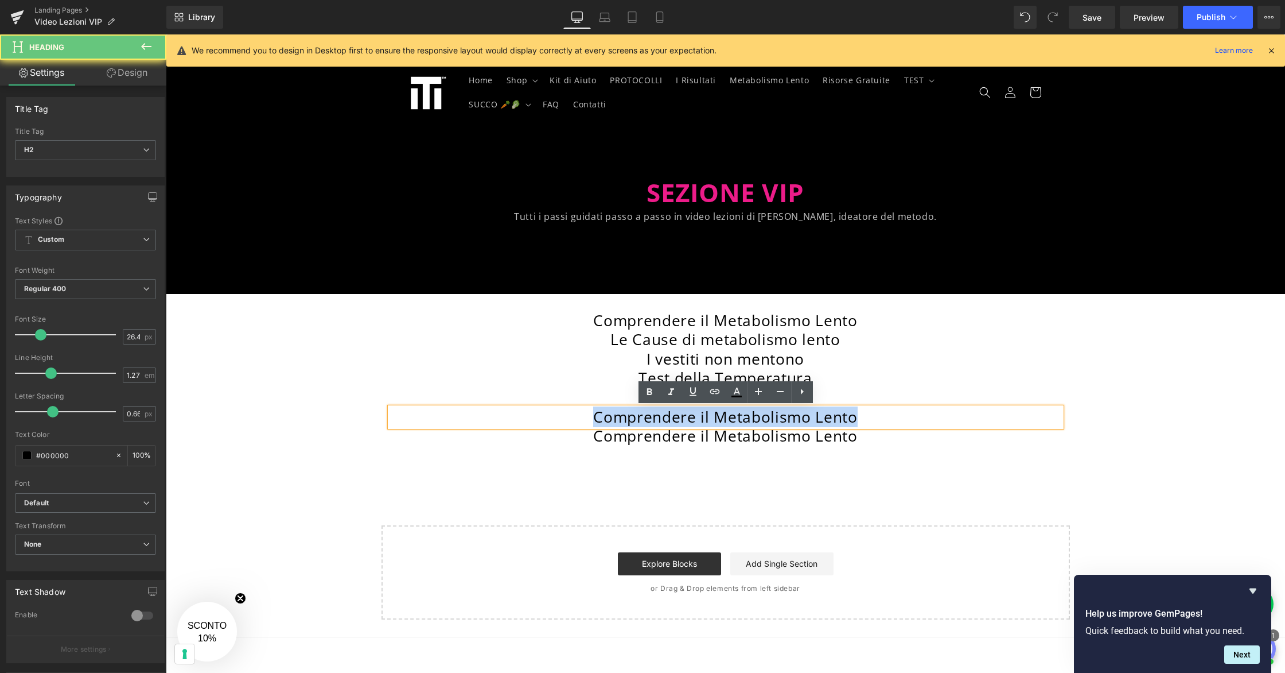
click at [657, 413] on h2 "Comprendere il Metabolismo Lento" at bounding box center [725, 417] width 671 height 20
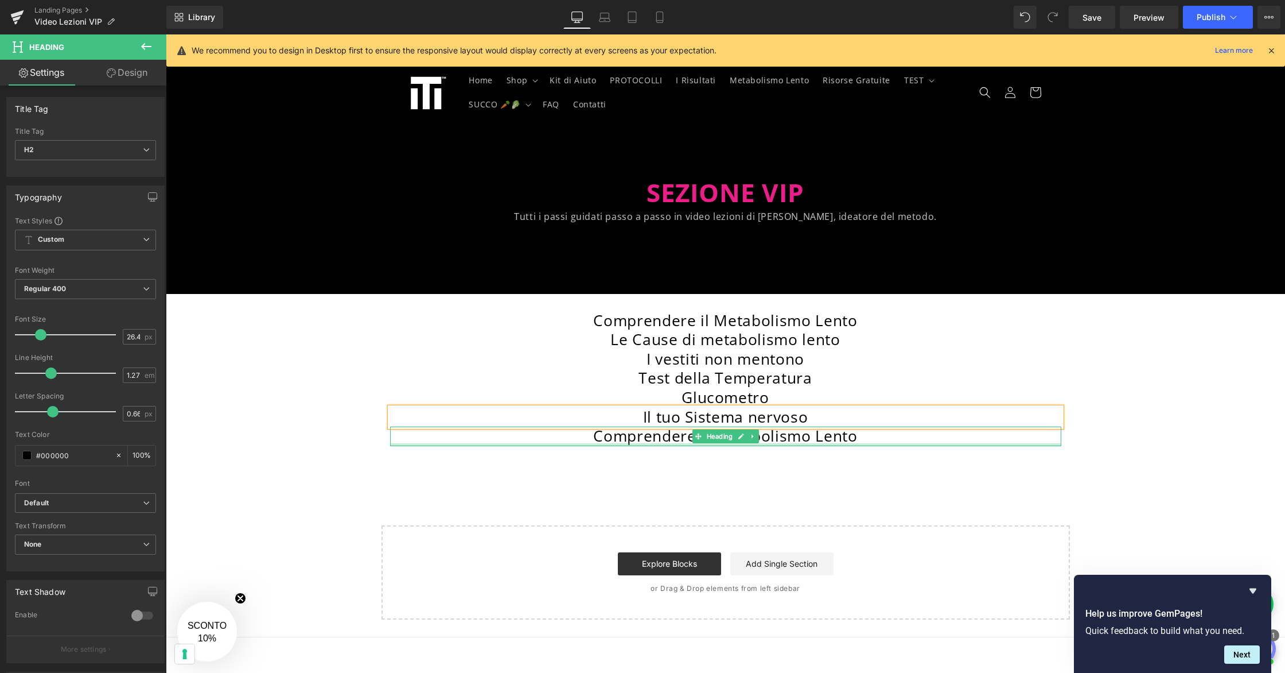
click at [664, 443] on div at bounding box center [725, 444] width 671 height 3
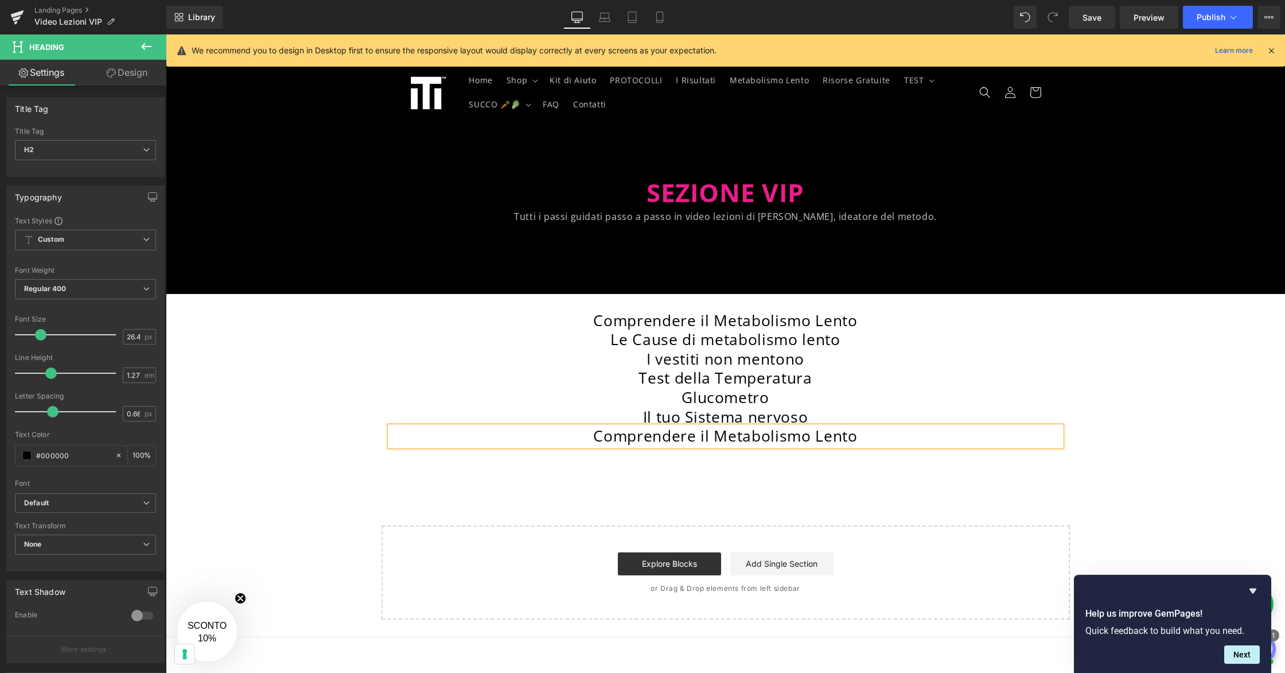
click at [664, 443] on h2 "Comprendere il Metabolismo Lento" at bounding box center [725, 436] width 671 height 20
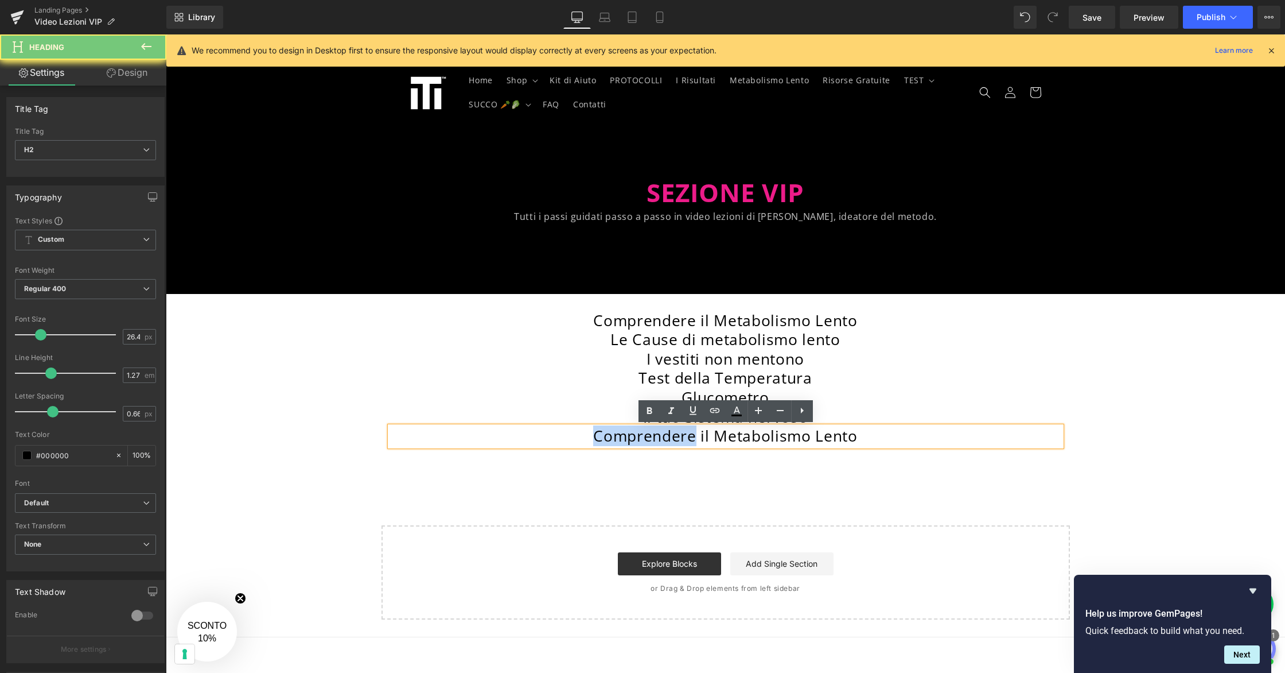
click at [665, 440] on h2 "Comprendere il Metabolismo Lento" at bounding box center [725, 436] width 671 height 20
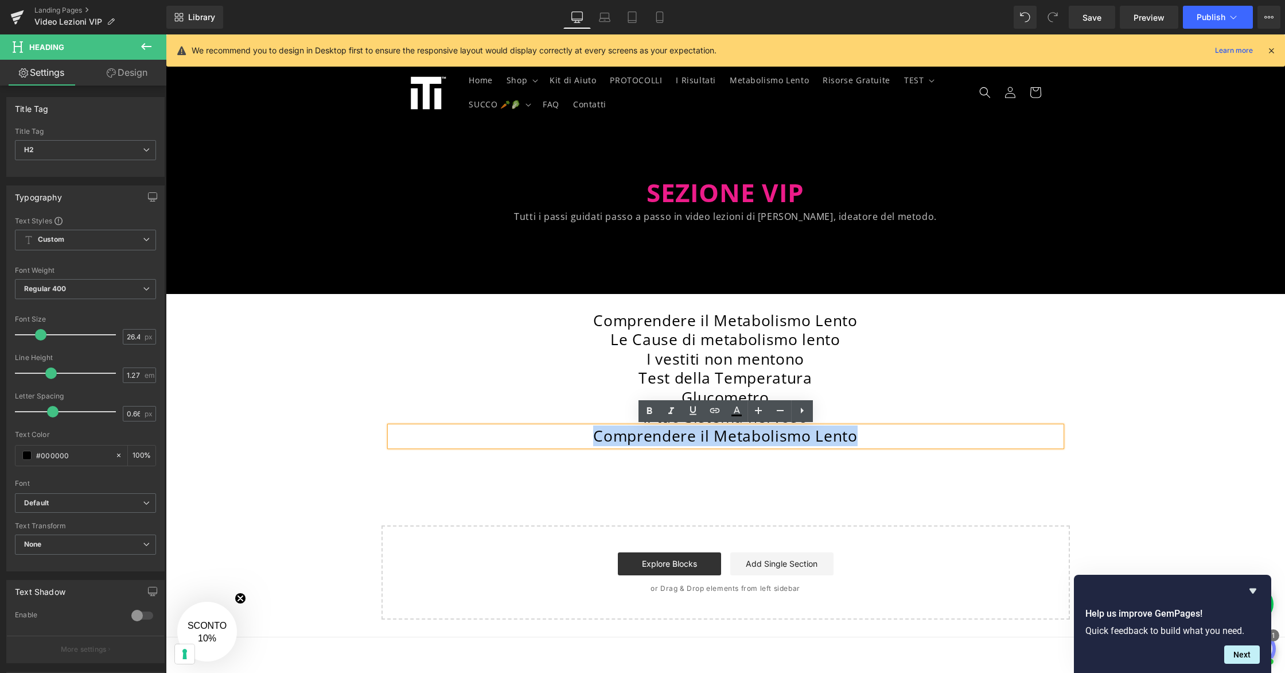
click at [665, 440] on h2 "Comprendere il Metabolismo Lento" at bounding box center [725, 436] width 671 height 20
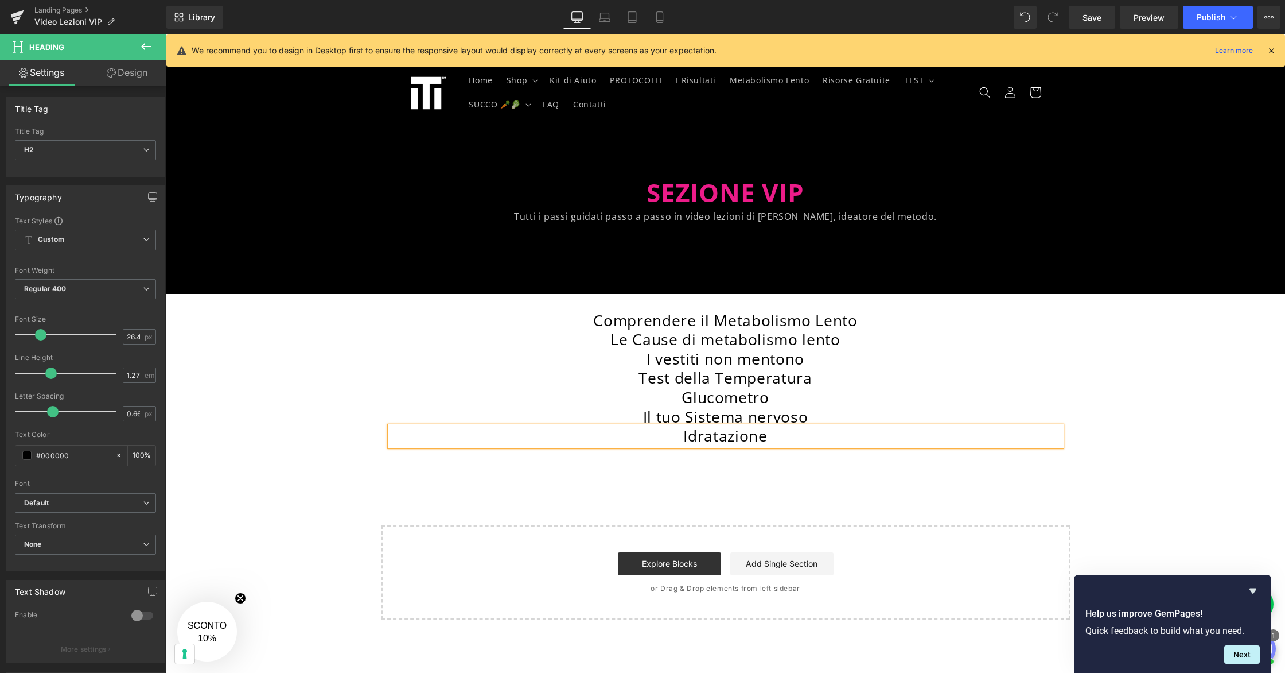
click at [750, 459] on div "Comprendere il Metabolismo Lento Heading Le Cause di metabolismo lento Heading …" at bounding box center [726, 378] width 689 height 169
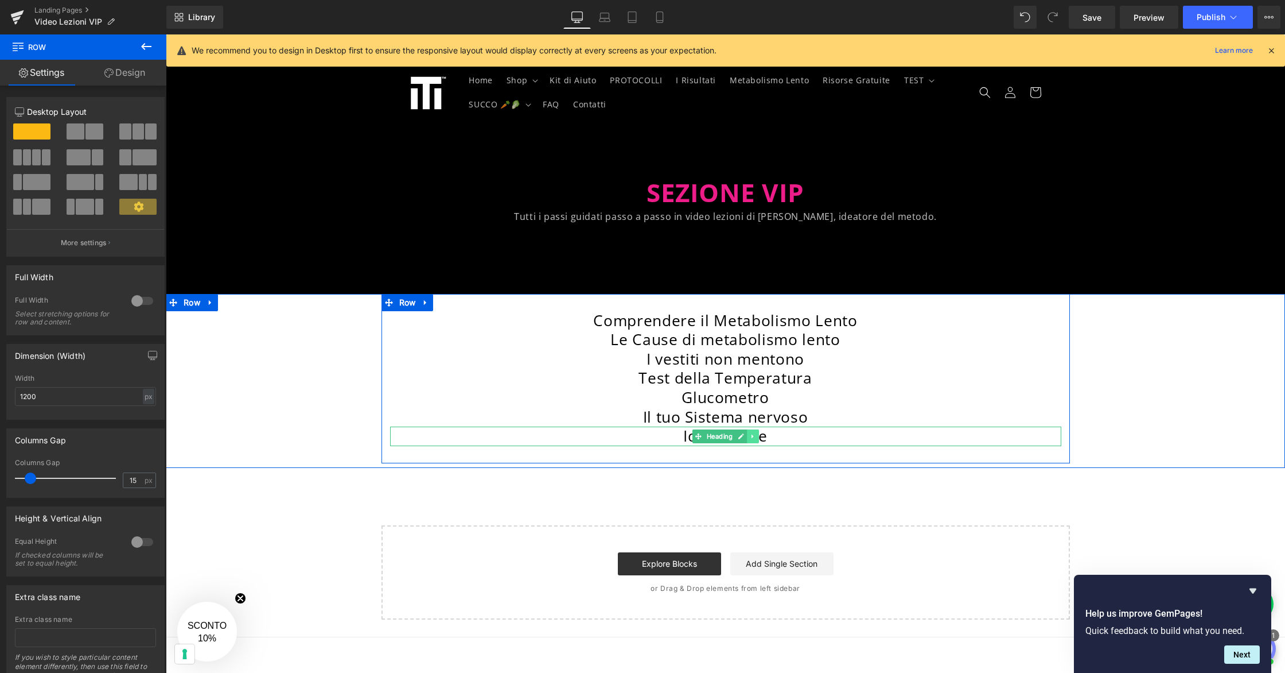
click at [753, 438] on icon at bounding box center [753, 436] width 6 height 7
click at [751, 438] on link at bounding box center [747, 436] width 12 height 14
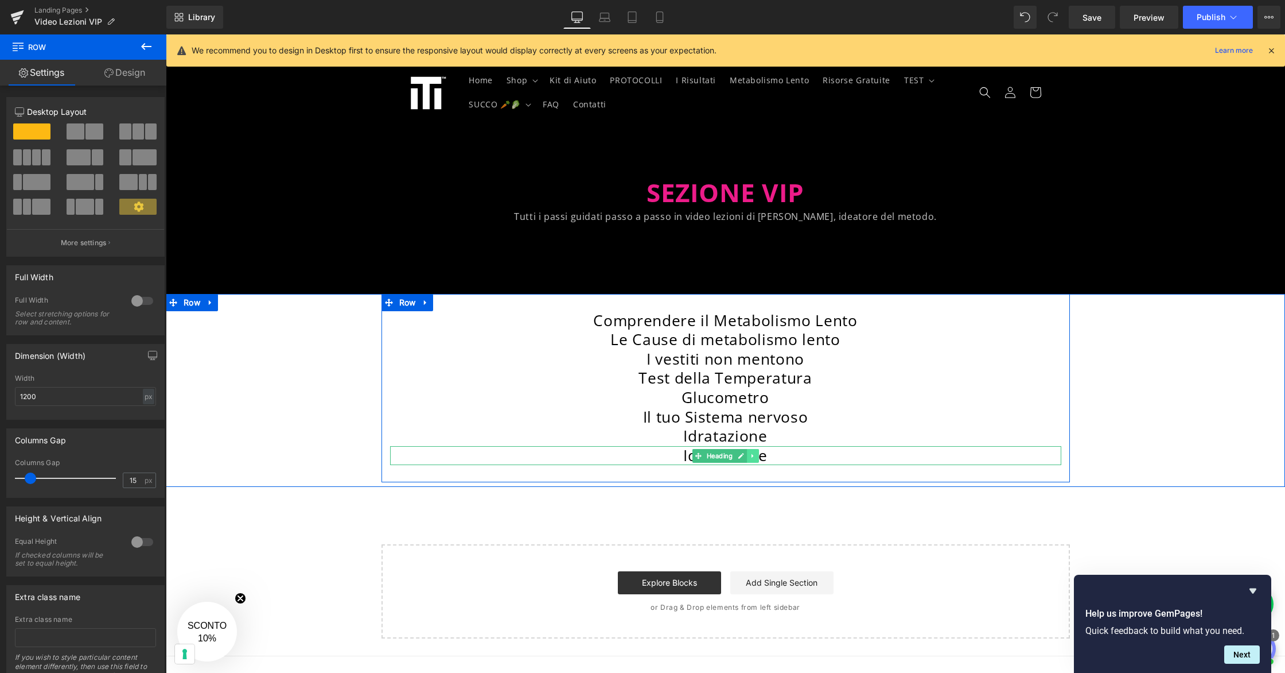
click at [753, 456] on icon at bounding box center [753, 455] width 2 height 4
click at [749, 456] on icon at bounding box center [747, 455] width 6 height 6
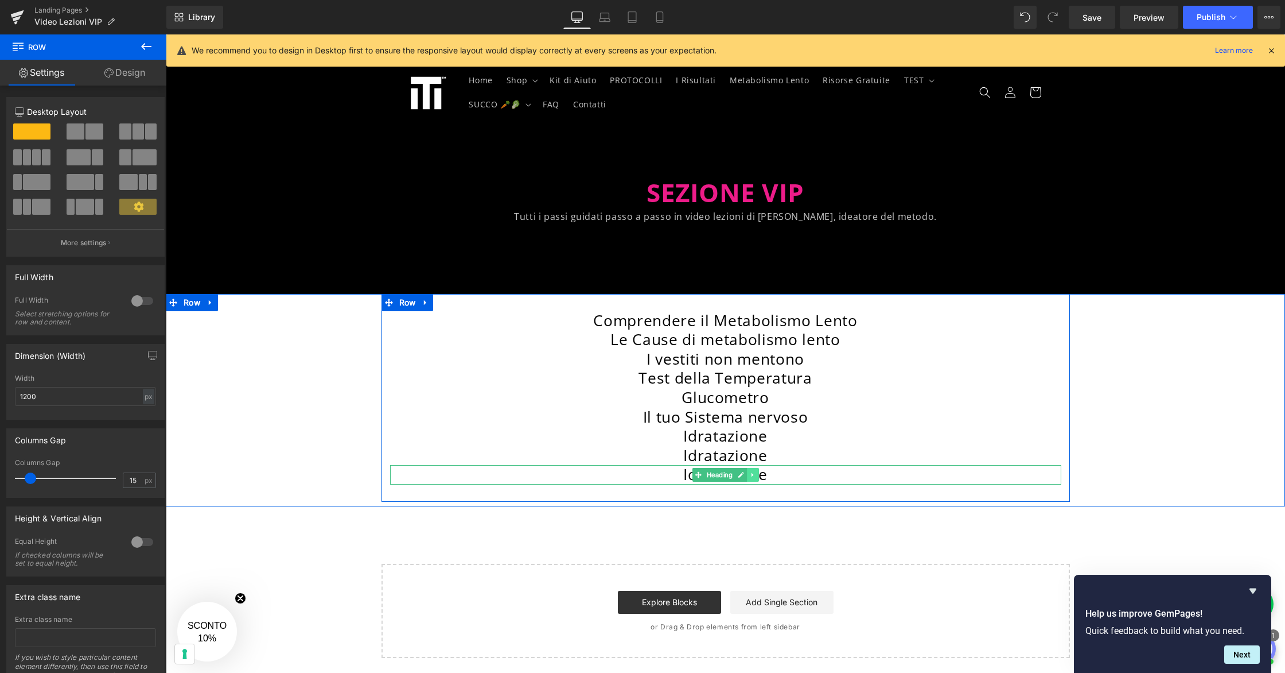
click at [757, 477] on link at bounding box center [753, 475] width 12 height 14
click at [749, 476] on icon at bounding box center [747, 474] width 6 height 7
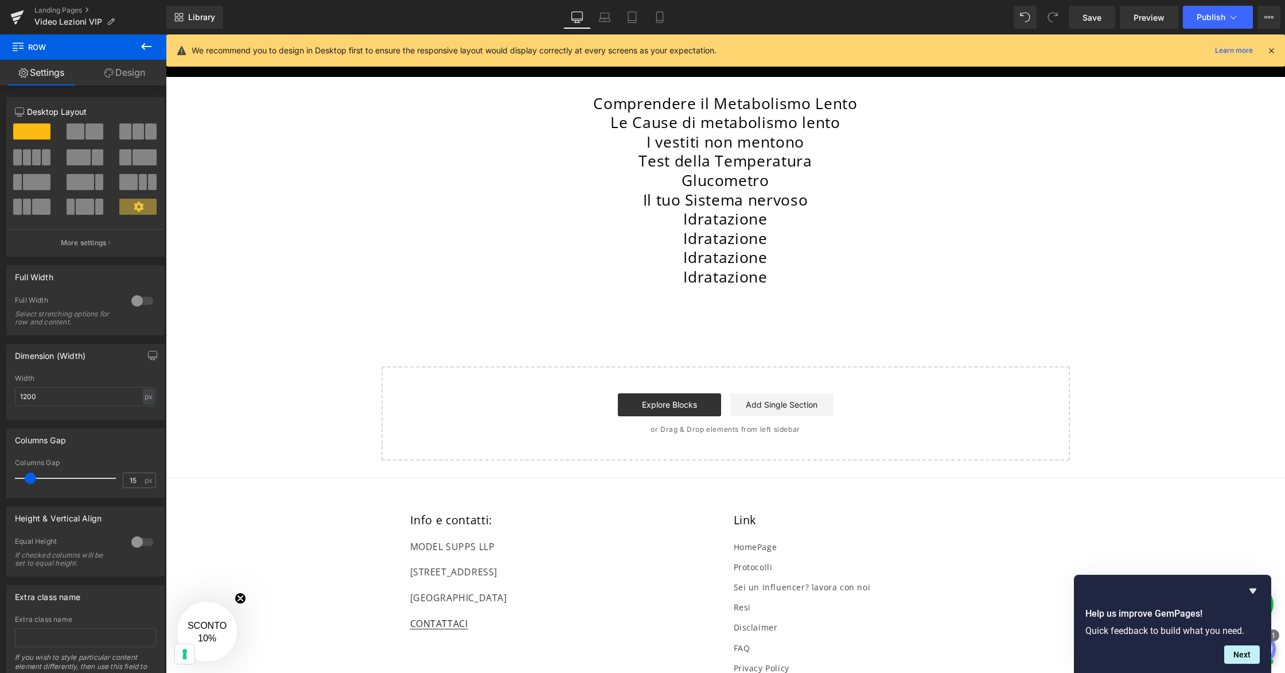
scroll to position [220, 0]
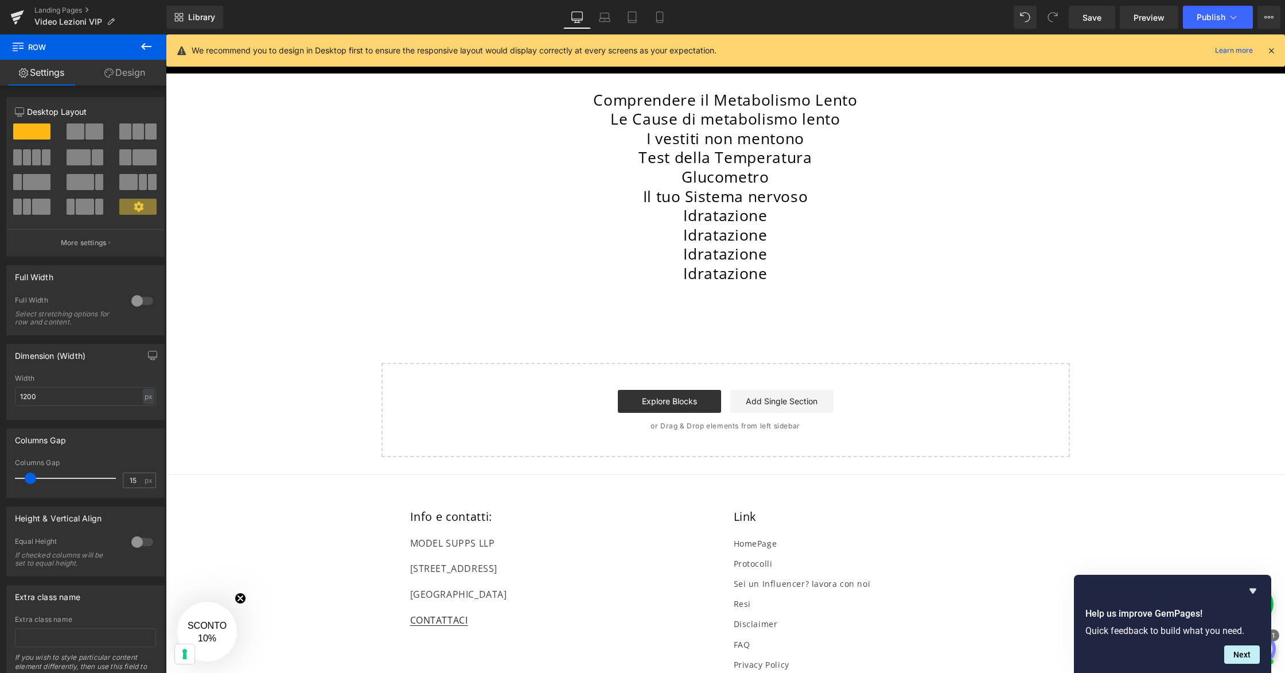
click at [762, 277] on h2 "Idratazione" at bounding box center [725, 274] width 671 height 20
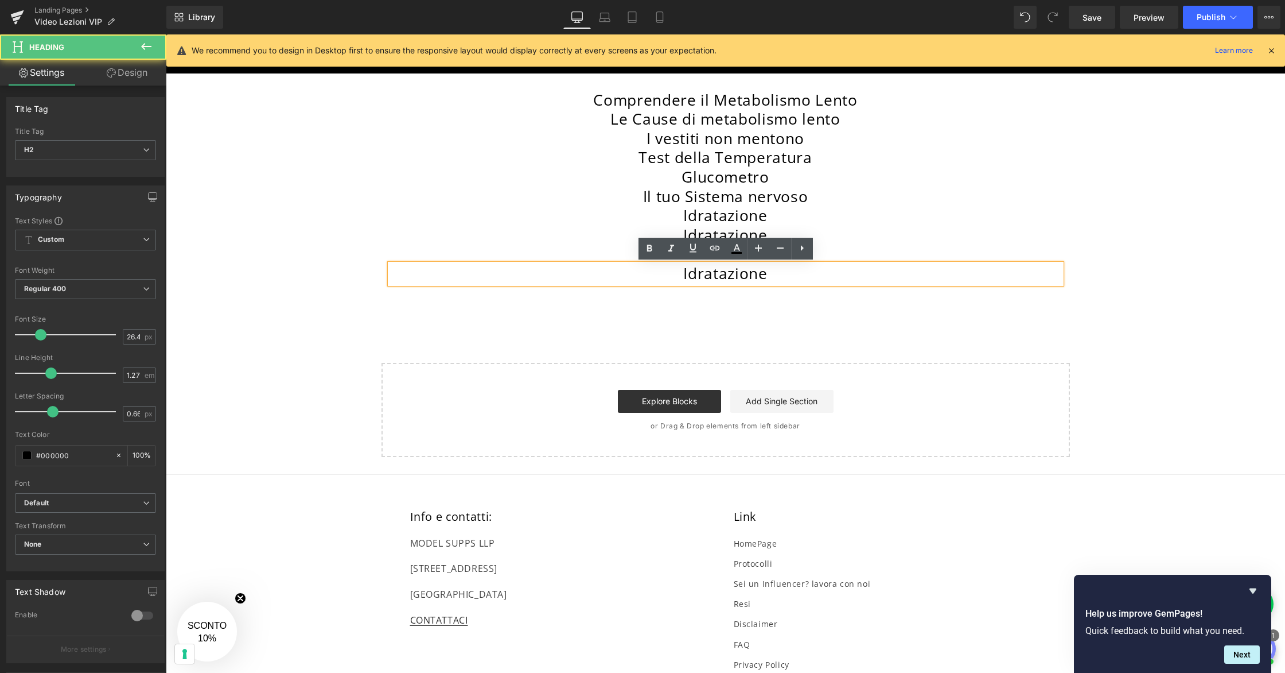
click at [759, 277] on h2 "Idratazione" at bounding box center [725, 274] width 671 height 20
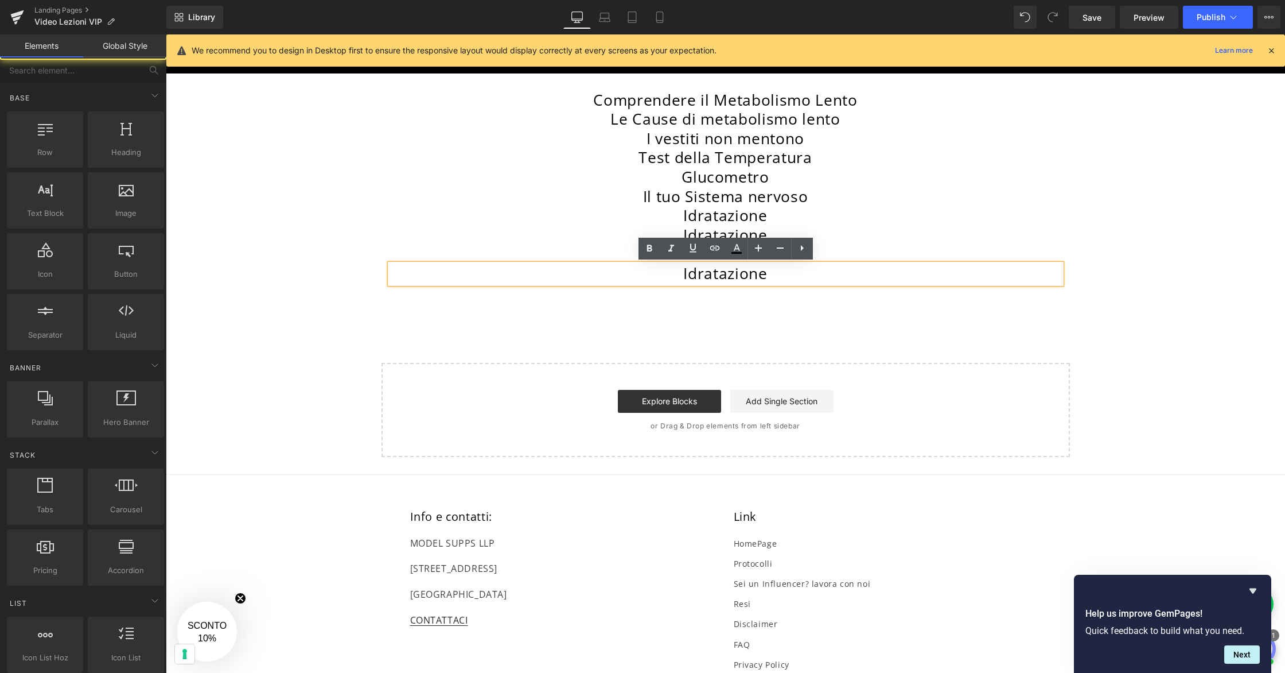
drag, startPoint x: 774, startPoint y: 320, endPoint x: 764, endPoint y: 291, distance: 30.9
click at [774, 320] on div "SEZIONE VIP Heading Tutti i passi guidati passo a passo in video lezioni di [PE…" at bounding box center [726, 179] width 1120 height 556
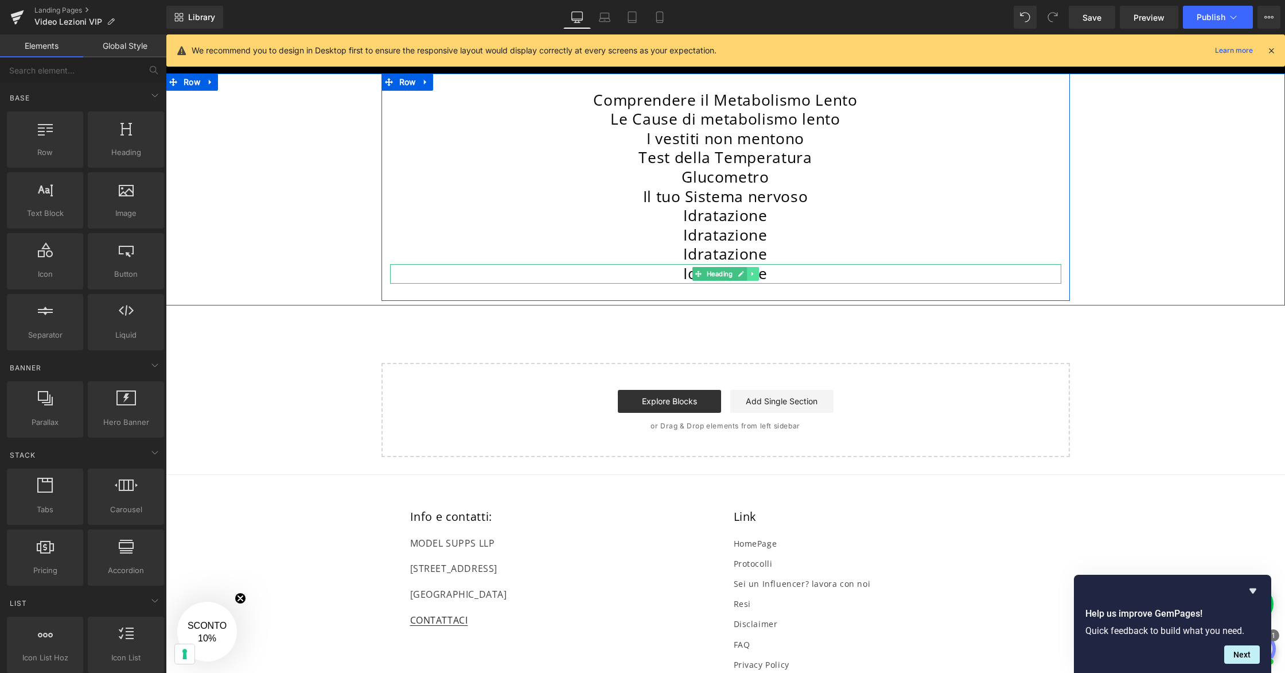
click at [756, 276] on link at bounding box center [753, 274] width 12 height 14
click at [749, 275] on icon at bounding box center [747, 273] width 6 height 6
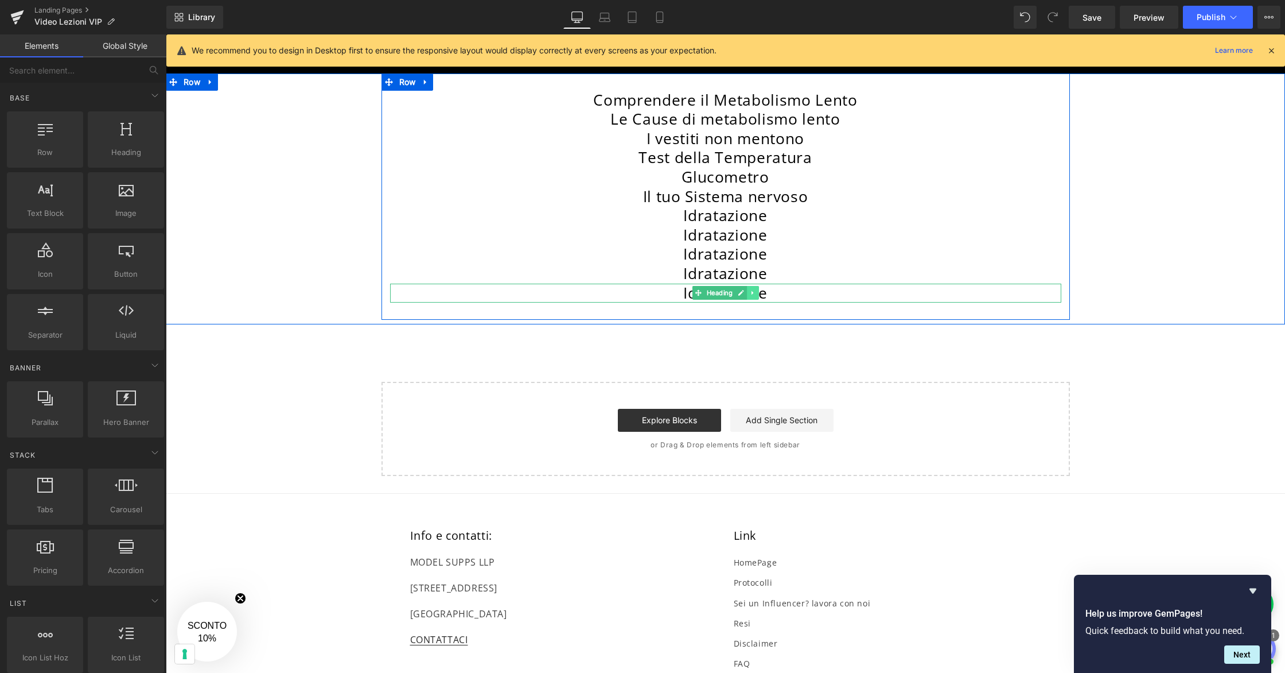
click at [753, 293] on icon at bounding box center [753, 293] width 2 height 4
click at [749, 294] on icon at bounding box center [747, 293] width 6 height 6
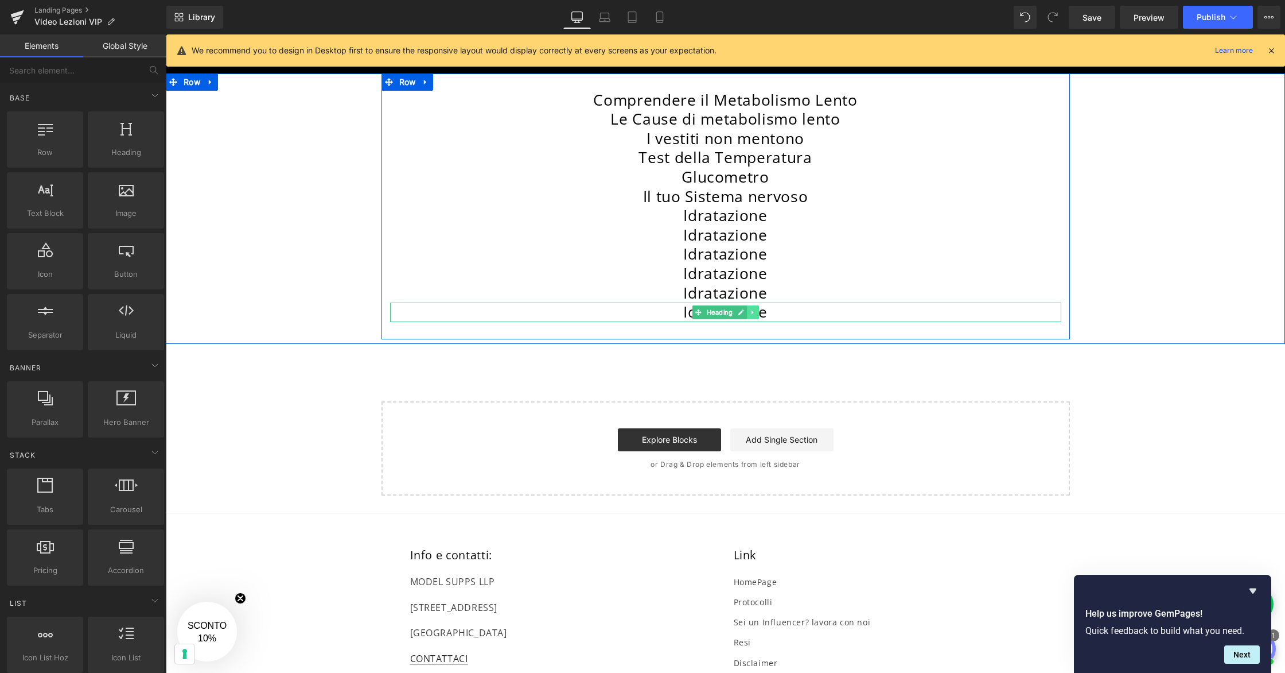
click at [754, 313] on icon at bounding box center [753, 312] width 6 height 7
click at [749, 314] on icon at bounding box center [747, 312] width 6 height 6
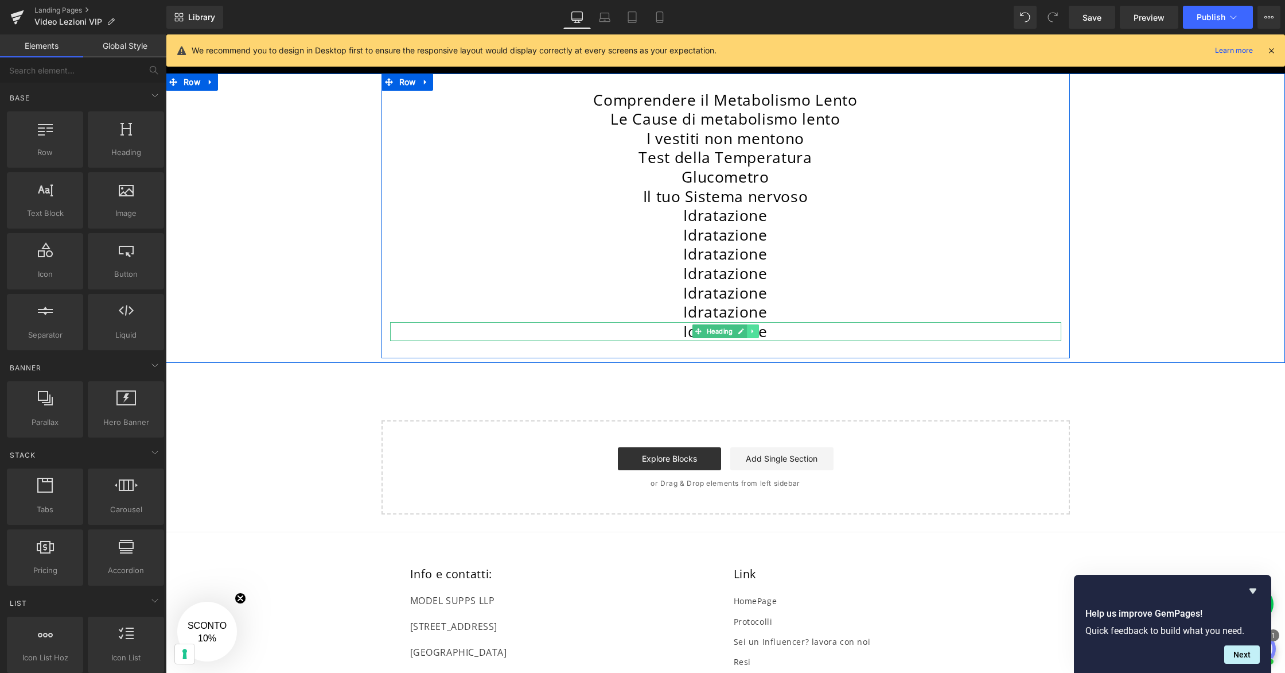
click at [756, 332] on icon at bounding box center [753, 331] width 6 height 7
click at [747, 333] on icon at bounding box center [747, 331] width 6 height 7
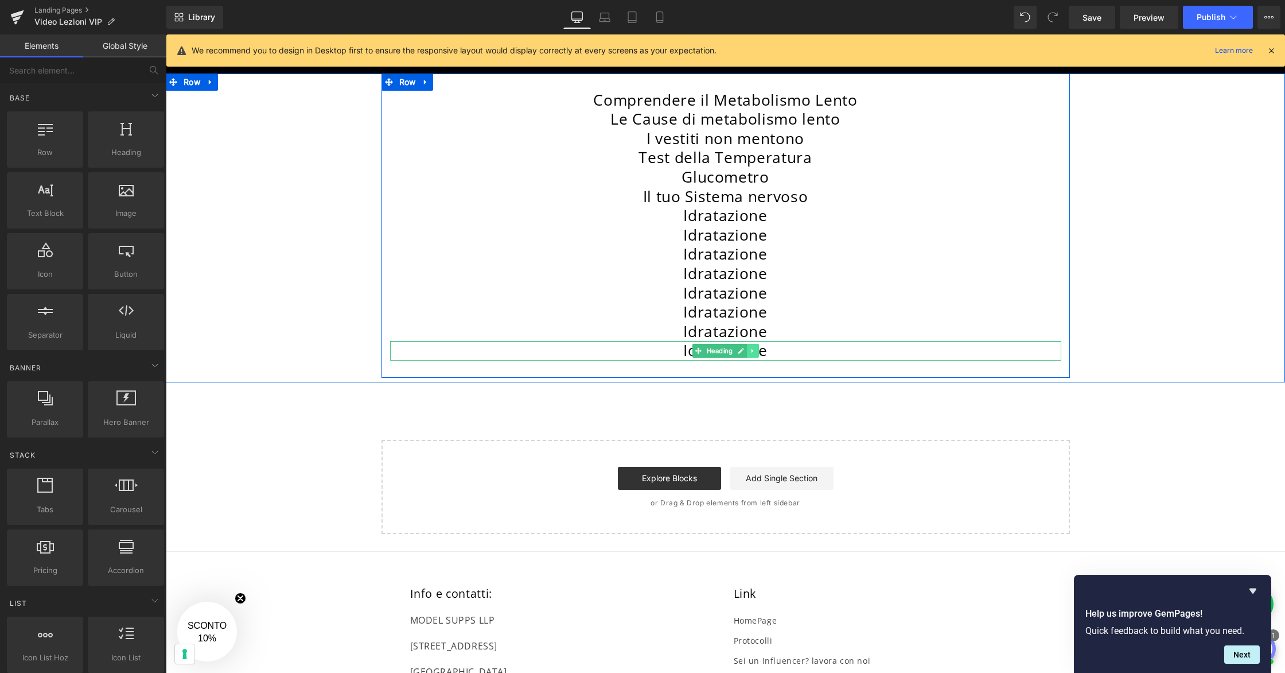
click at [753, 351] on icon at bounding box center [753, 351] width 2 height 4
click at [752, 352] on link at bounding box center [747, 351] width 12 height 14
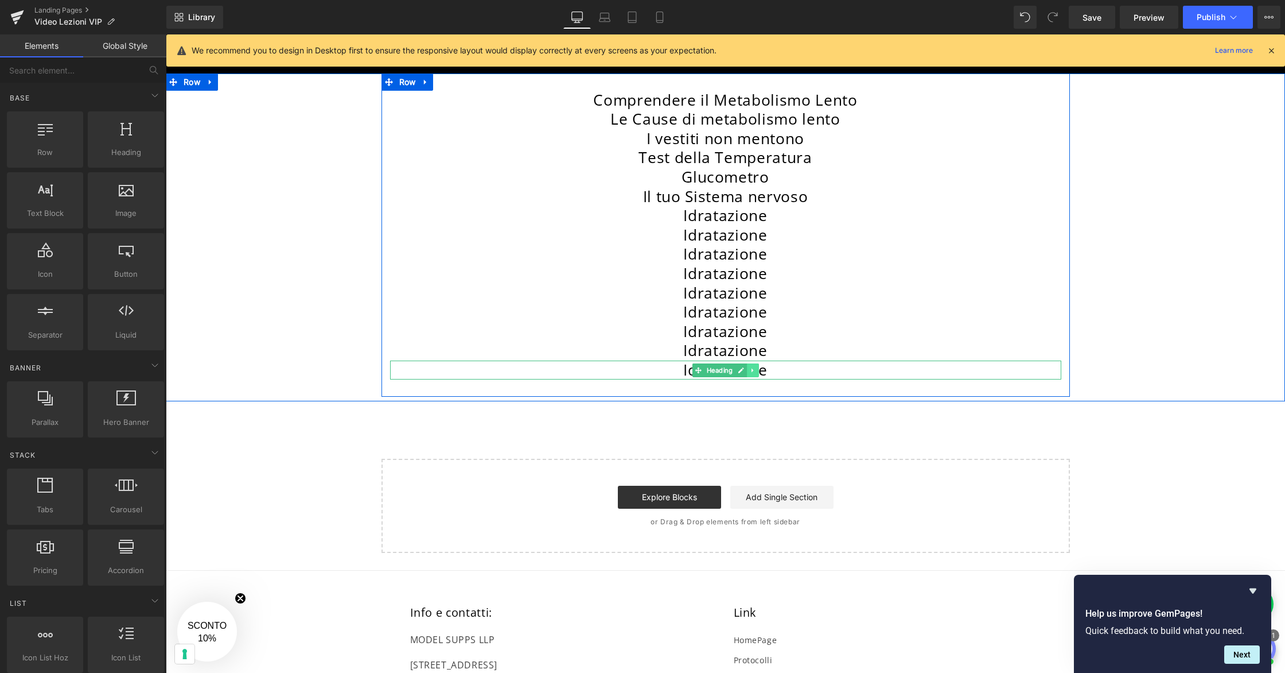
click at [752, 369] on icon at bounding box center [753, 370] width 2 height 4
click at [749, 371] on icon at bounding box center [747, 370] width 6 height 6
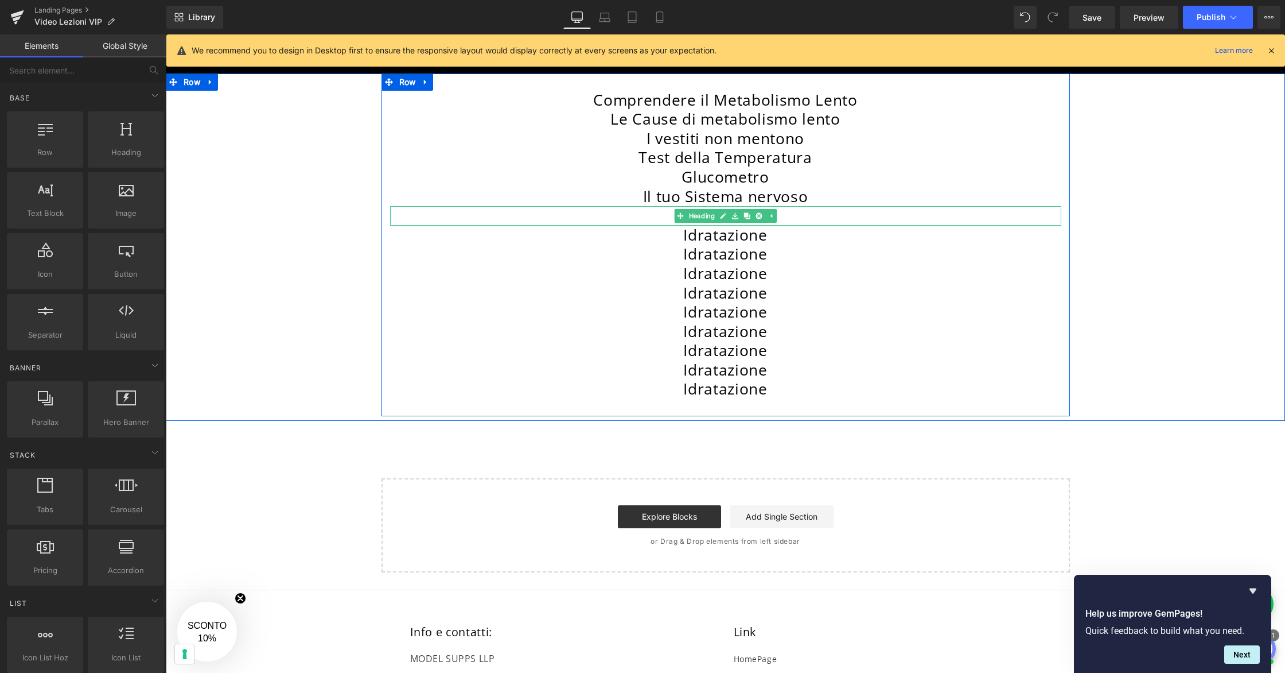
click at [786, 215] on h2 "Idratazione" at bounding box center [725, 216] width 671 height 20
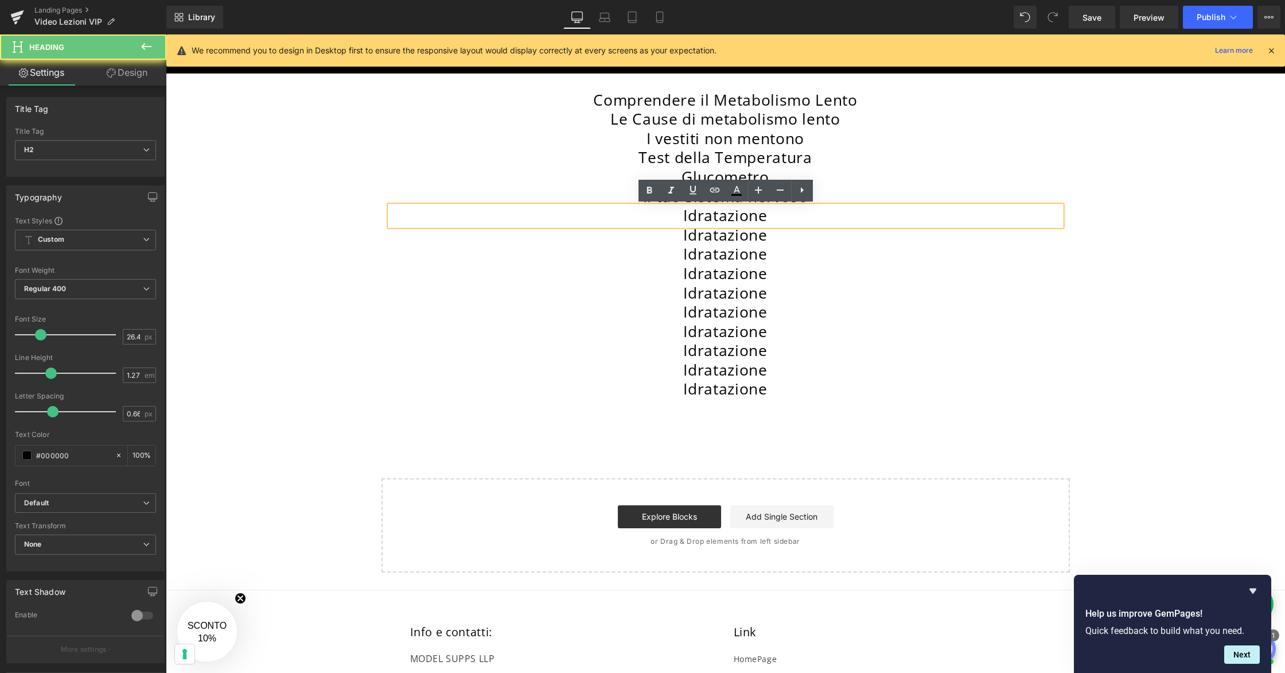
click at [736, 218] on h2 "Idratazione" at bounding box center [725, 216] width 671 height 20
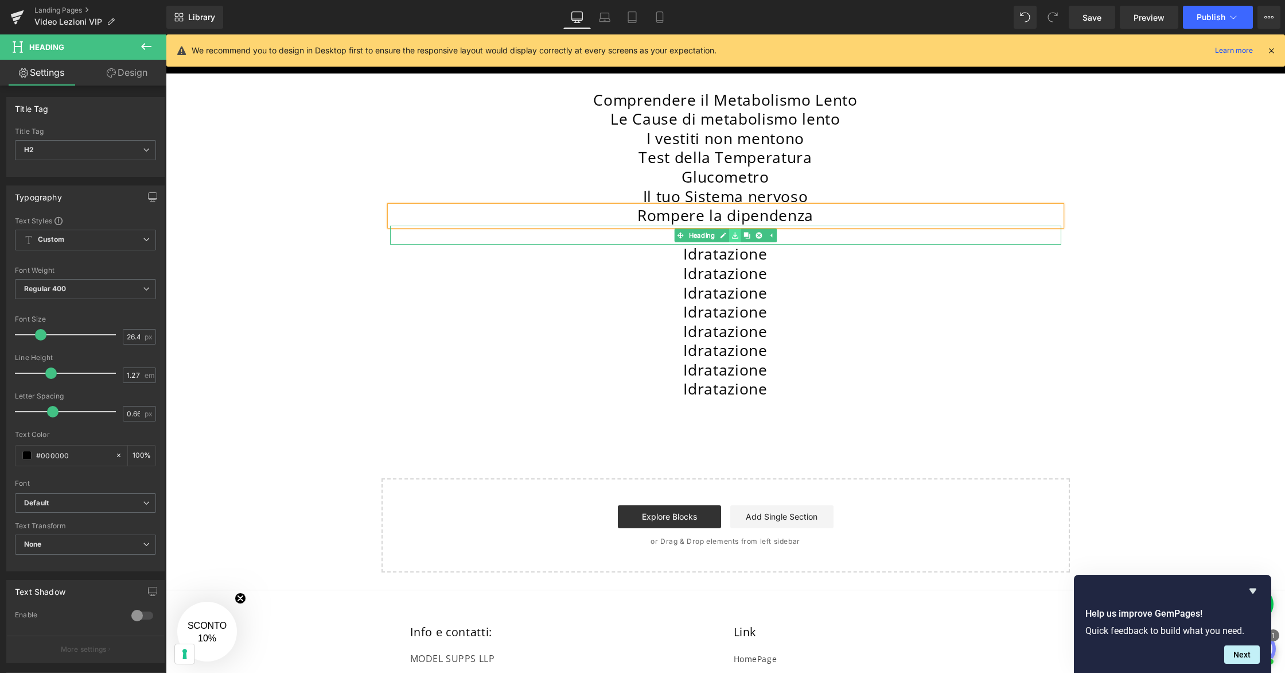
click at [731, 234] on link at bounding box center [735, 235] width 12 height 14
click at [799, 240] on h2 "Idratazione" at bounding box center [725, 236] width 671 height 20
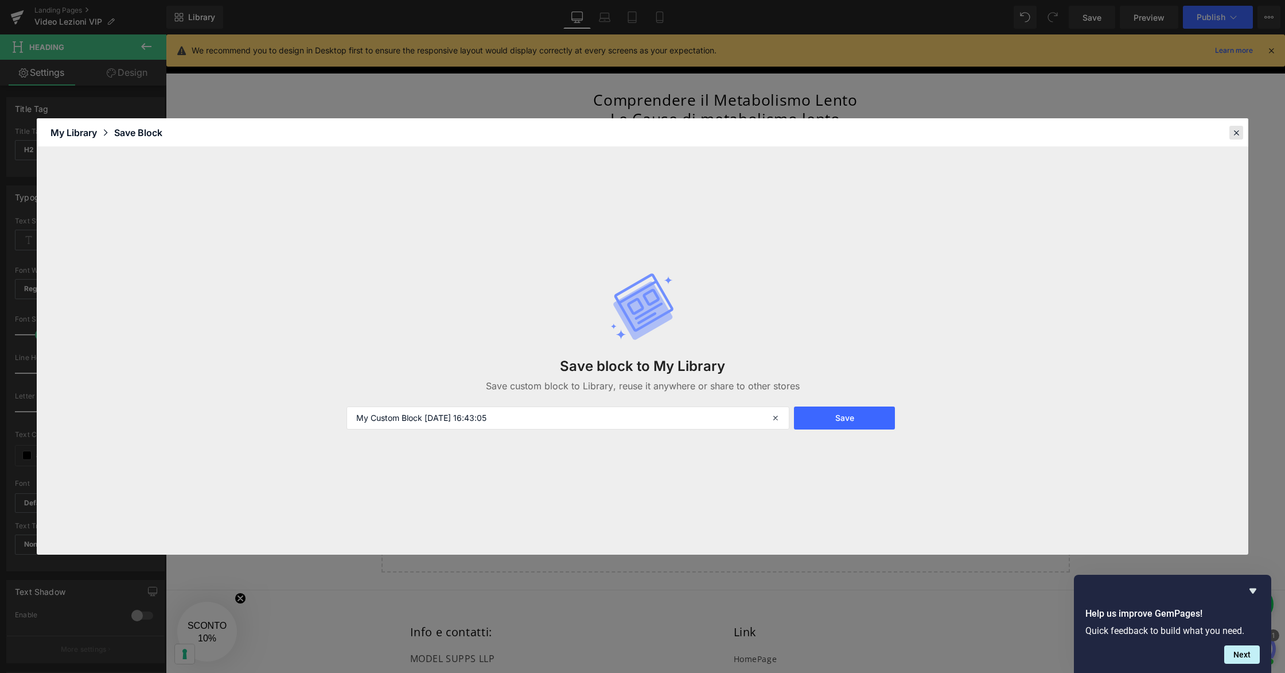
click at [1236, 128] on icon at bounding box center [1237, 132] width 10 height 10
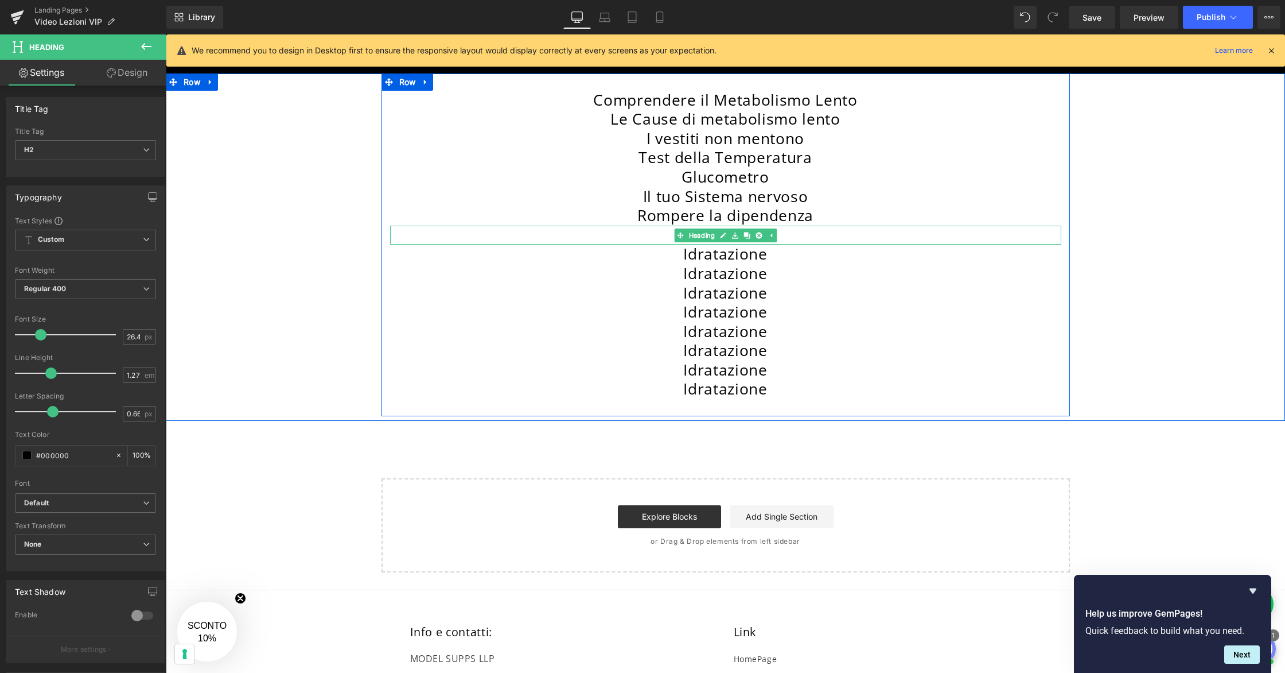
click at [794, 236] on h2 "Idratazione" at bounding box center [725, 236] width 671 height 20
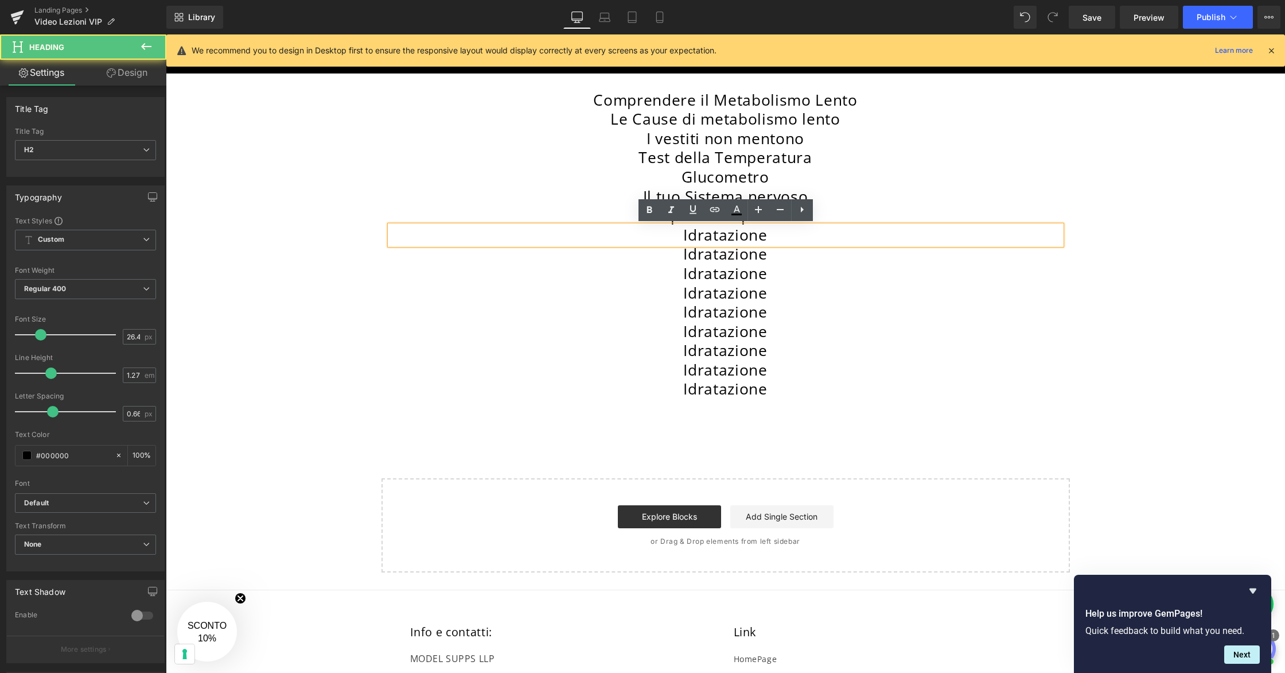
click at [758, 234] on h2 "Idratazione" at bounding box center [725, 236] width 671 height 20
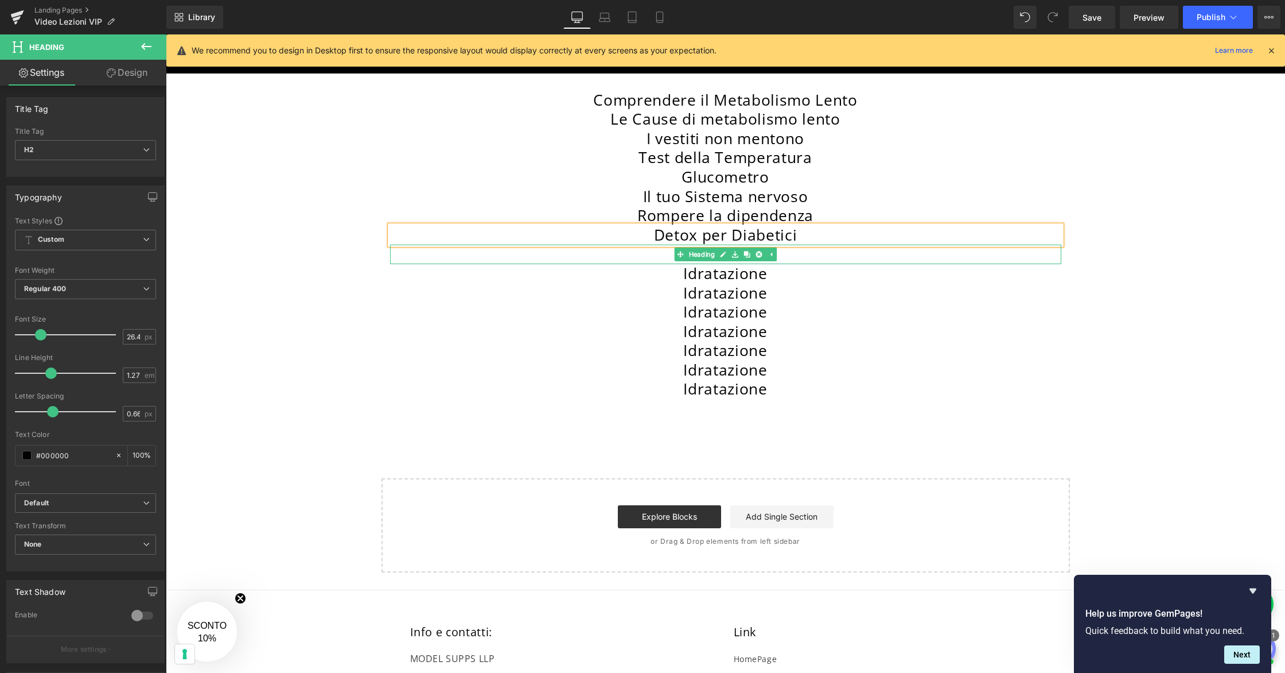
click at [665, 251] on h2 "Idratazione" at bounding box center [725, 254] width 671 height 20
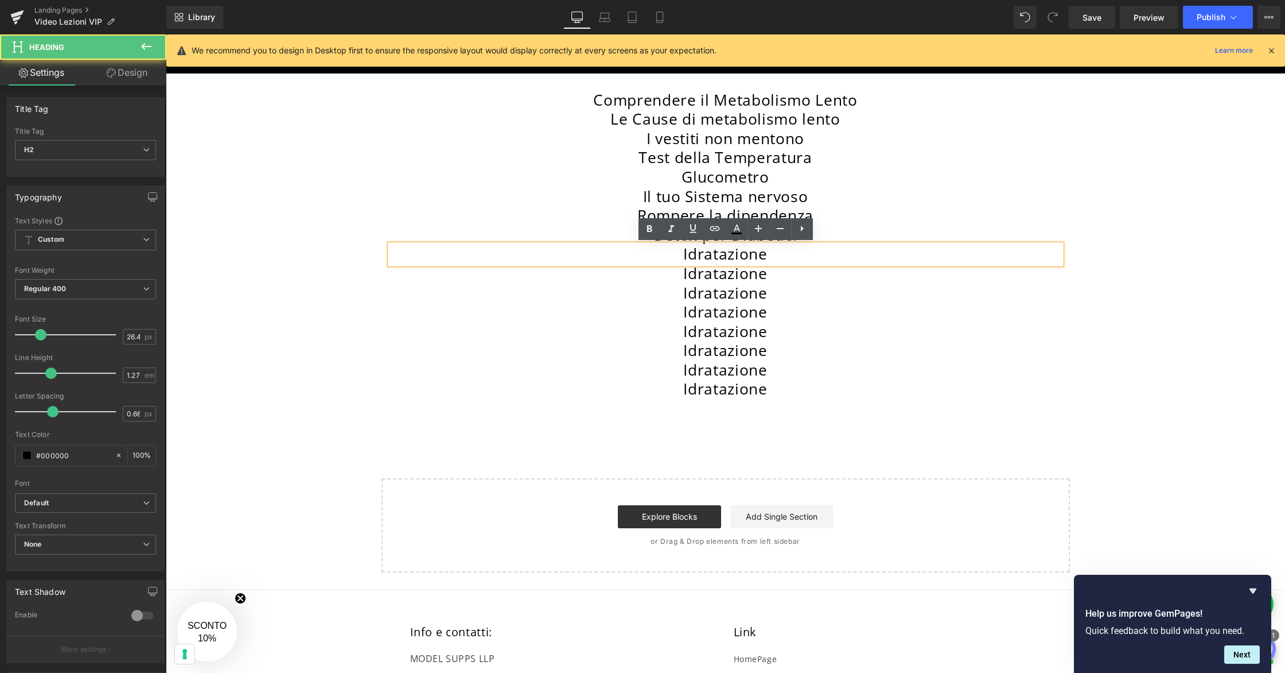
click at [775, 258] on h2 "Idratazione" at bounding box center [725, 254] width 671 height 20
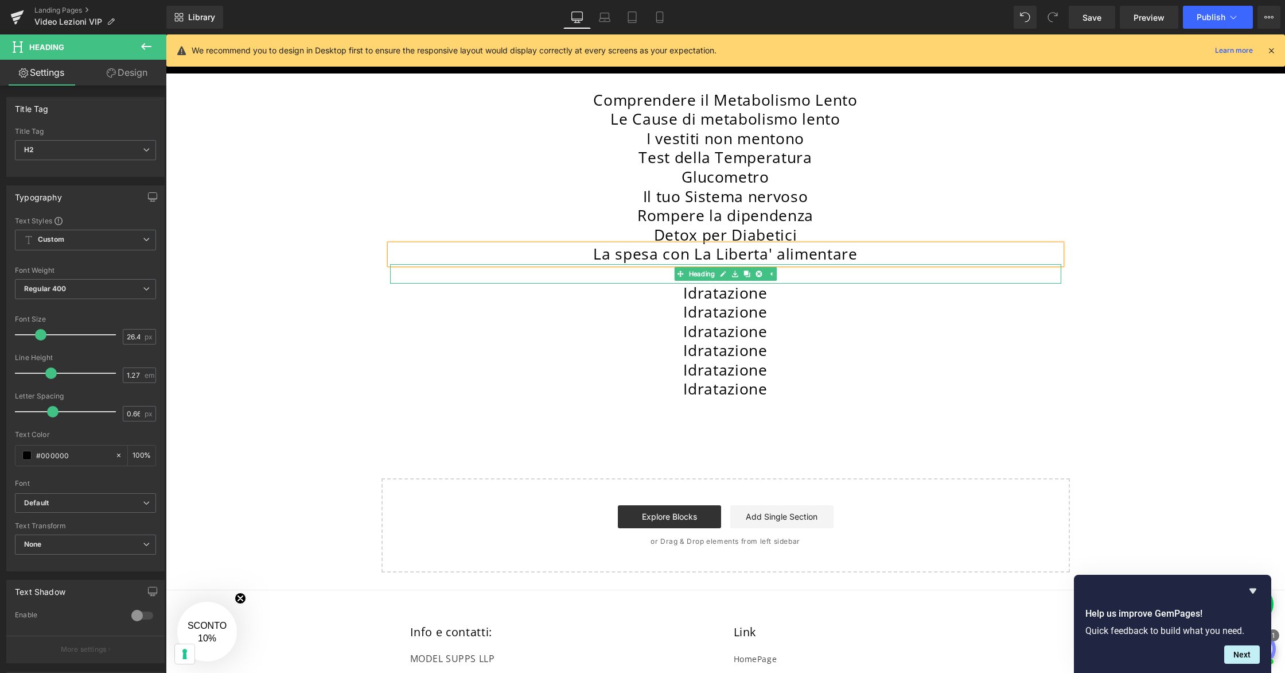
click at [804, 275] on h2 "Idratazione" at bounding box center [725, 274] width 671 height 20
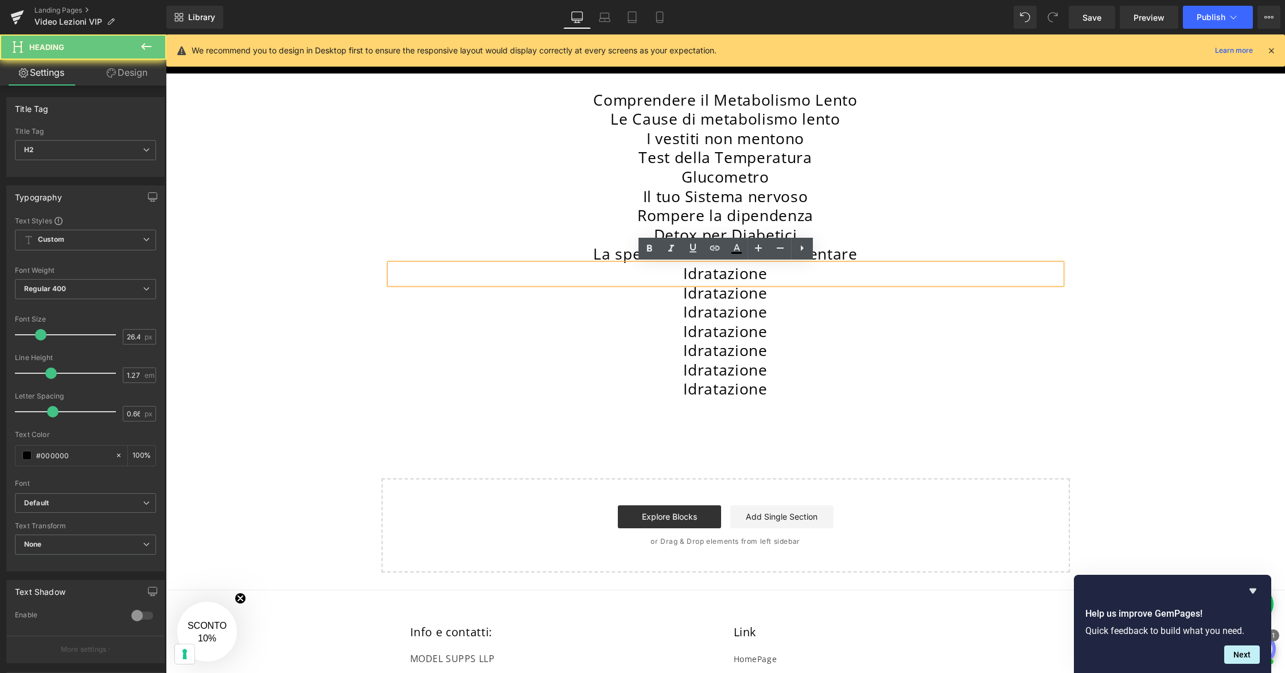
click at [804, 275] on h2 "Idratazione" at bounding box center [725, 274] width 671 height 20
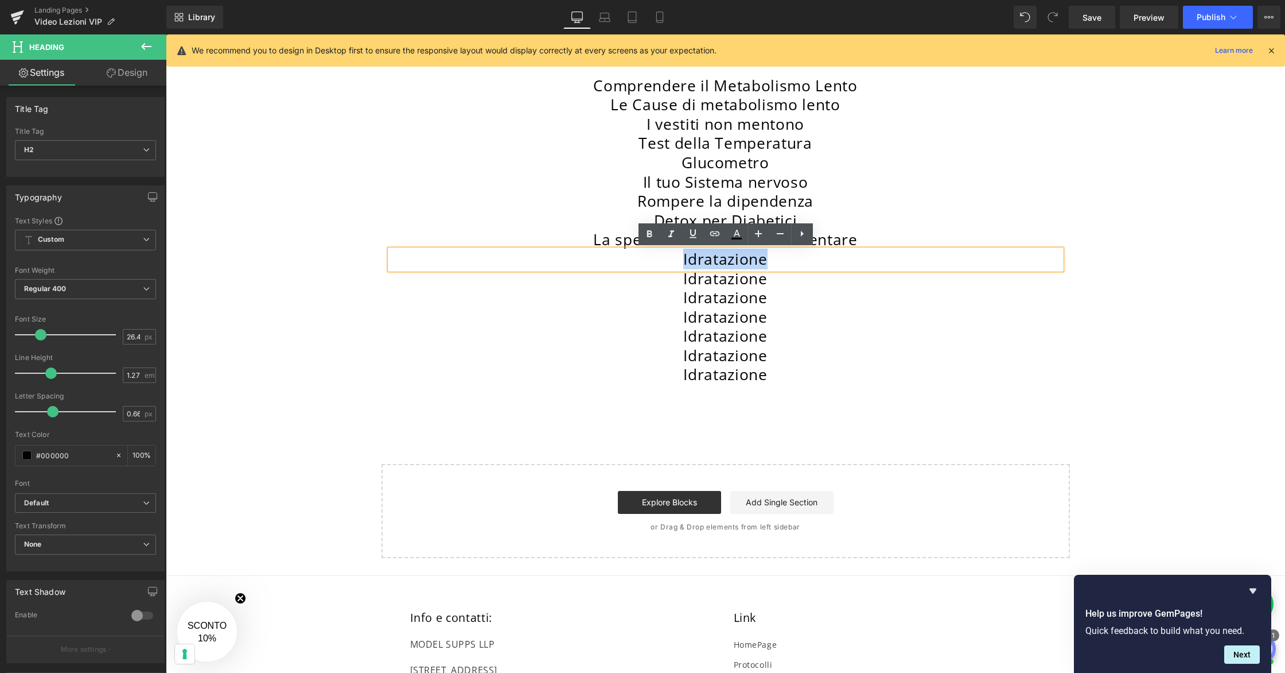
scroll to position [236, 0]
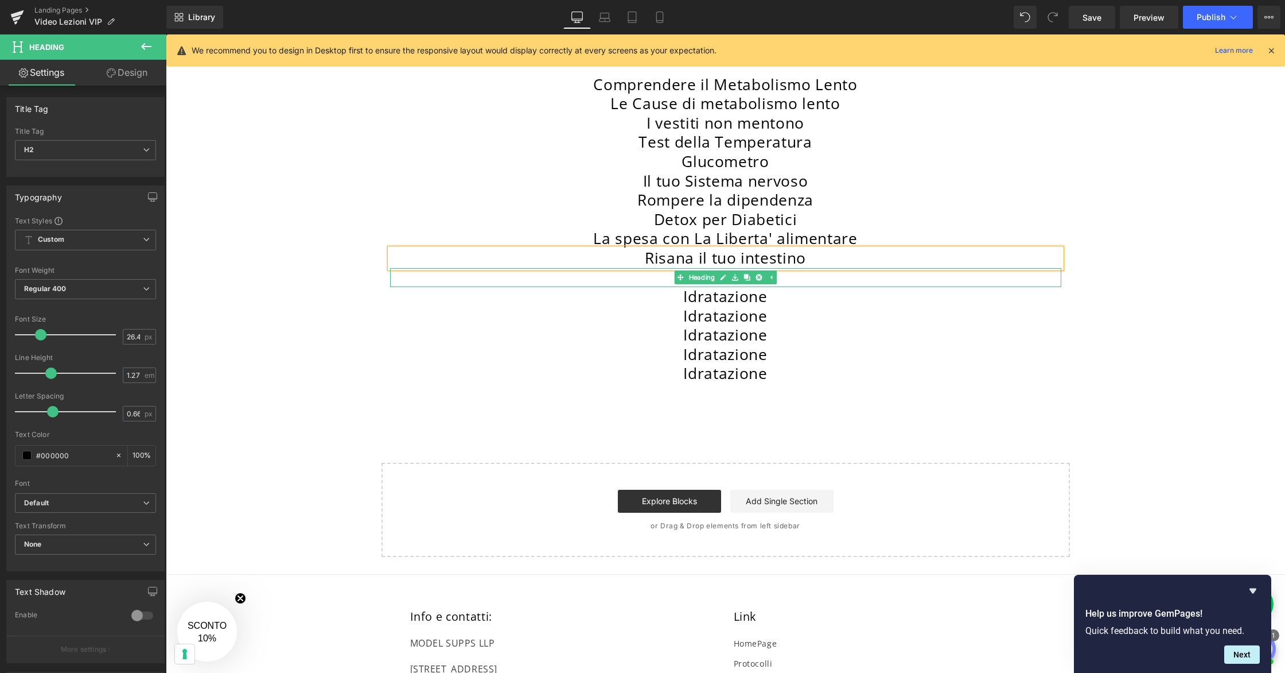
click at [668, 277] on h2 "Idratazione" at bounding box center [725, 278] width 671 height 20
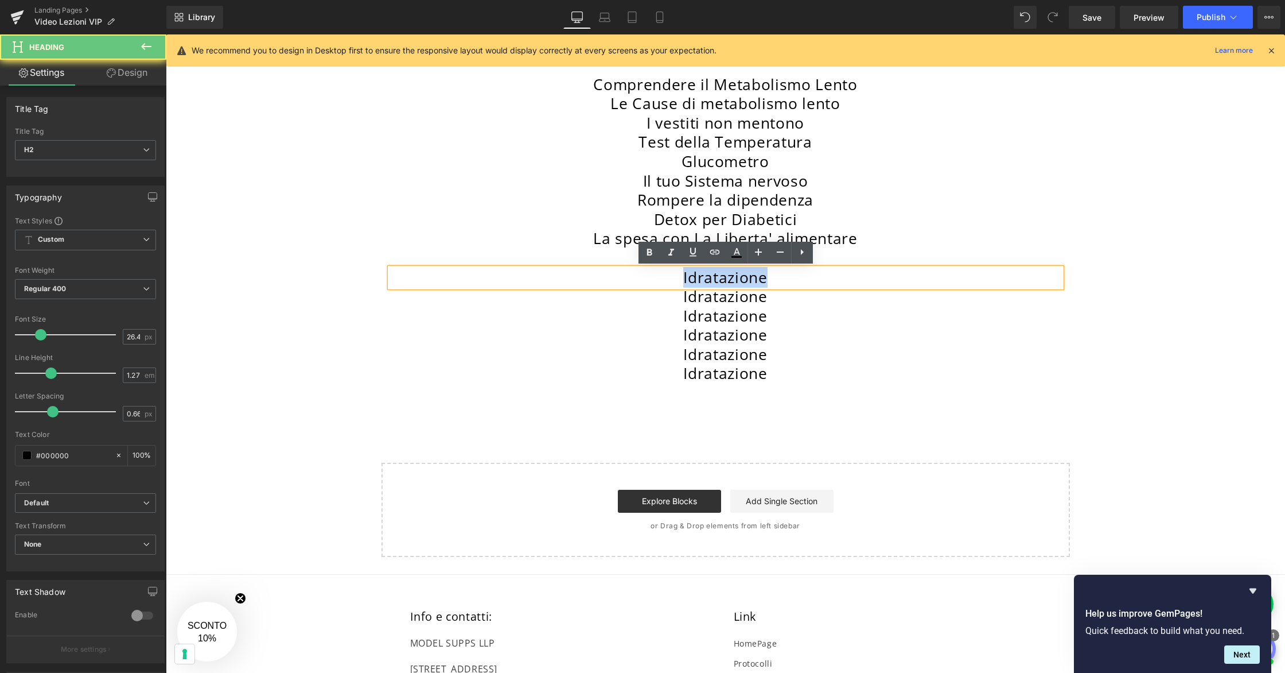
click at [668, 277] on h2 "Idratazione" at bounding box center [725, 278] width 671 height 20
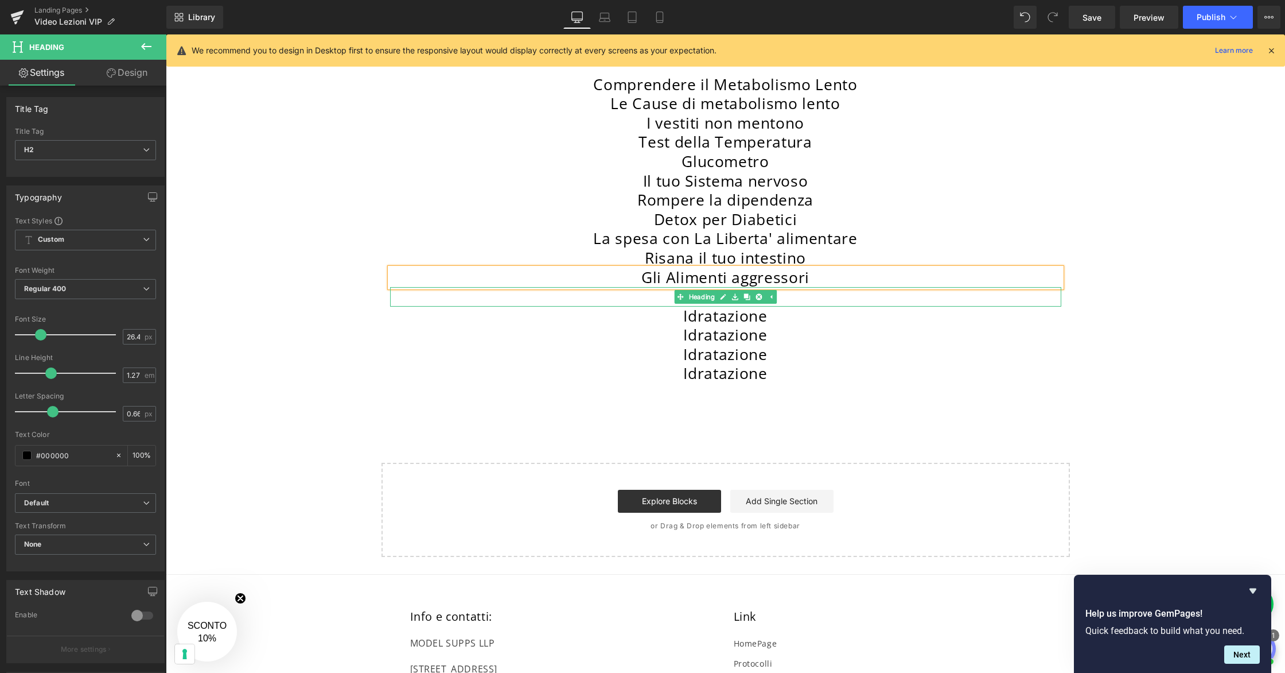
click at [661, 292] on h2 "Idratazione" at bounding box center [725, 297] width 671 height 20
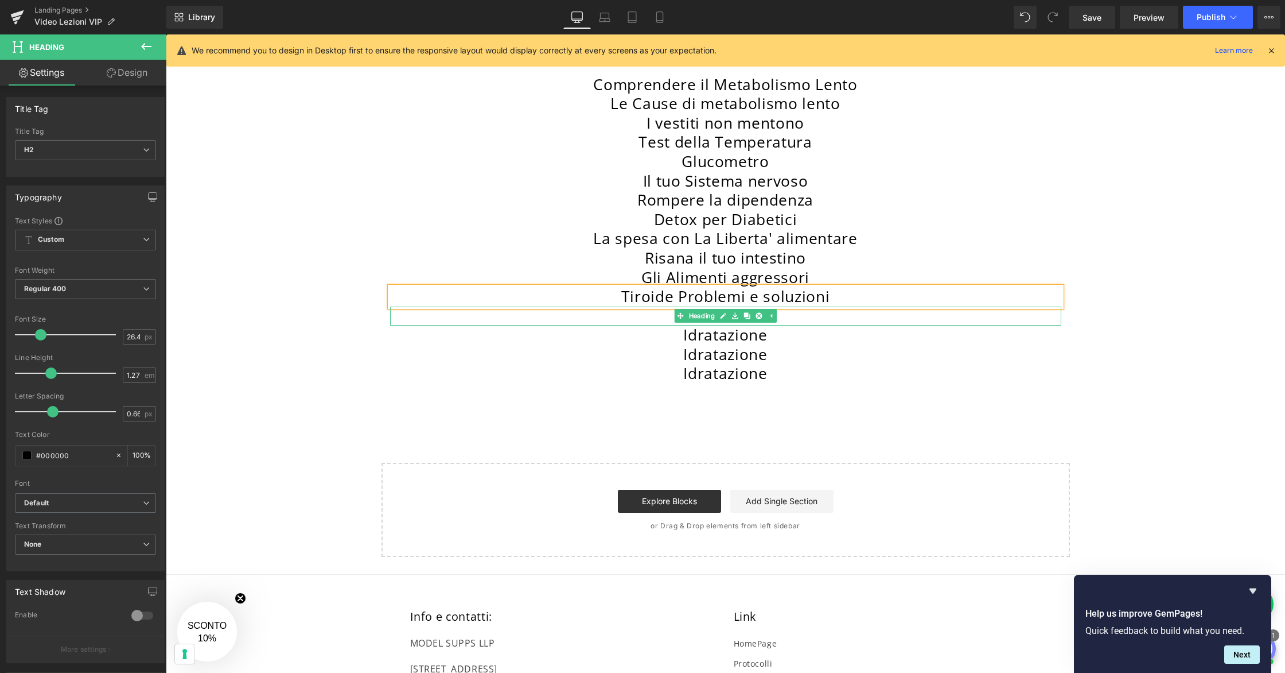
click at [667, 313] on h2 "Idratazione" at bounding box center [725, 316] width 671 height 20
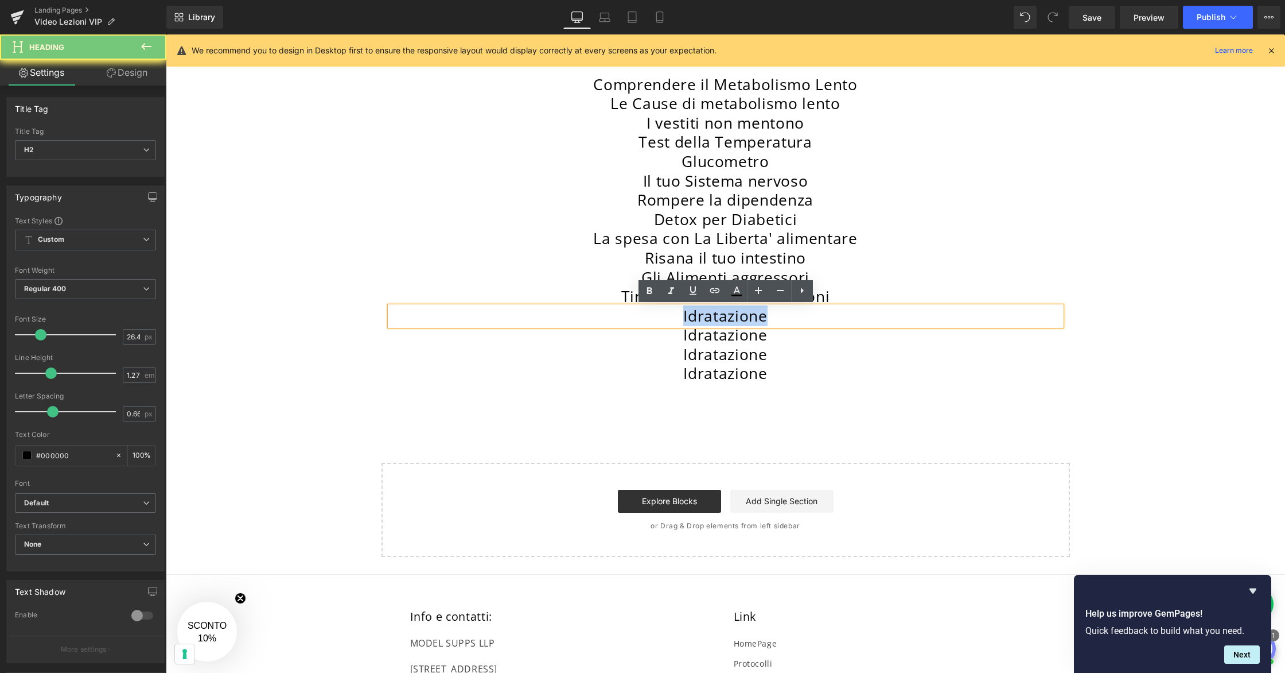
click at [667, 313] on h2 "Idratazione" at bounding box center [725, 316] width 671 height 20
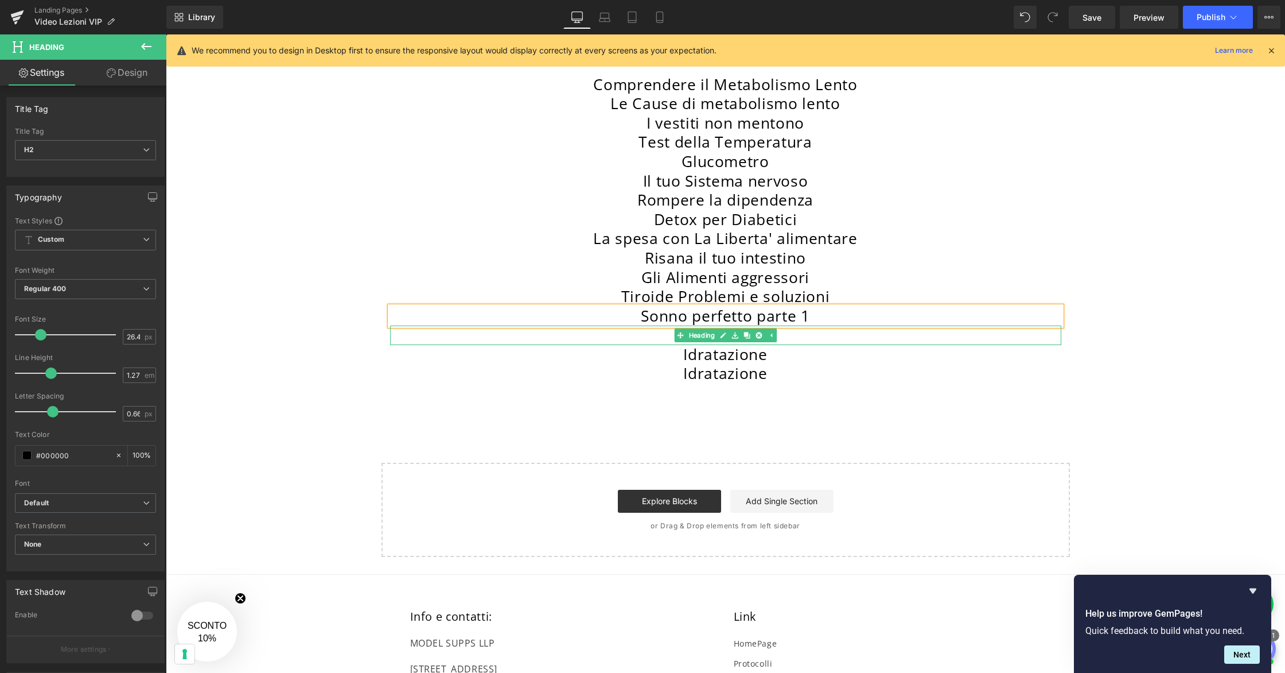
click at [661, 335] on h2 "Idratazione" at bounding box center [725, 335] width 671 height 20
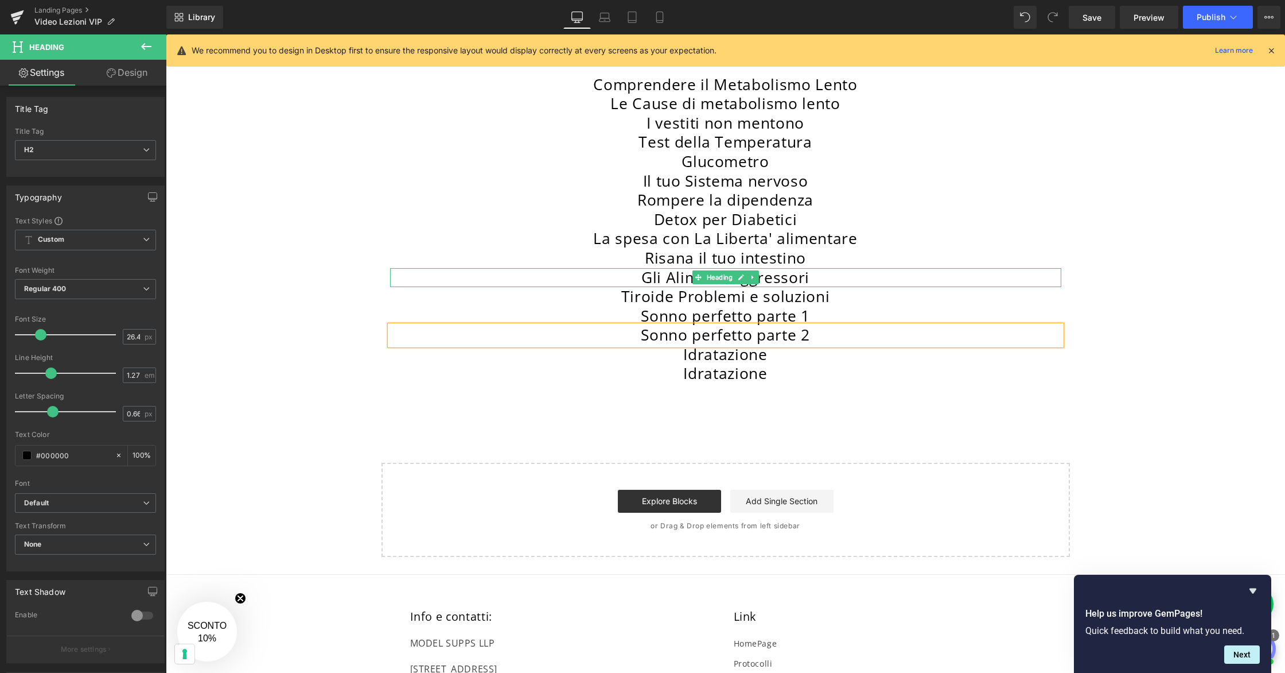
scroll to position [245, 0]
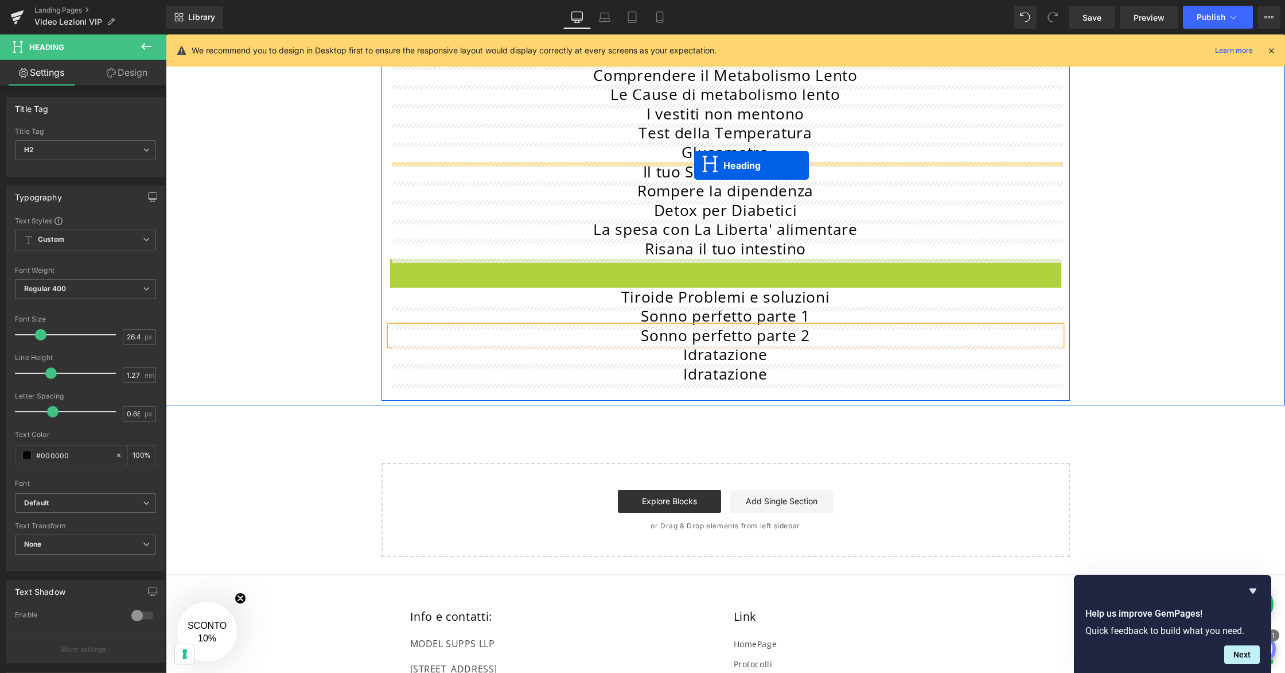
drag, startPoint x: 679, startPoint y: 278, endPoint x: 694, endPoint y: 165, distance: 113.5
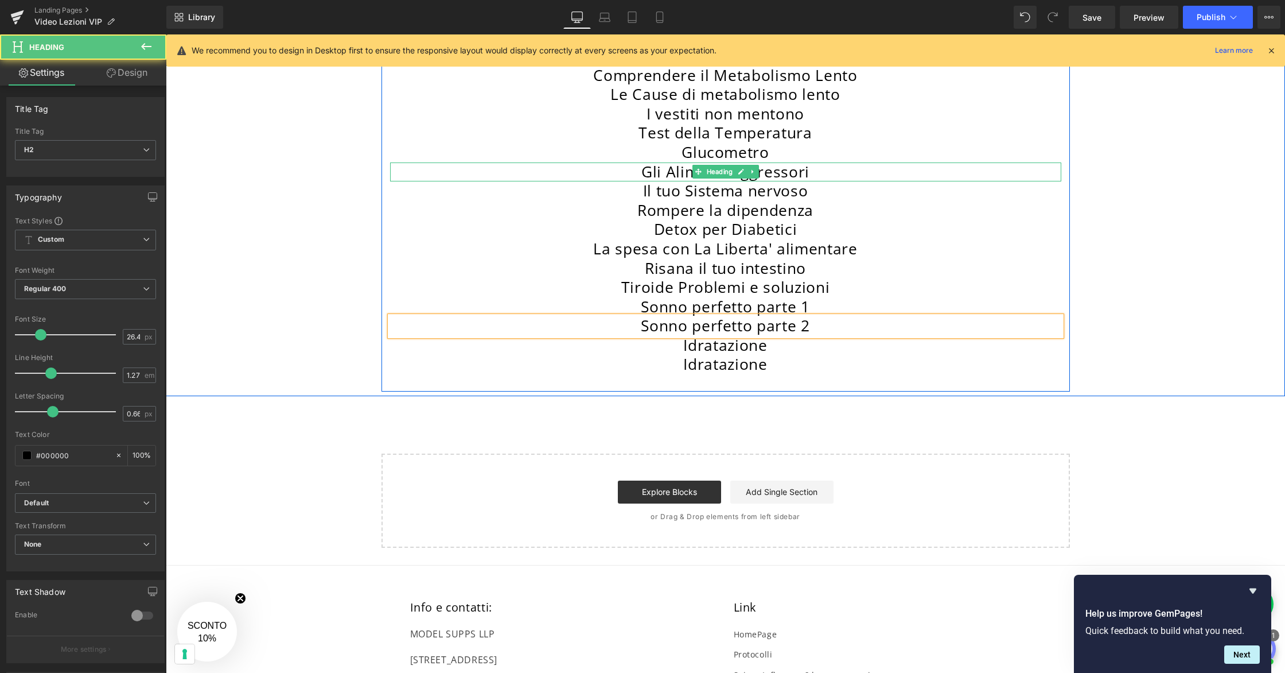
scroll to position [236, 0]
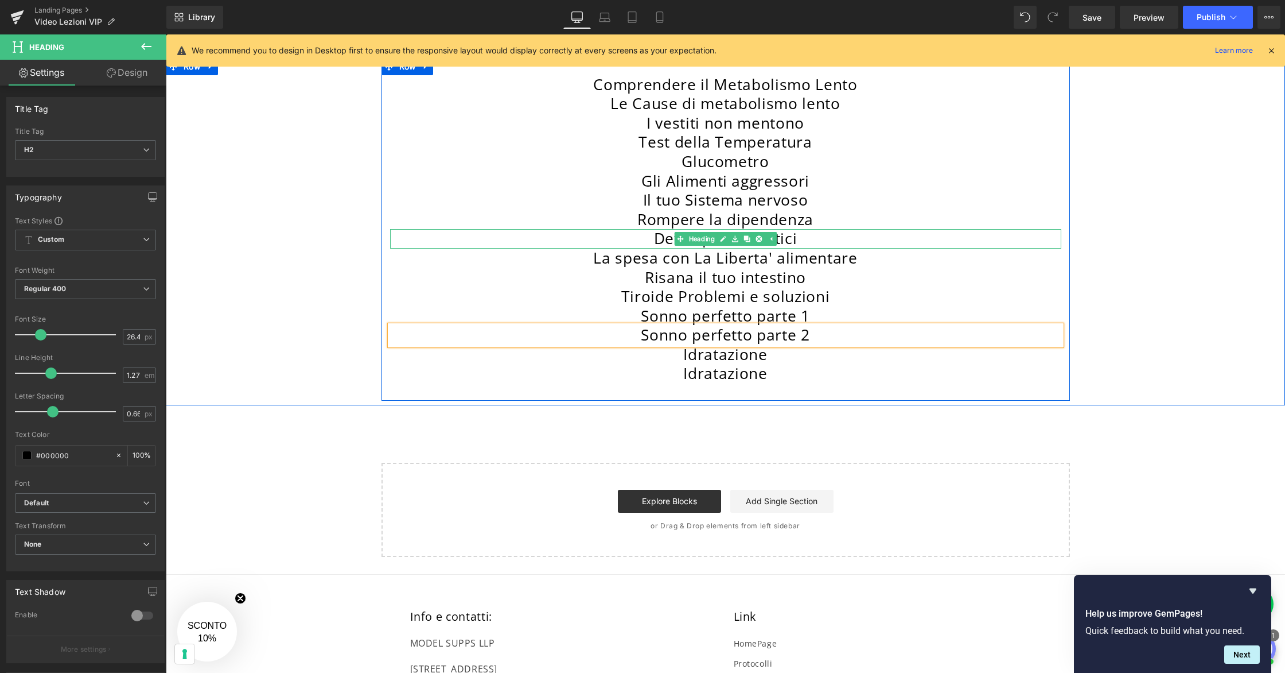
click at [816, 242] on h2 "Detox per Diabetici" at bounding box center [725, 239] width 671 height 20
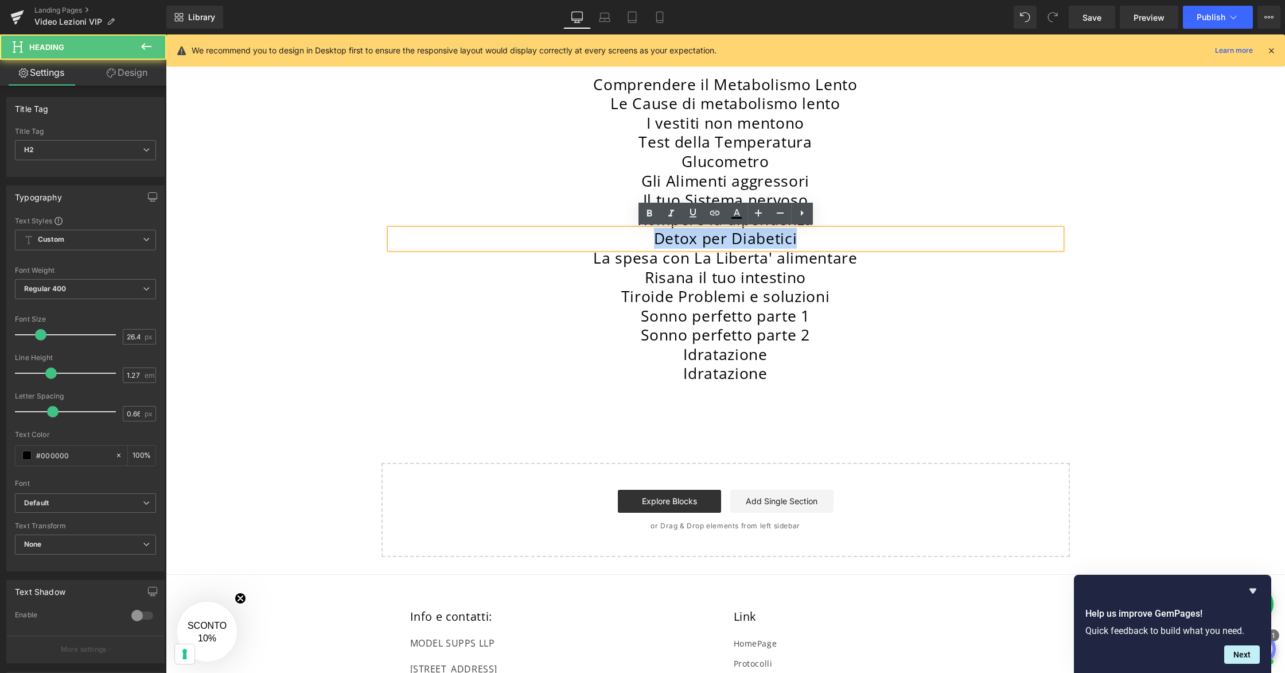
drag, startPoint x: 799, startPoint y: 238, endPoint x: 655, endPoint y: 238, distance: 143.5
click at [655, 238] on h2 "Detox per Diabetici" at bounding box center [725, 239] width 671 height 20
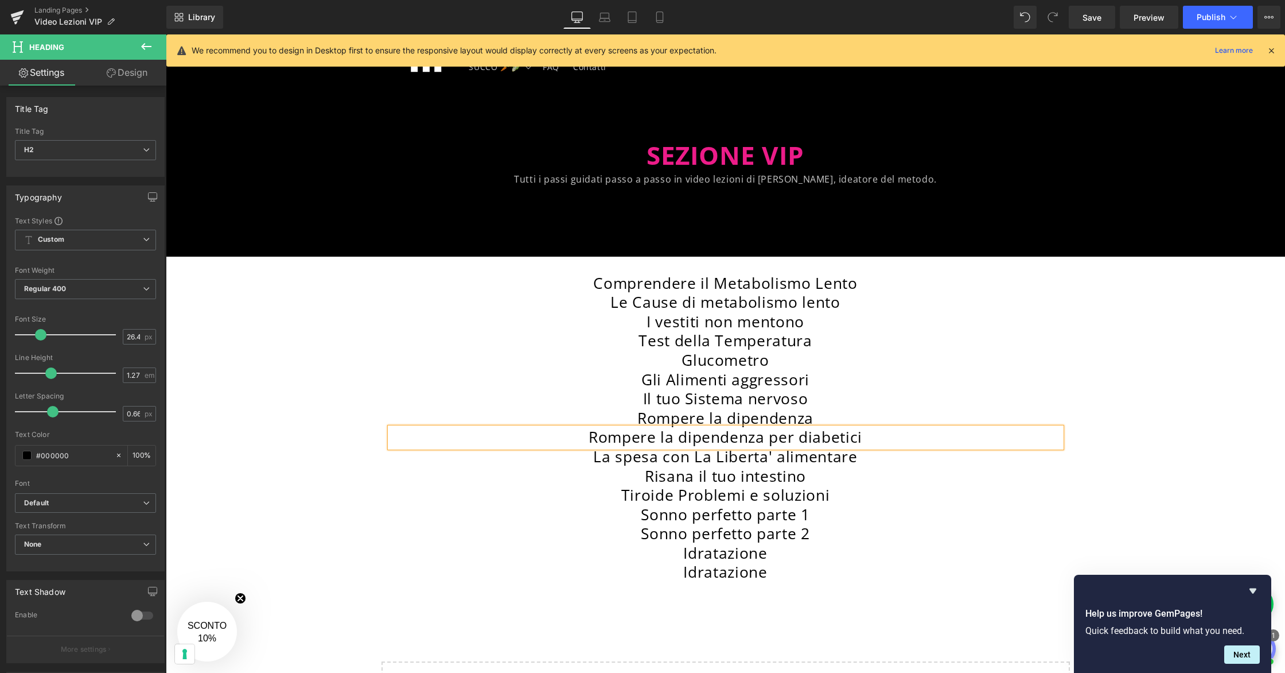
scroll to position [0, 0]
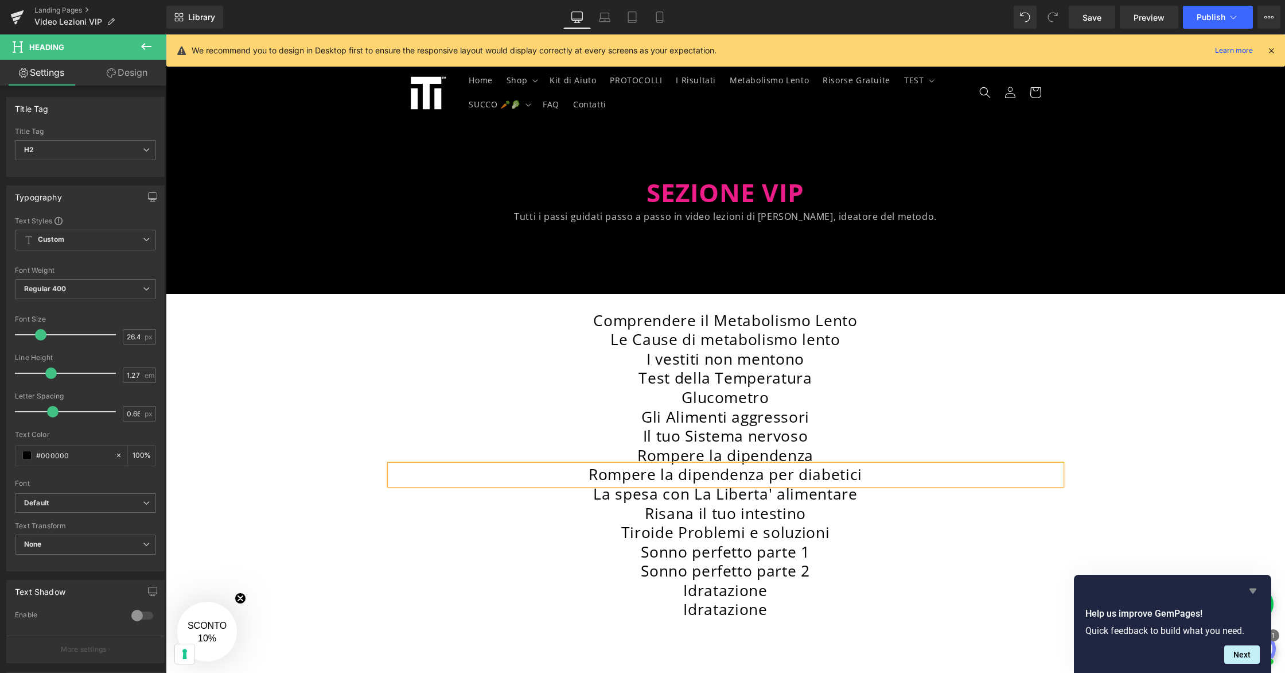
click at [1254, 592] on icon "Hide survey" at bounding box center [1253, 590] width 7 height 5
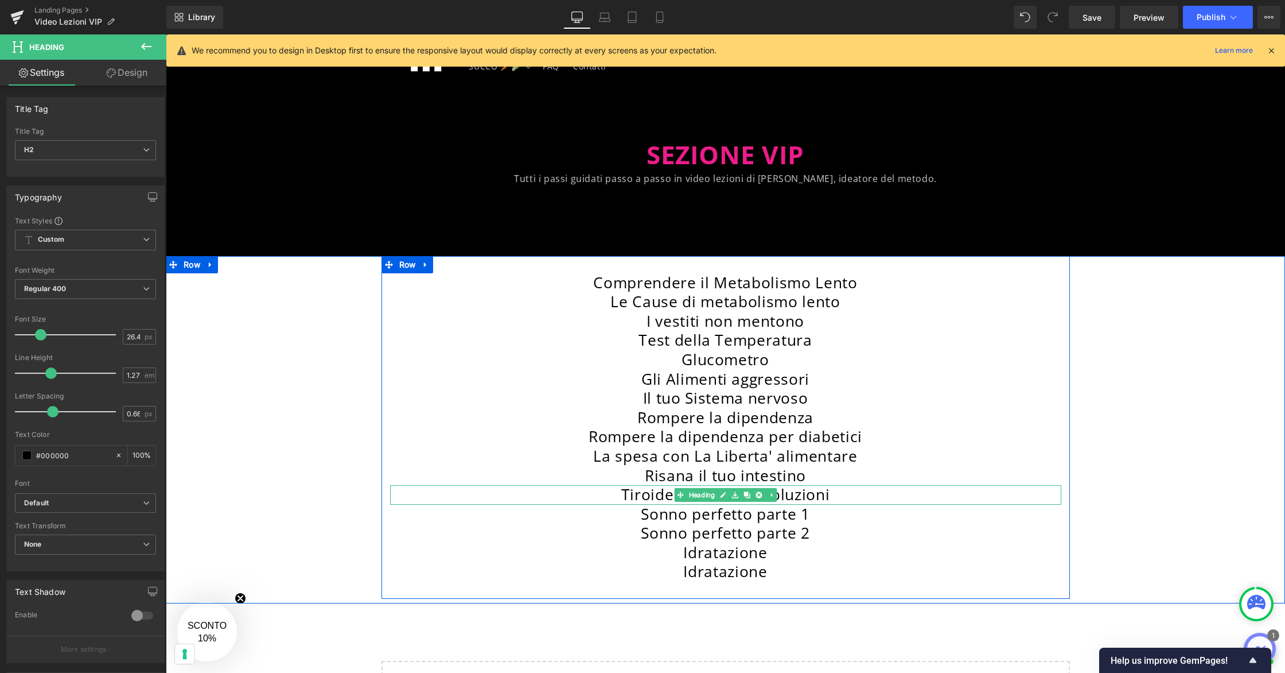
scroll to position [38, 0]
click at [428, 265] on icon at bounding box center [426, 263] width 8 height 9
click at [452, 263] on icon at bounding box center [456, 264] width 8 height 8
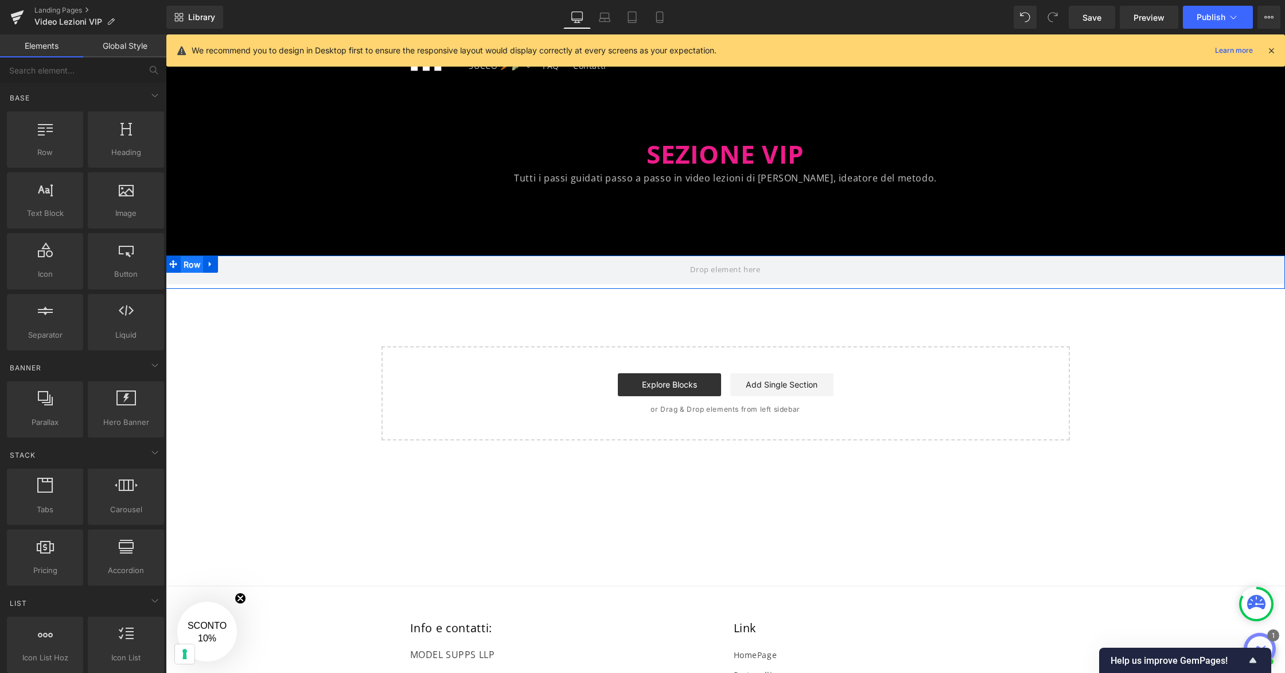
click at [195, 265] on span "Row" at bounding box center [192, 264] width 22 height 17
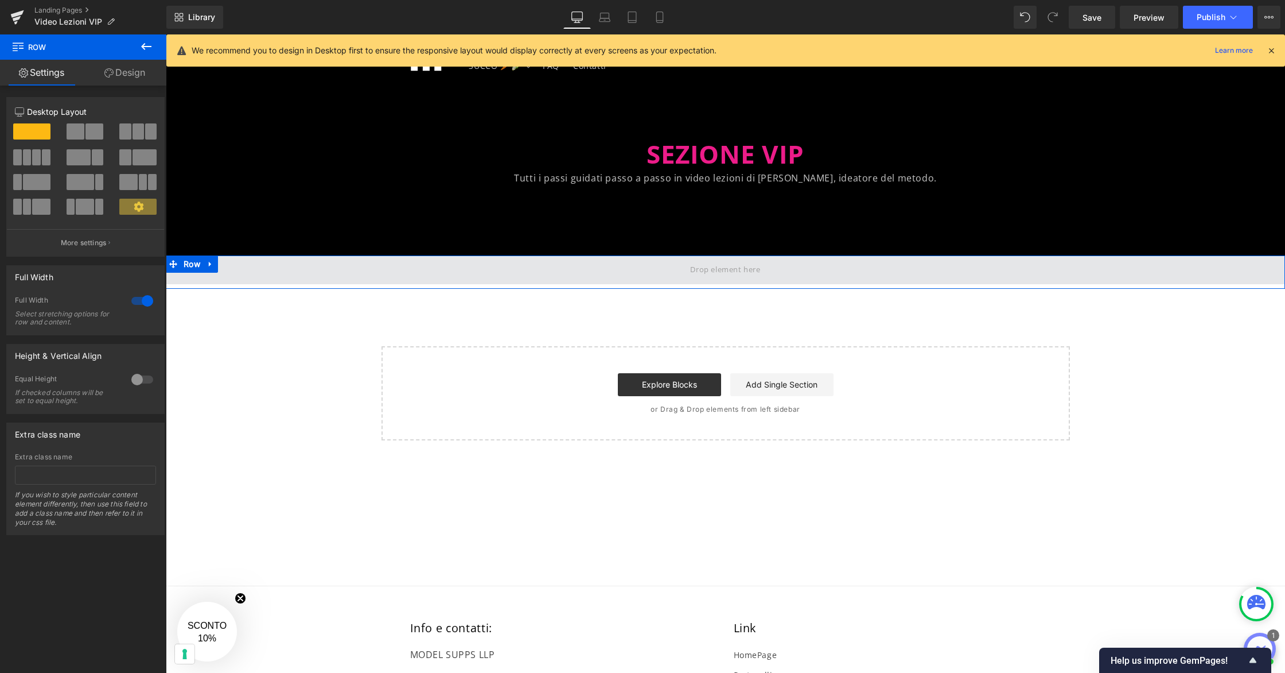
drag, startPoint x: 193, startPoint y: 191, endPoint x: 237, endPoint y: 263, distance: 85.2
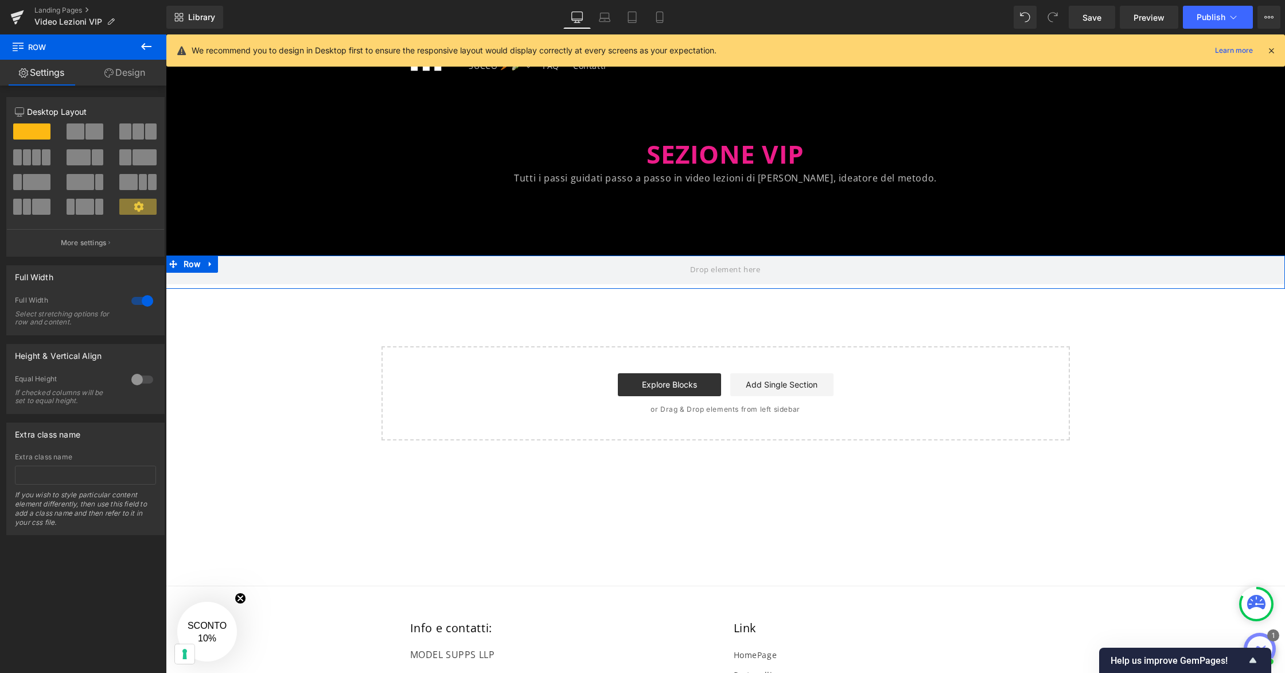
click at [31, 153] on button at bounding box center [32, 157] width 38 height 16
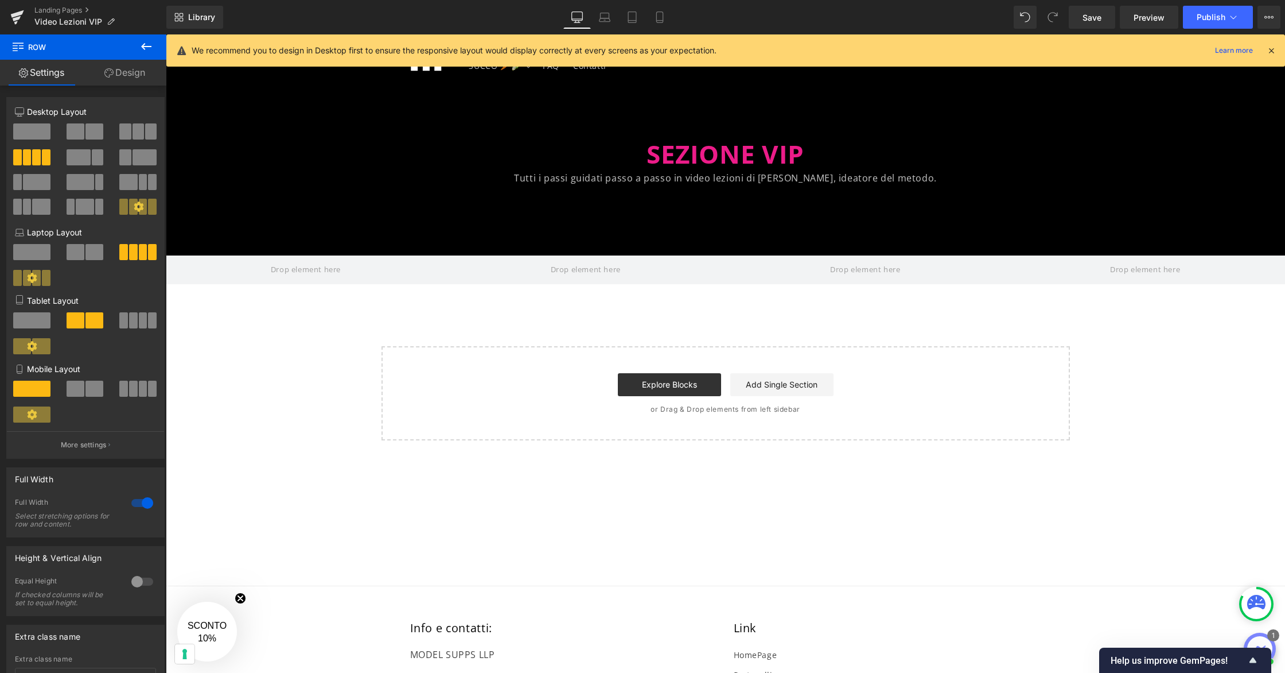
click at [149, 48] on icon at bounding box center [146, 47] width 14 height 14
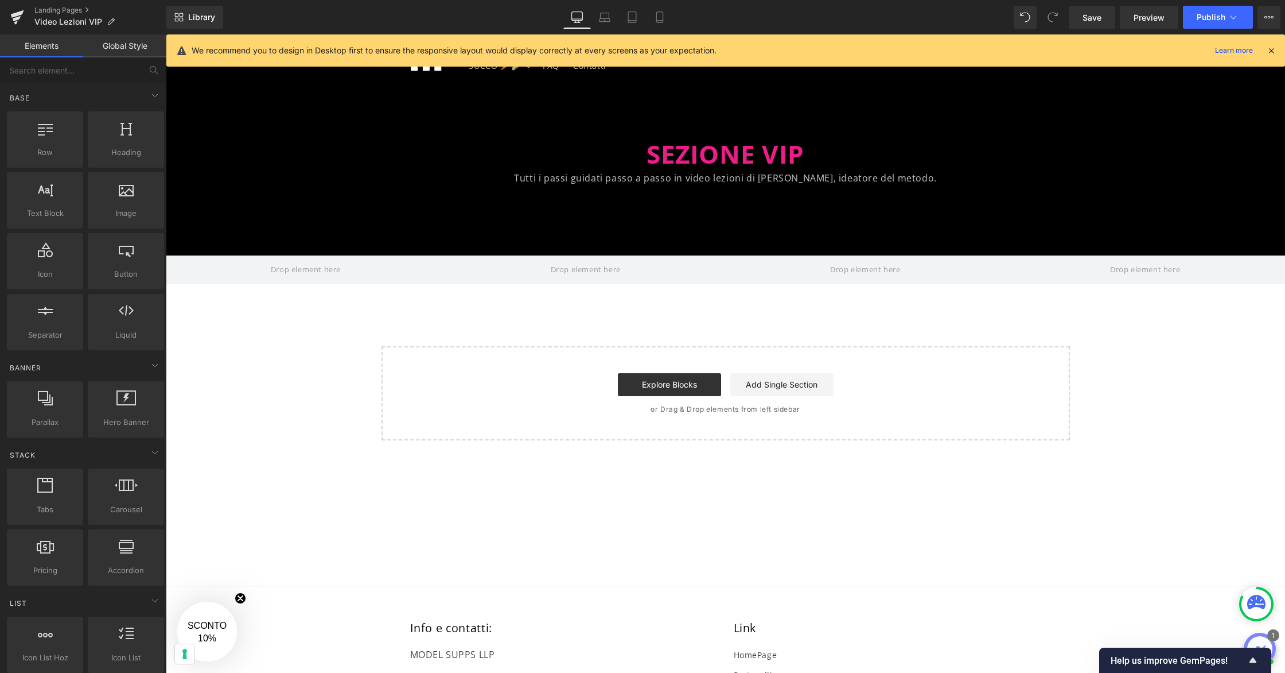
click at [1273, 48] on icon at bounding box center [1272, 50] width 10 height 10
